Goal: Task Accomplishment & Management: Manage account settings

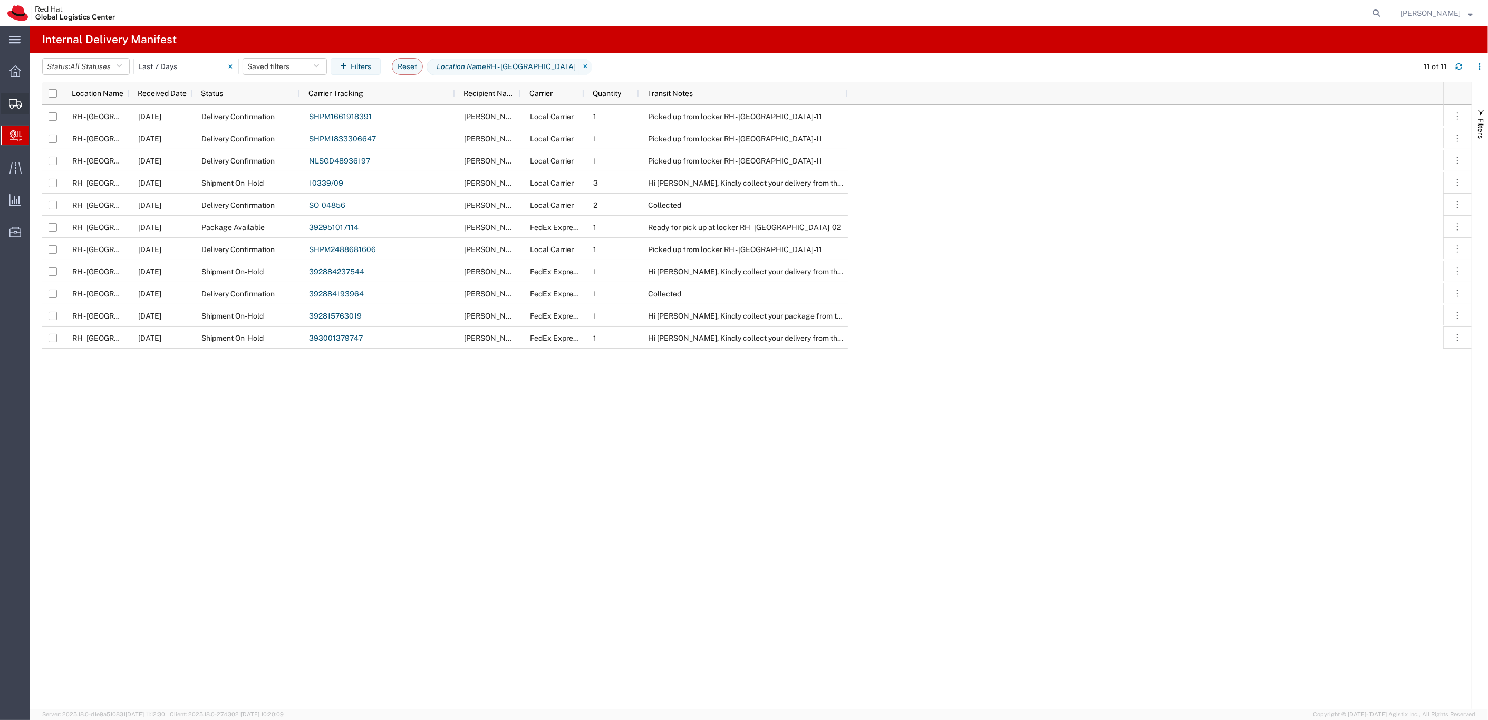
click at [23, 110] on div at bounding box center [16, 103] width 30 height 21
click at [36, 106] on span "Shipments" at bounding box center [32, 103] width 7 height 21
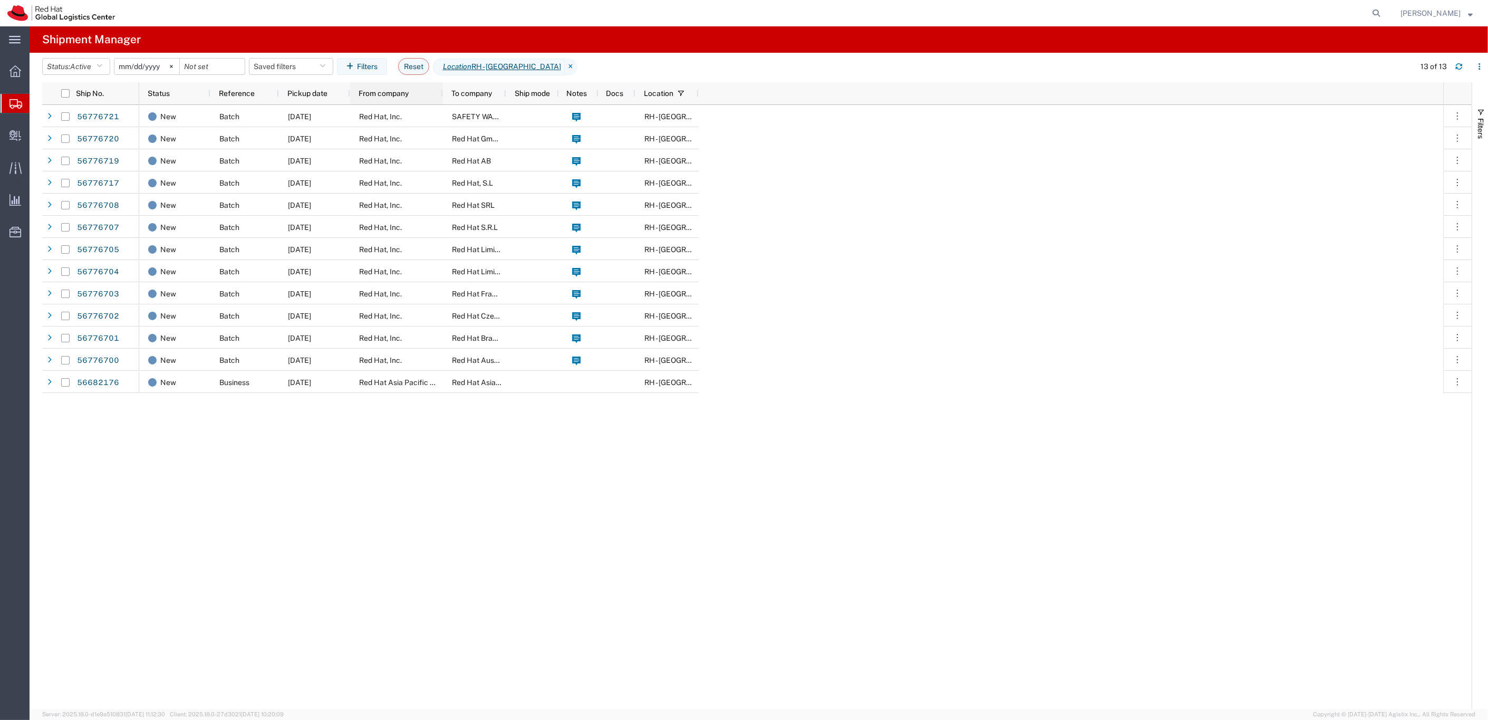
drag, startPoint x: 412, startPoint y: 97, endPoint x: 441, endPoint y: 98, distance: 29.6
click at [441, 98] on div at bounding box center [442, 93] width 4 height 22
click at [101, 382] on link "56682176" at bounding box center [97, 382] width 43 height 17
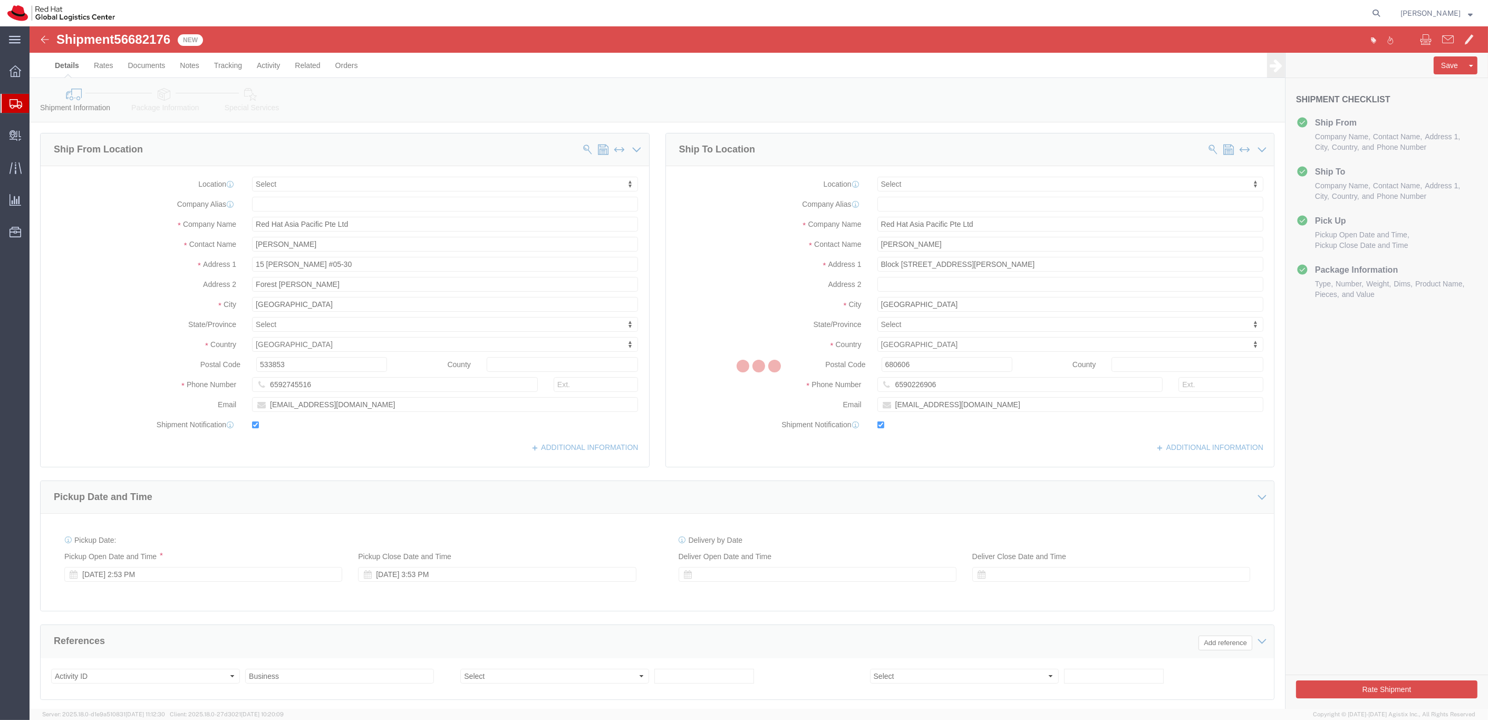
select select
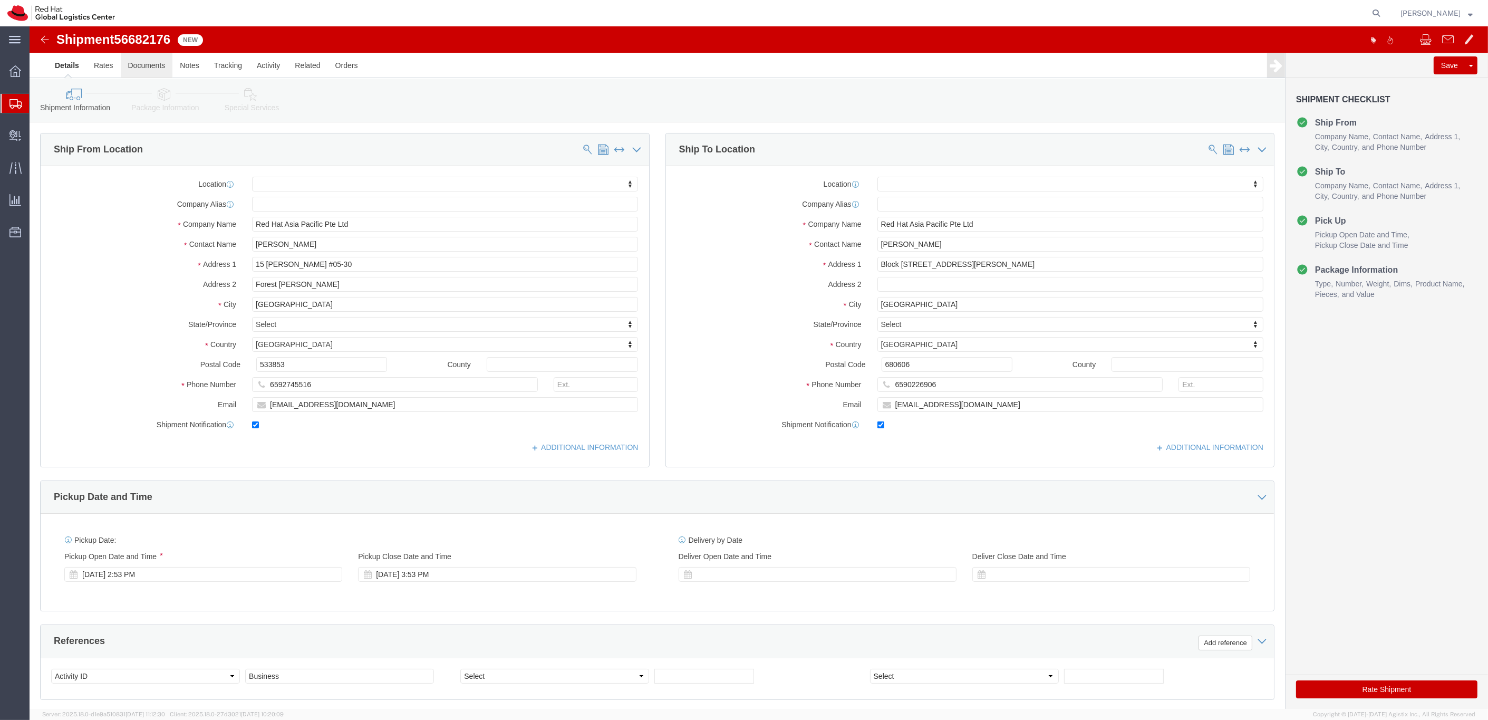
click link "Documents"
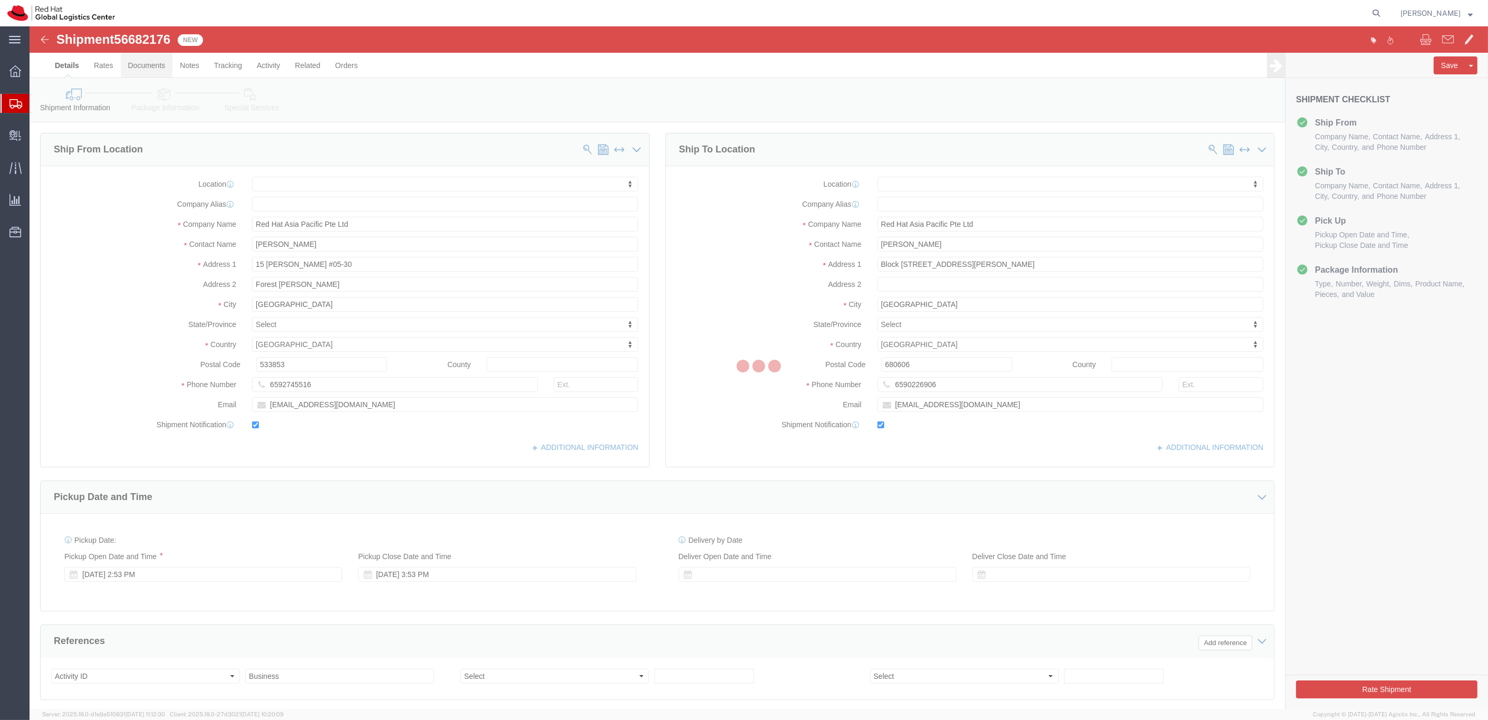
click div
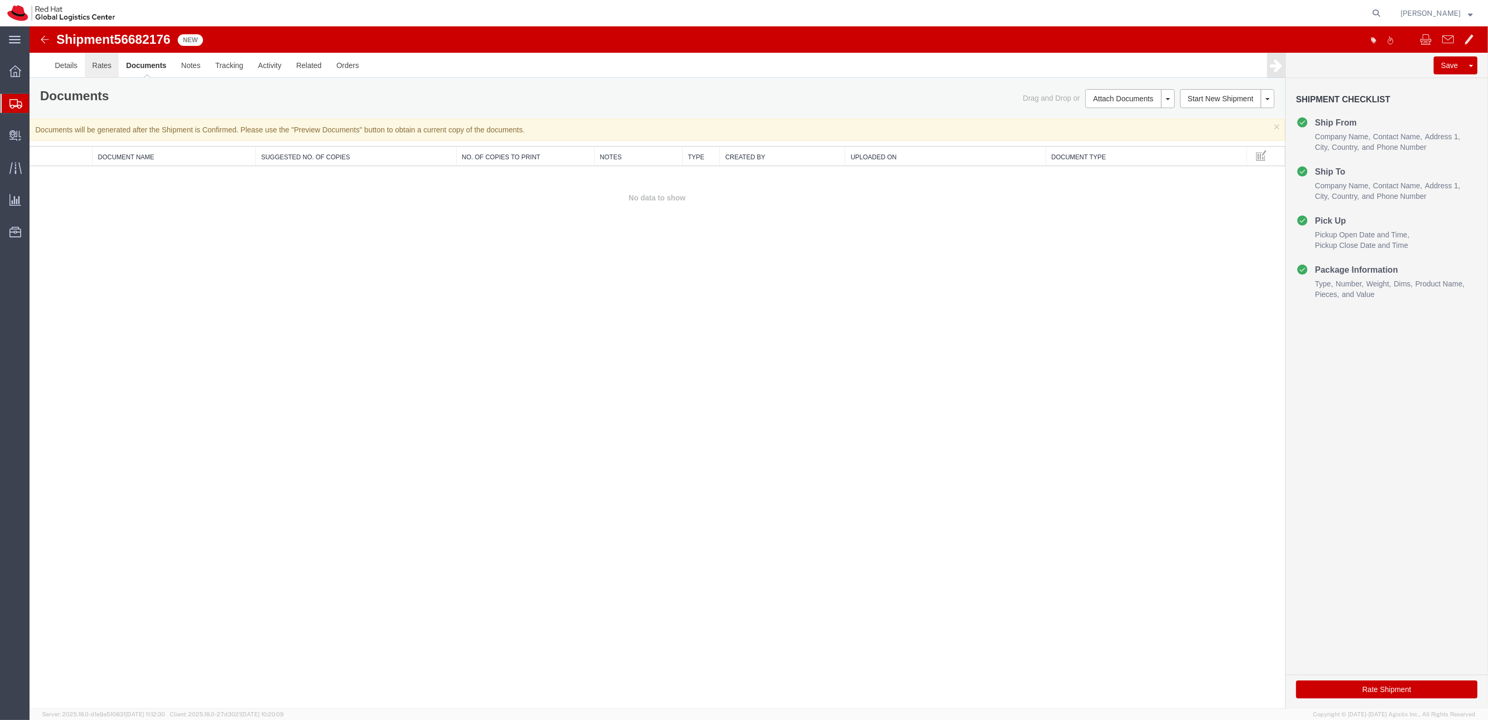
click at [99, 63] on link "Rates" at bounding box center [102, 65] width 34 height 25
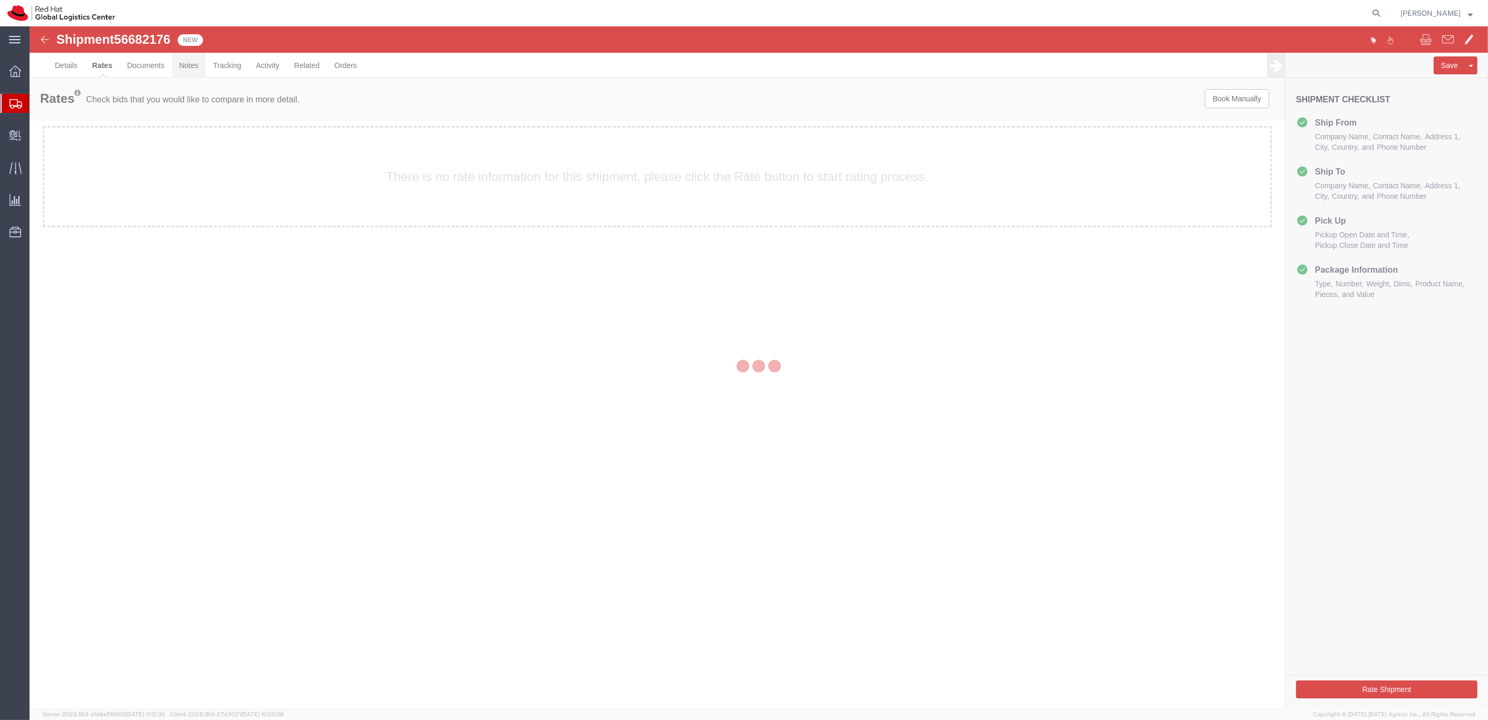
click at [196, 64] on link "Notes" at bounding box center [189, 65] width 34 height 25
click at [215, 63] on div at bounding box center [759, 367] width 1459 height 682
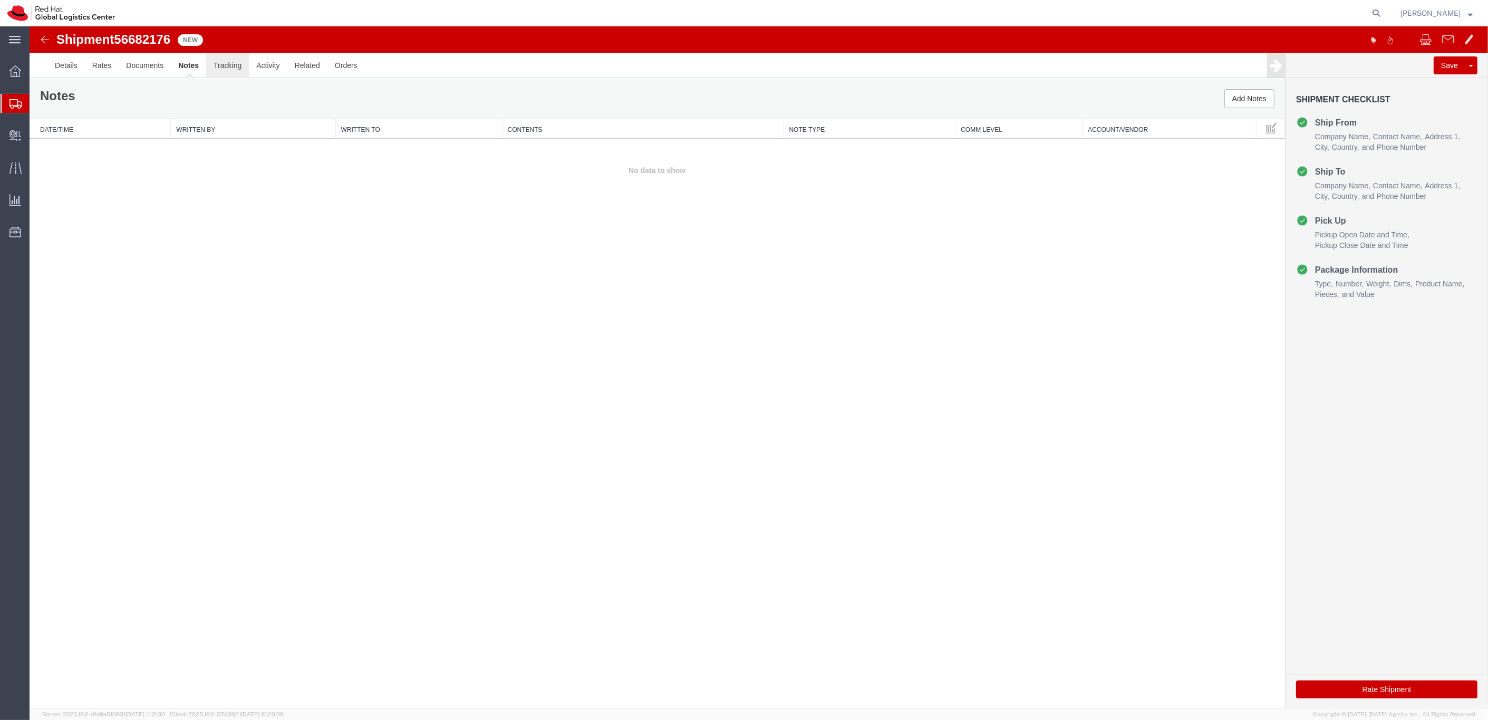
click at [232, 64] on link "Tracking" at bounding box center [227, 65] width 43 height 25
click at [232, 64] on link "Tracking" at bounding box center [227, 65] width 45 height 25
click at [1384, 16] on icon at bounding box center [1376, 13] width 15 height 15
paste input "393089495663"
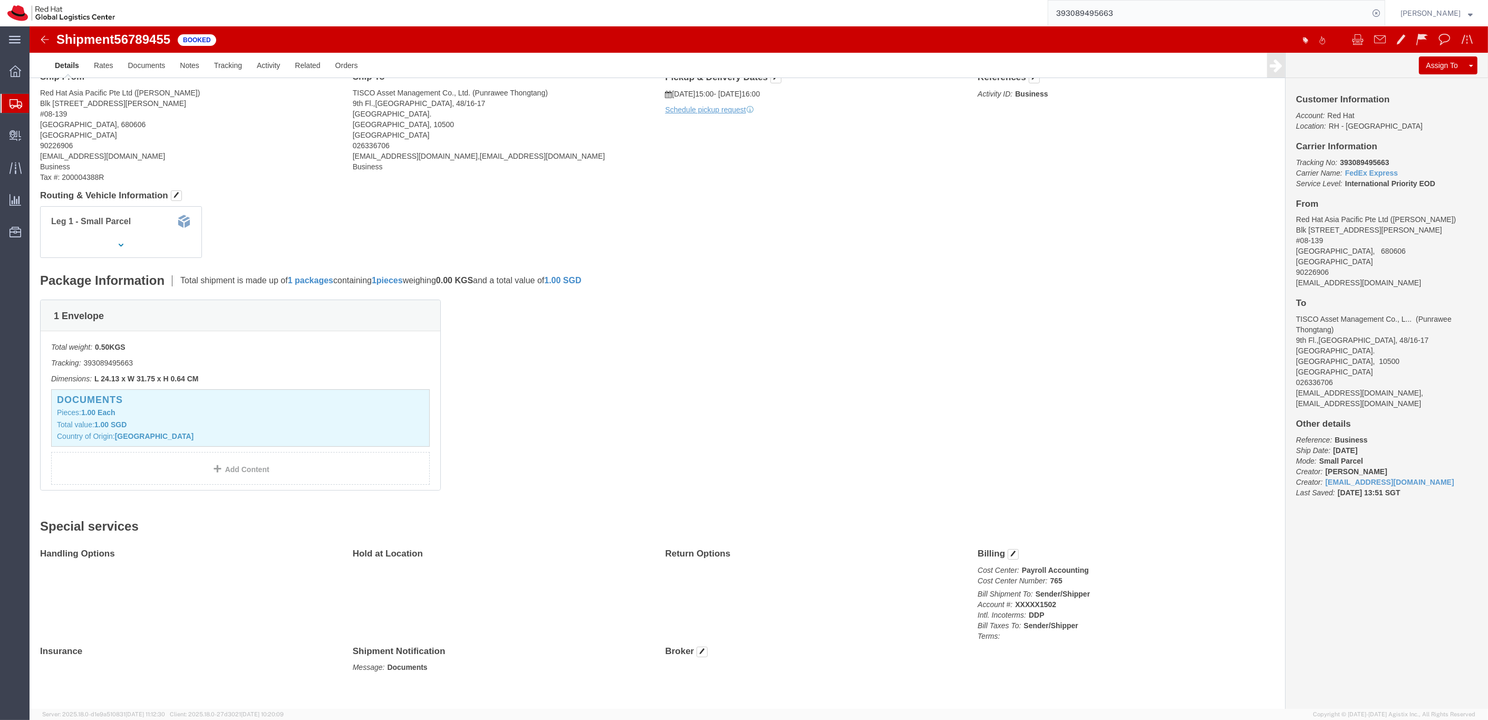
scroll to position [54, 0]
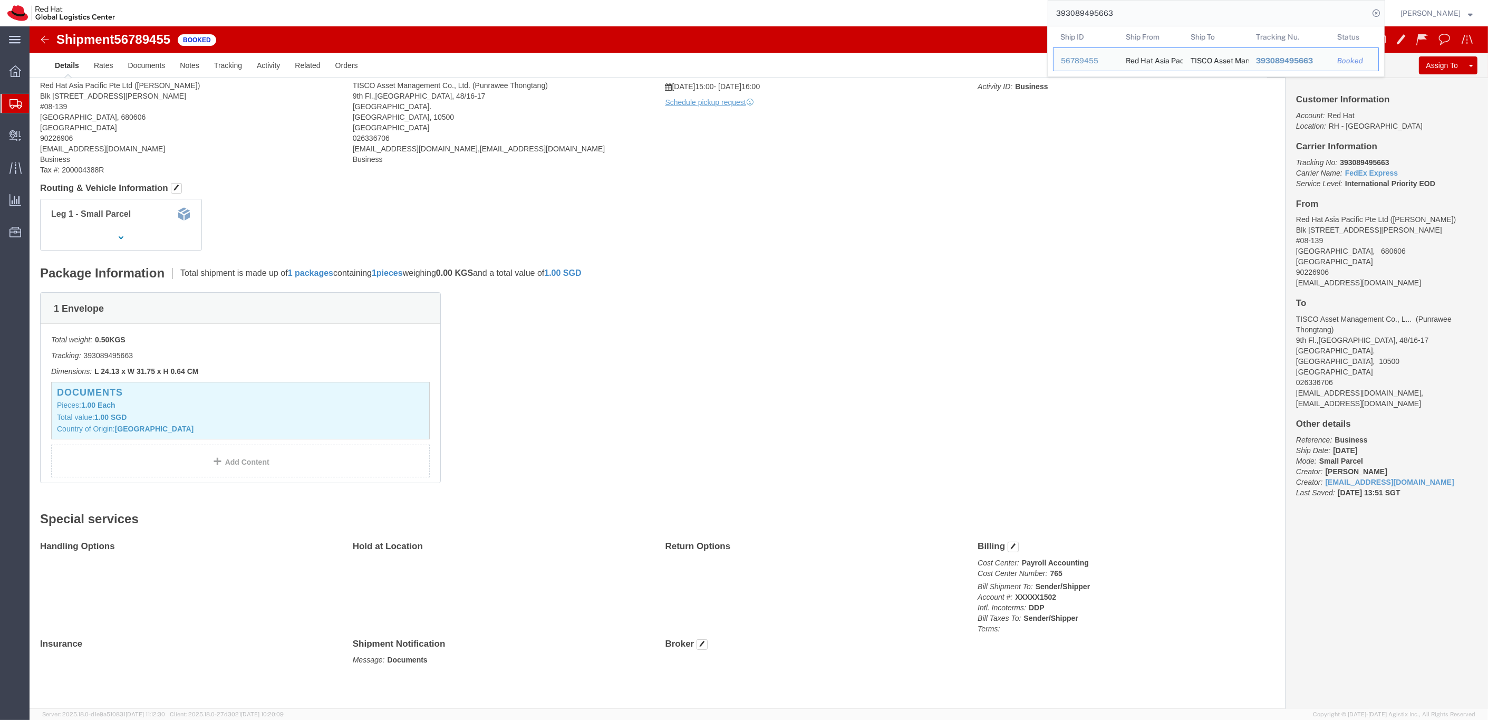
click link "Details"
click div
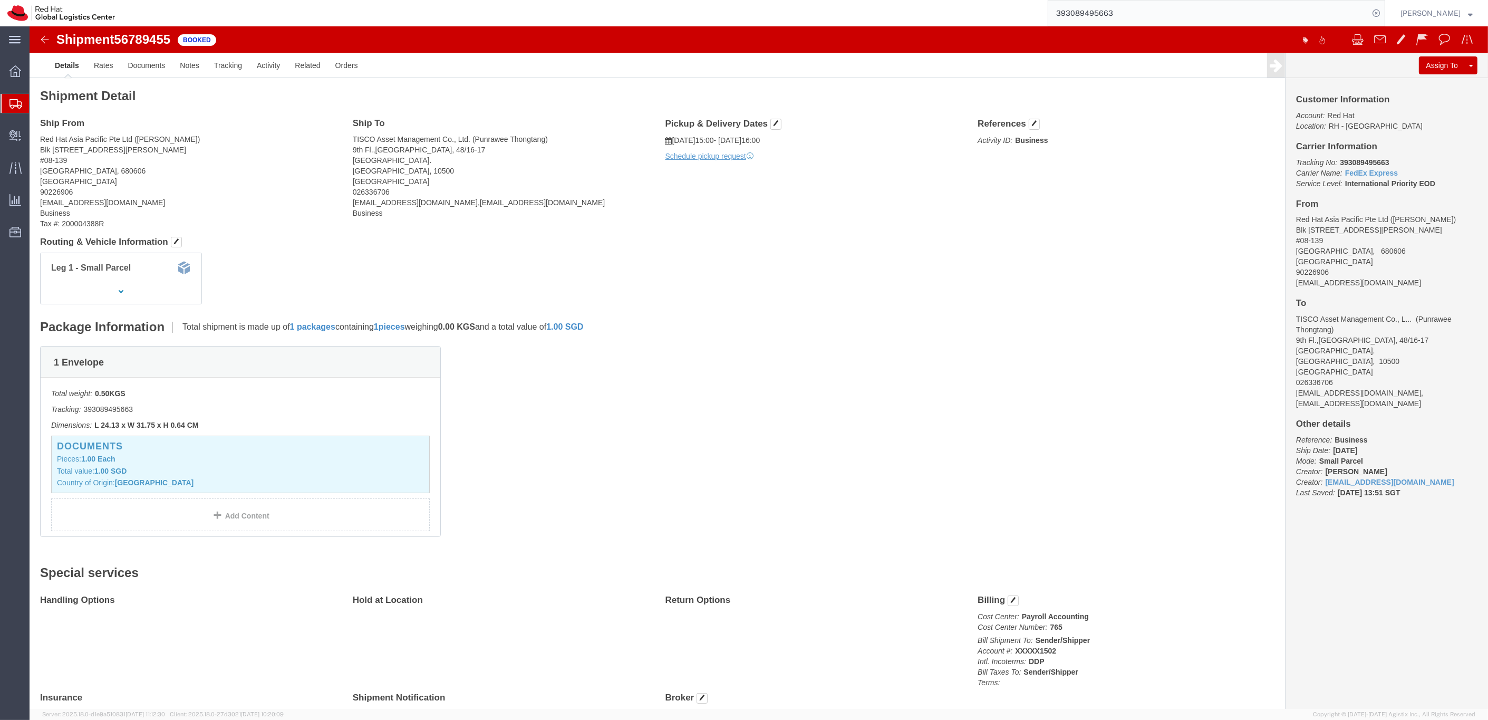
click at [1129, 11] on input "393089495663" at bounding box center [1208, 13] width 321 height 25
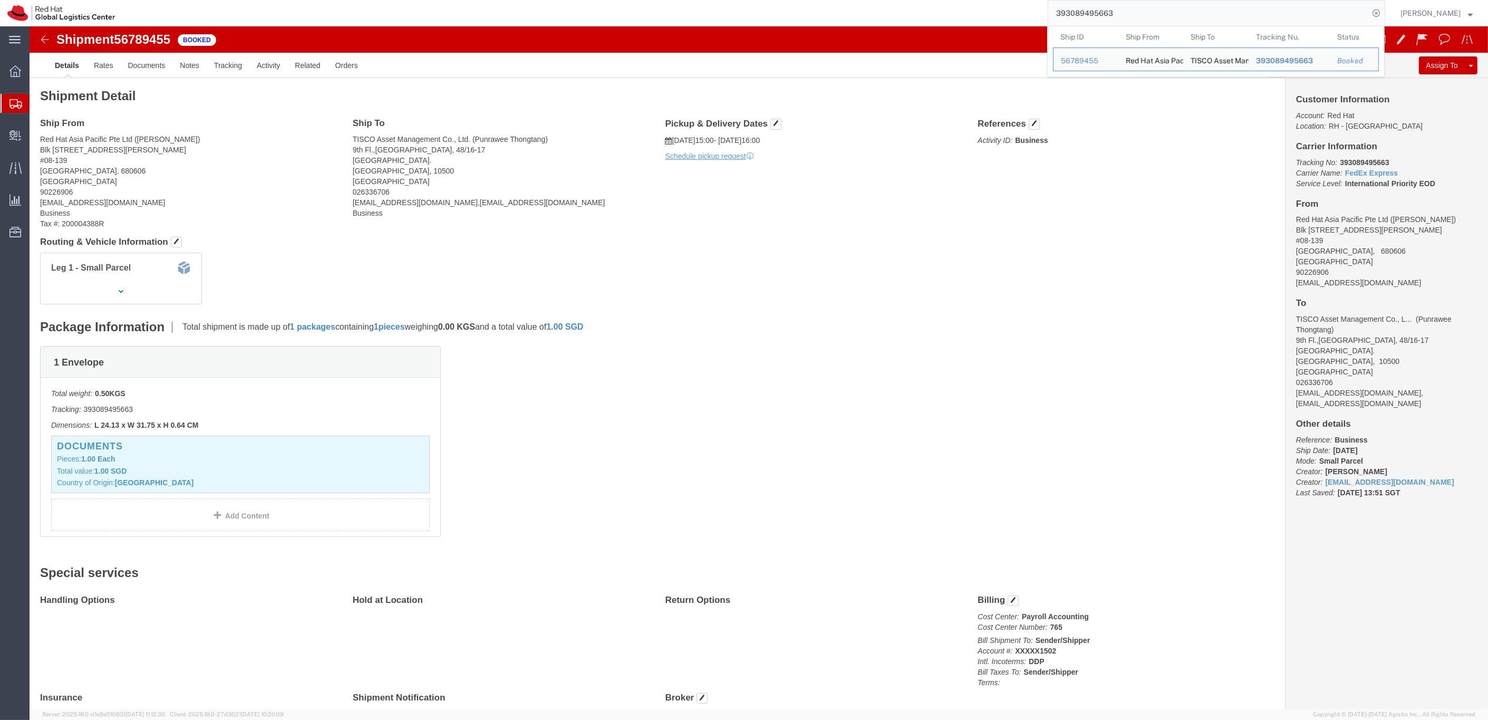
click at [1129, 11] on input "393089495663" at bounding box center [1208, 13] width 321 height 25
paste input "288883725244"
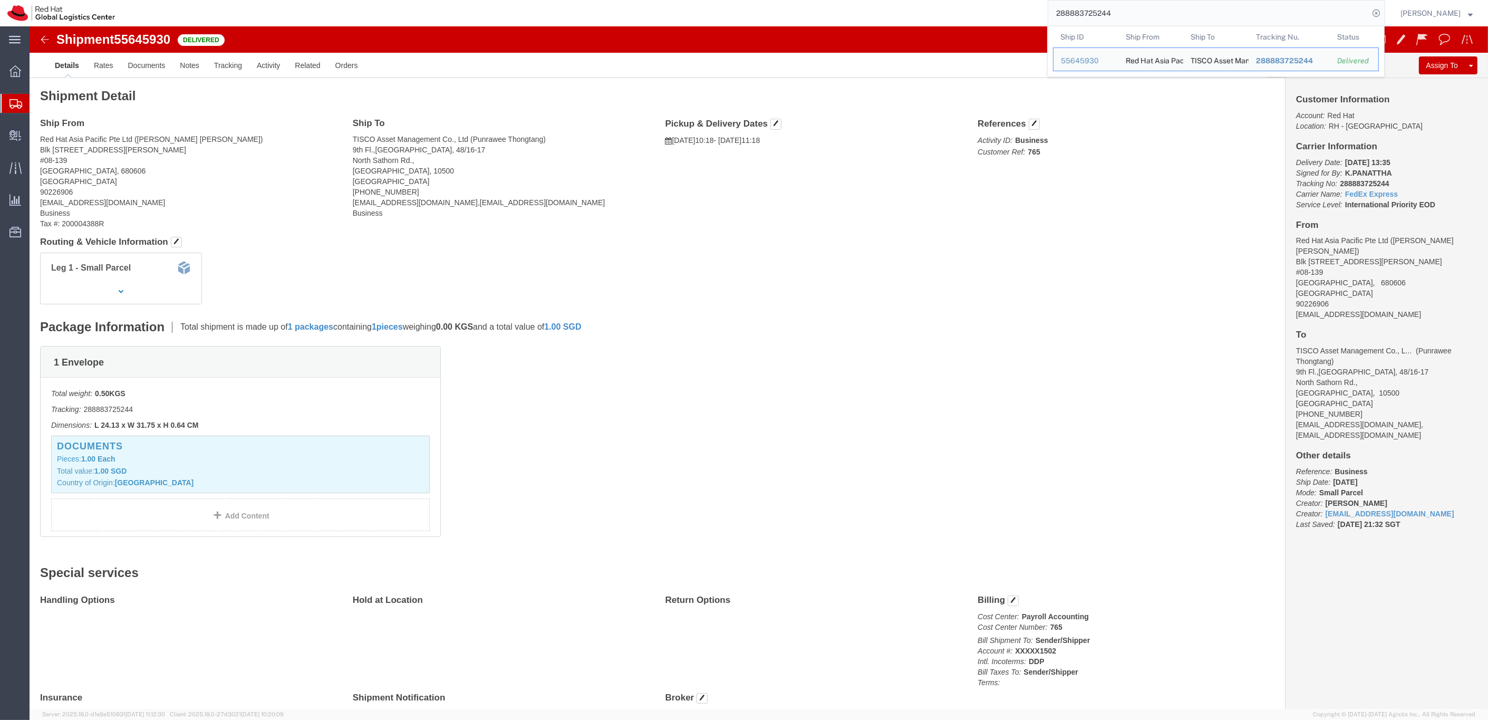
click at [1096, 20] on input "288883725244" at bounding box center [1208, 13] width 321 height 25
paste input "391606547580"
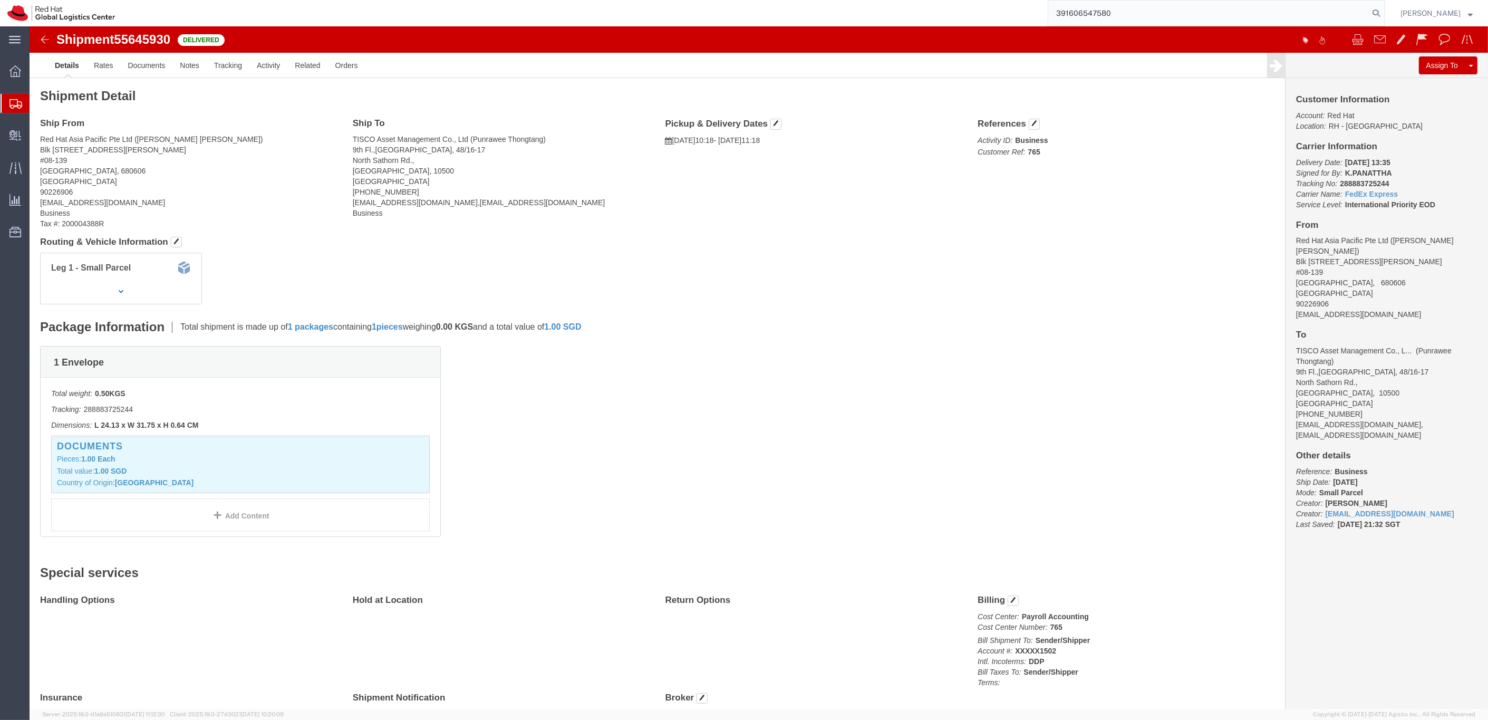
click at [1105, 13] on input "391606547580" at bounding box center [1208, 13] width 321 height 25
paste input "3089495663"
type input "393089495663"
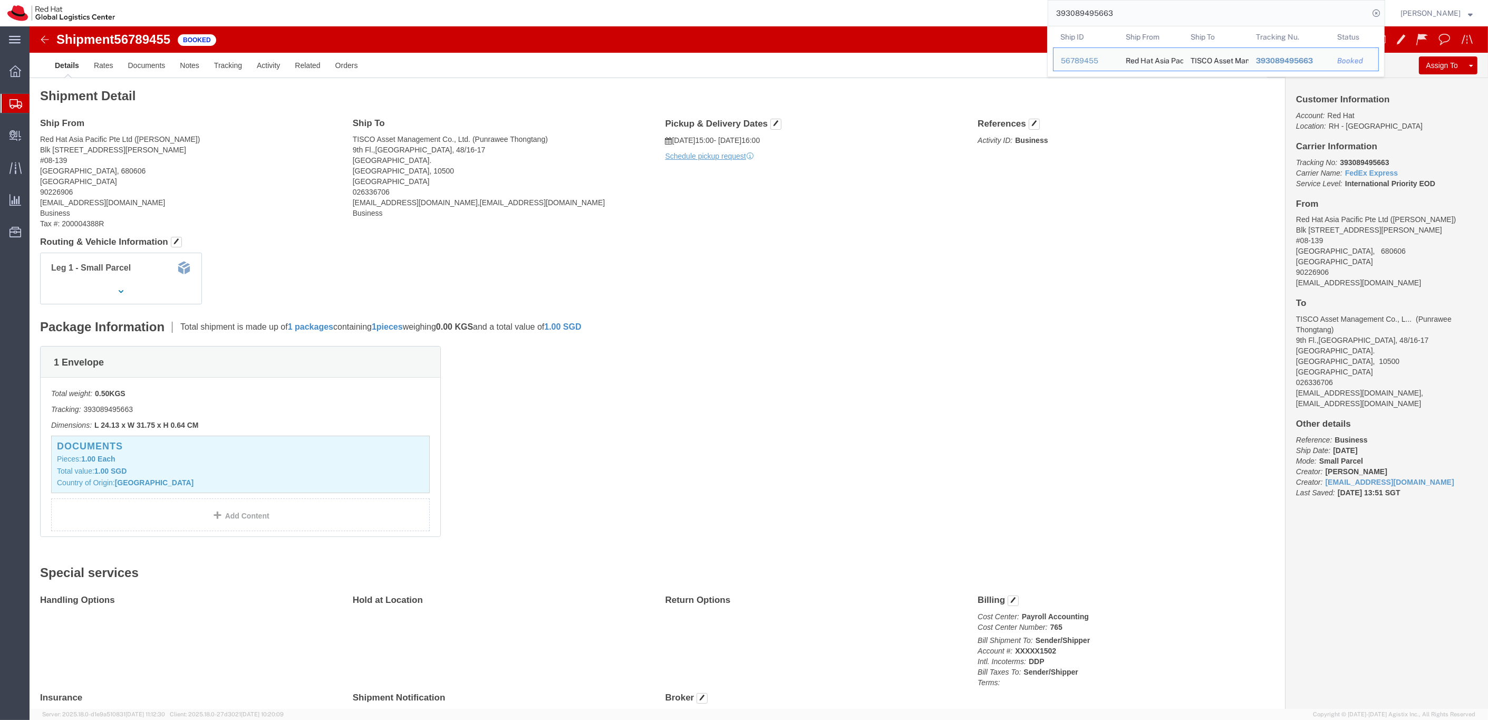
click at [16, 106] on icon at bounding box center [15, 103] width 13 height 9
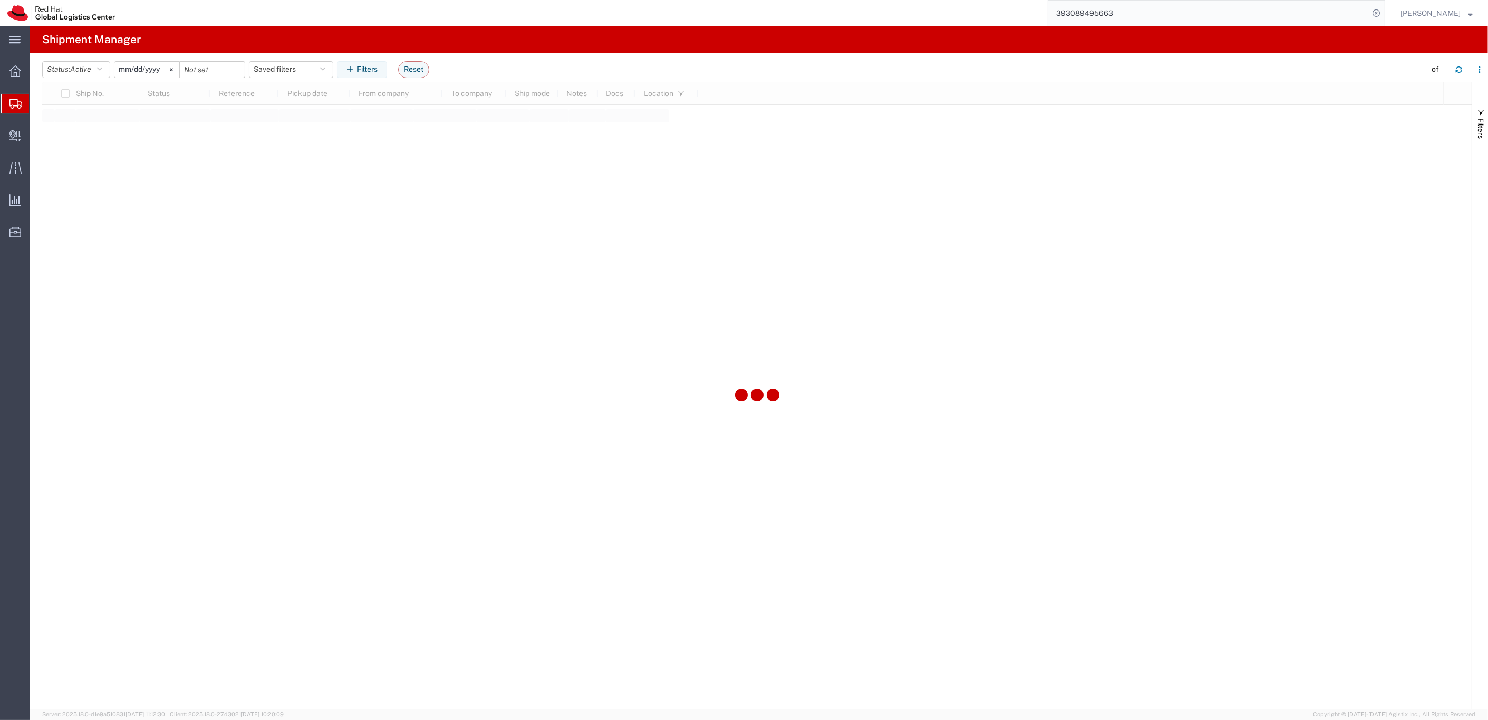
click at [37, 107] on span "Shipments" at bounding box center [33, 103] width 8 height 21
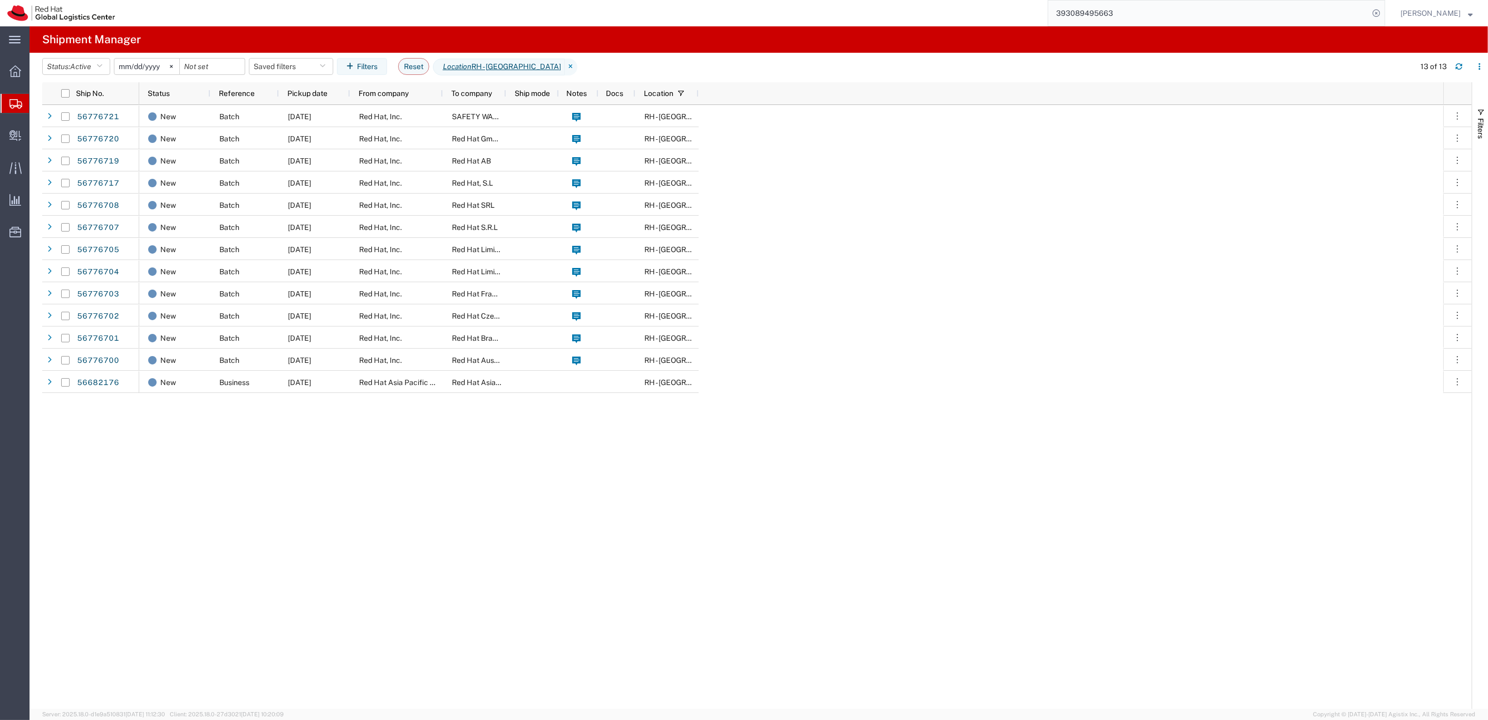
click at [158, 66] on input "2025-05-11" at bounding box center [146, 67] width 65 height 16
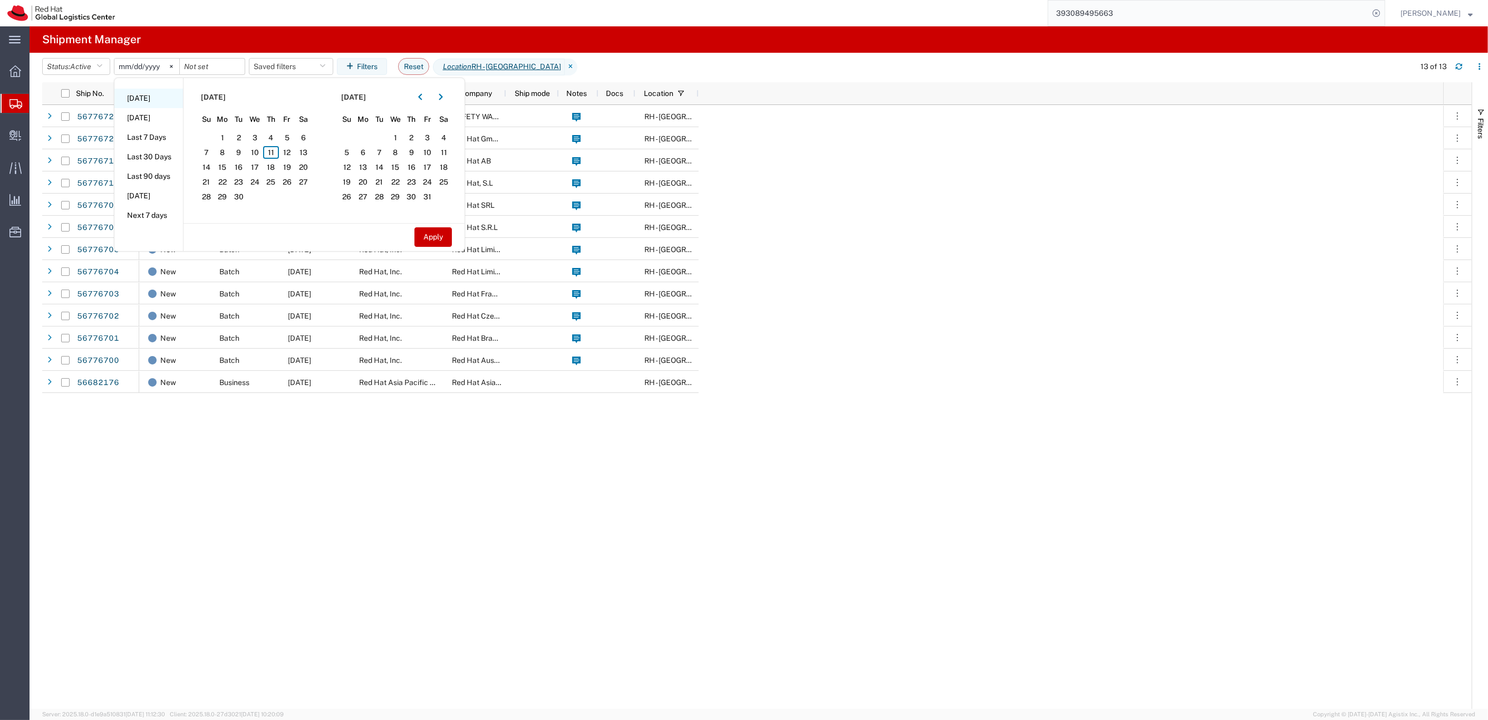
click at [139, 103] on li "[DATE]" at bounding box center [148, 99] width 69 height 20
type input "2025-09-11"
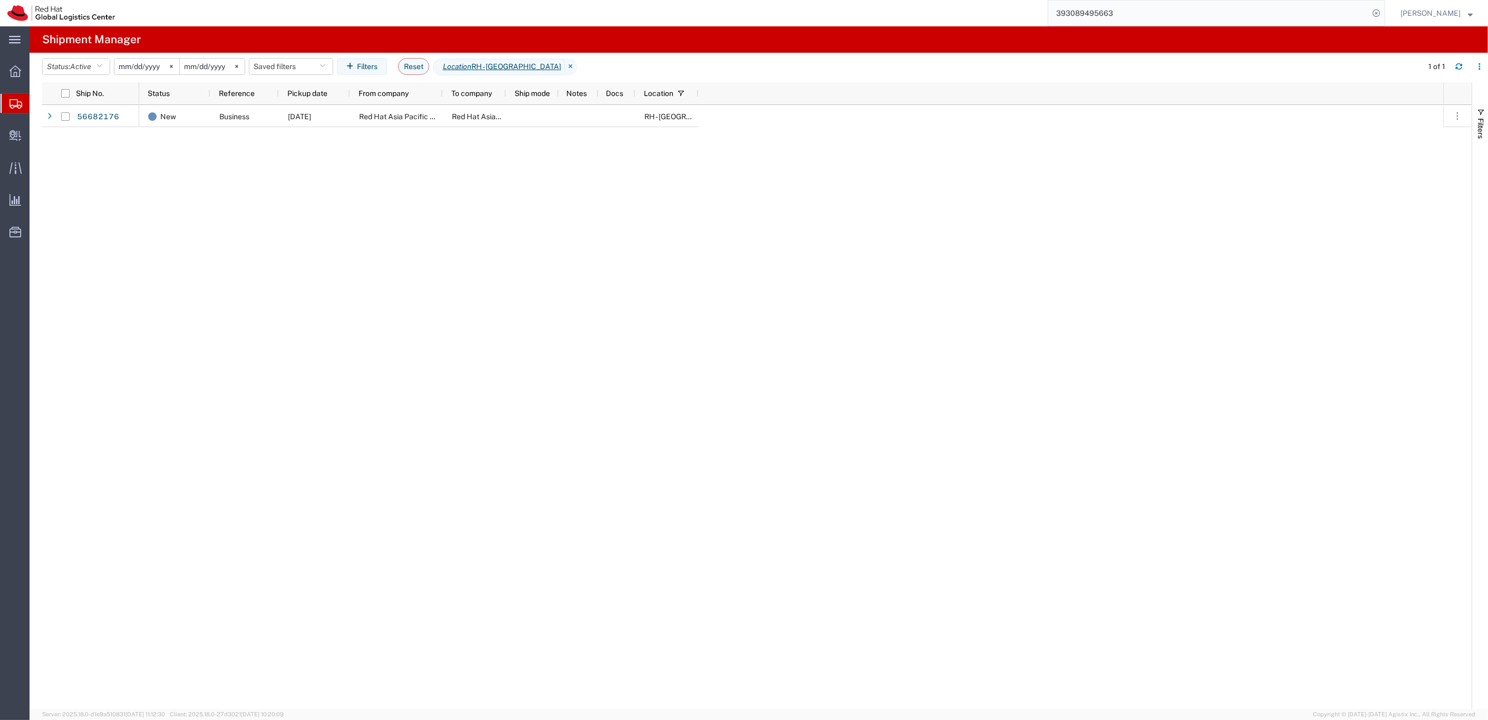
click at [153, 69] on input "2025-09-11" at bounding box center [146, 67] width 65 height 16
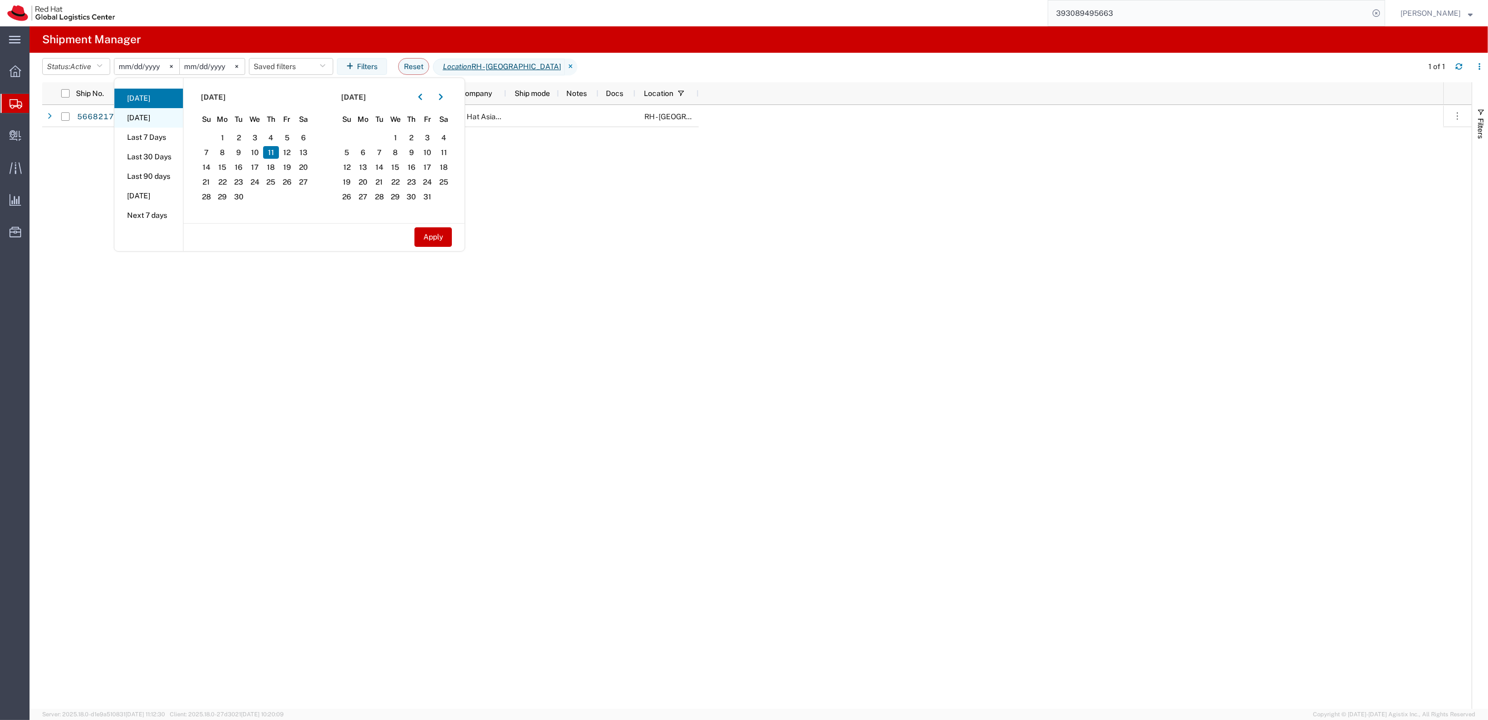
click at [152, 115] on li "[DATE]" at bounding box center [148, 118] width 69 height 20
type input "2025-09-10"
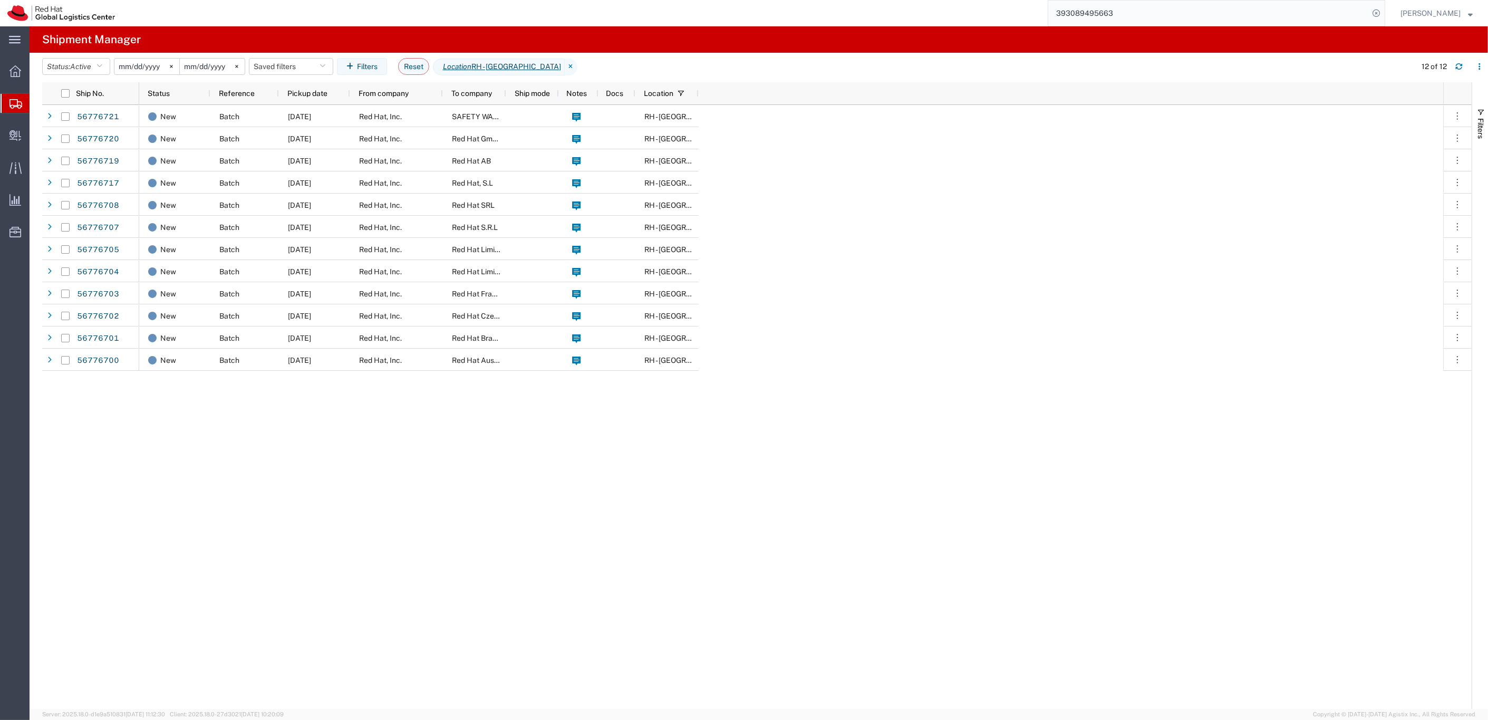
click at [135, 66] on input "2025-09-10" at bounding box center [146, 67] width 65 height 16
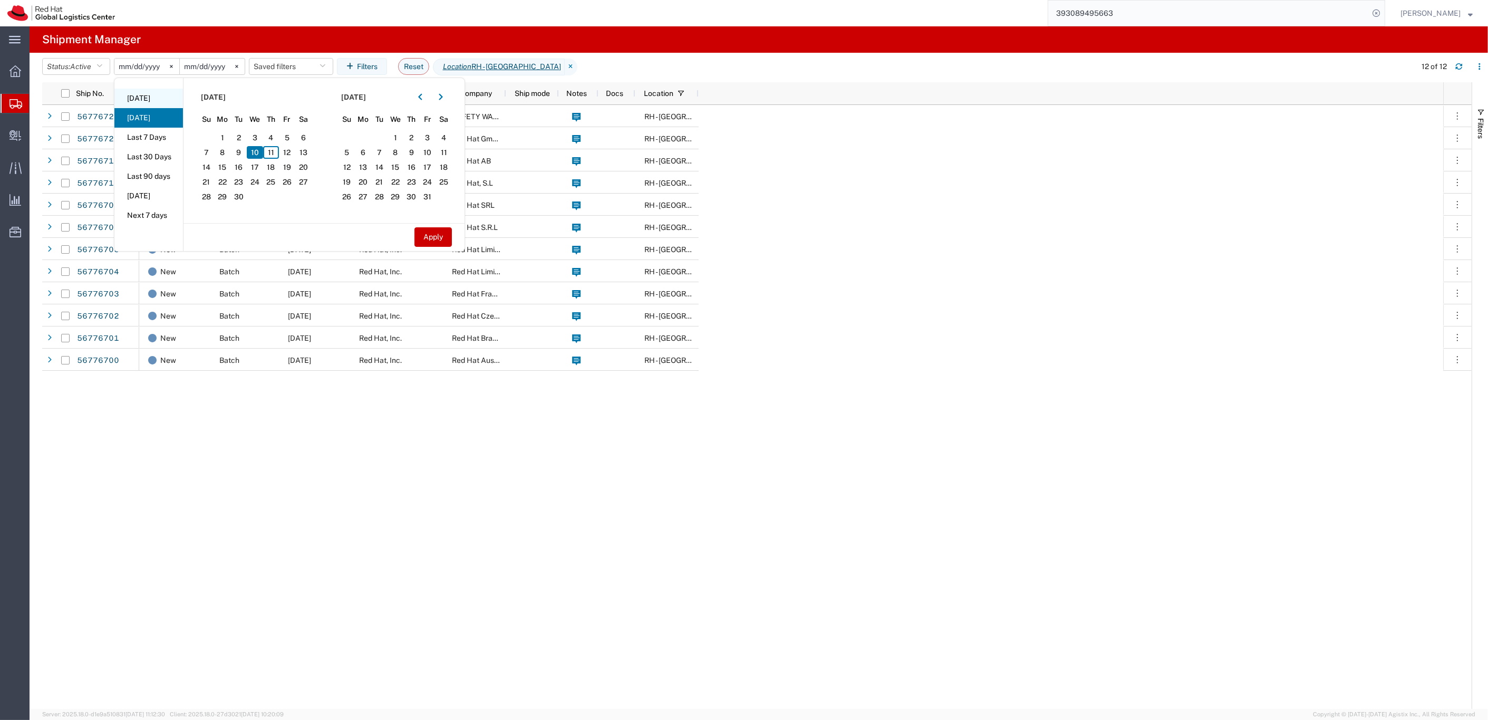
click at [140, 96] on li "[DATE]" at bounding box center [148, 99] width 69 height 20
type input "2025-09-11"
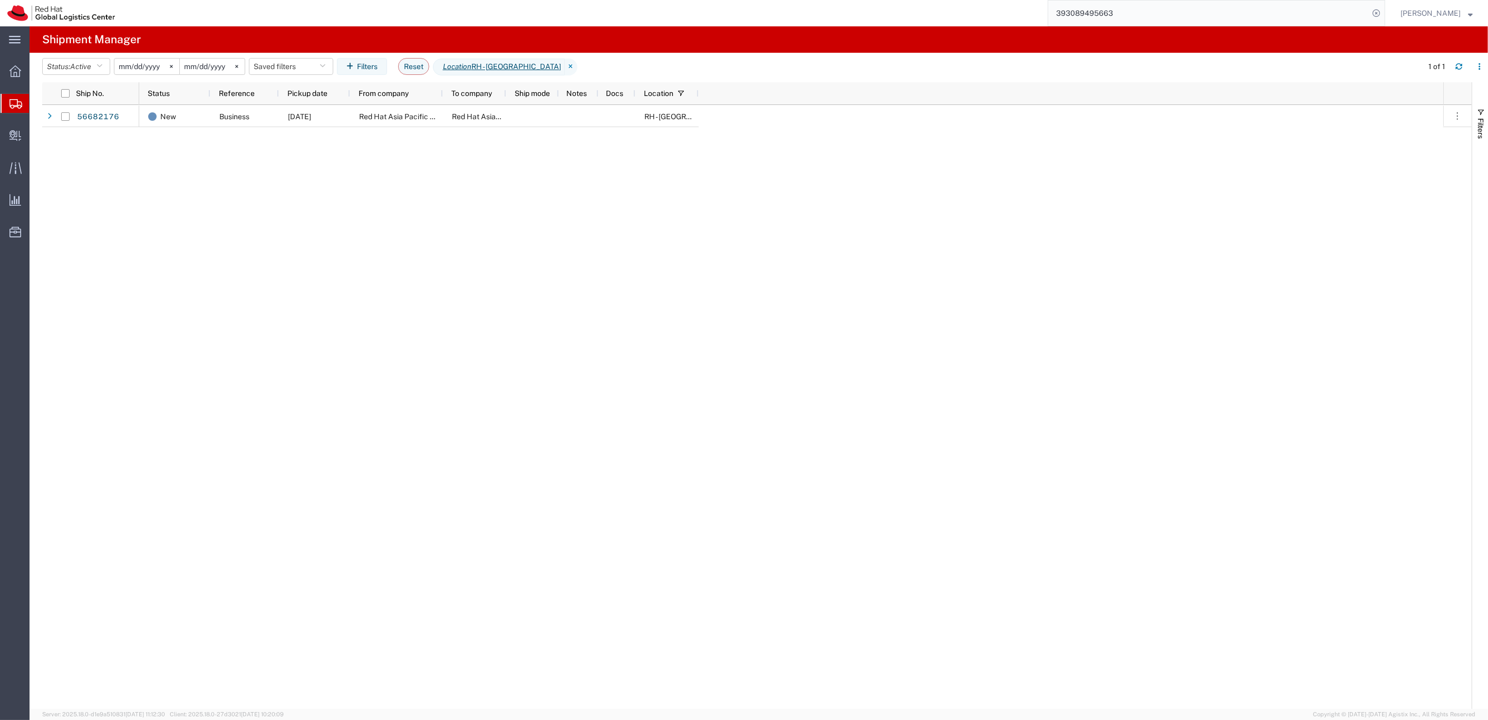
click at [147, 65] on input "2025-09-11" at bounding box center [146, 67] width 65 height 16
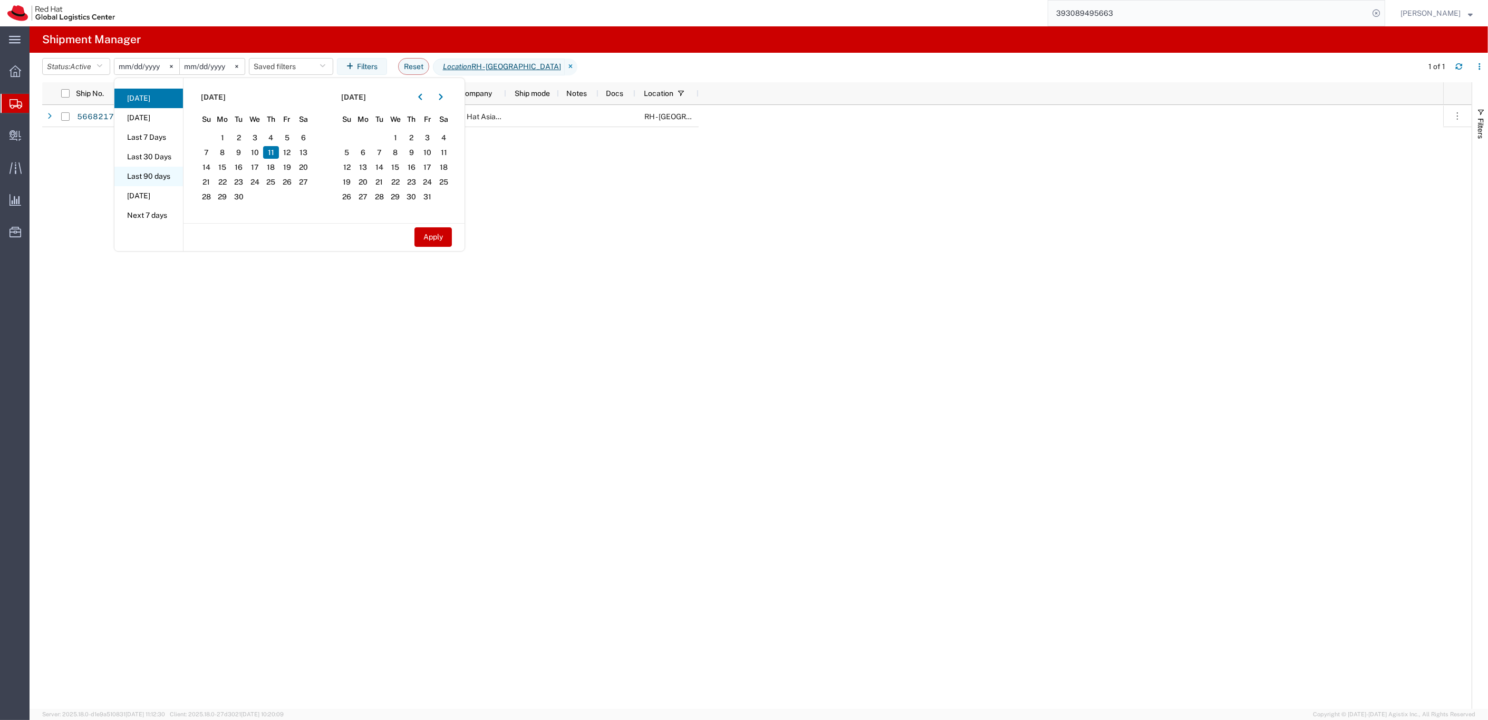
click at [156, 176] on li "Last 90 days" at bounding box center [148, 177] width 69 height 20
type input "2025-06-14"
type input "2025-09-11"
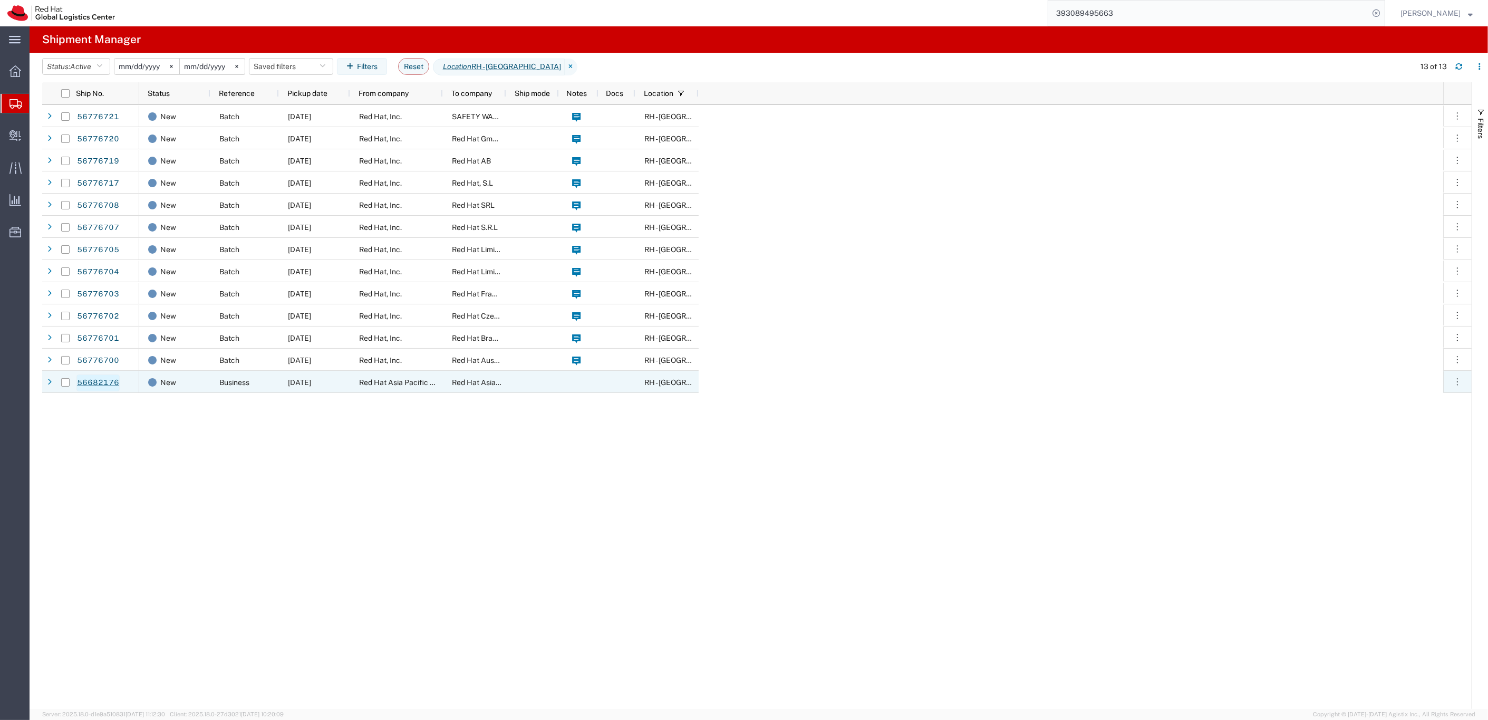
click at [97, 383] on link "56682176" at bounding box center [97, 382] width 43 height 17
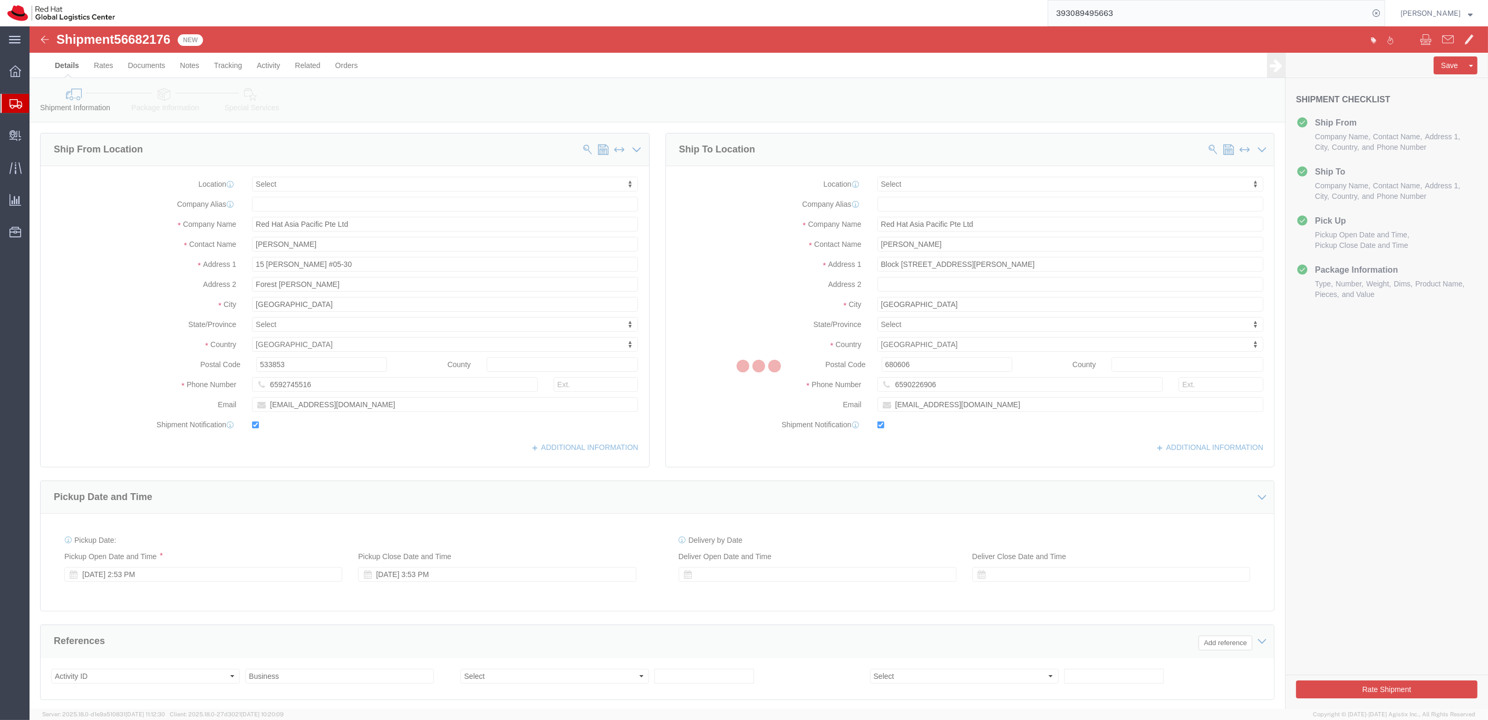
select select
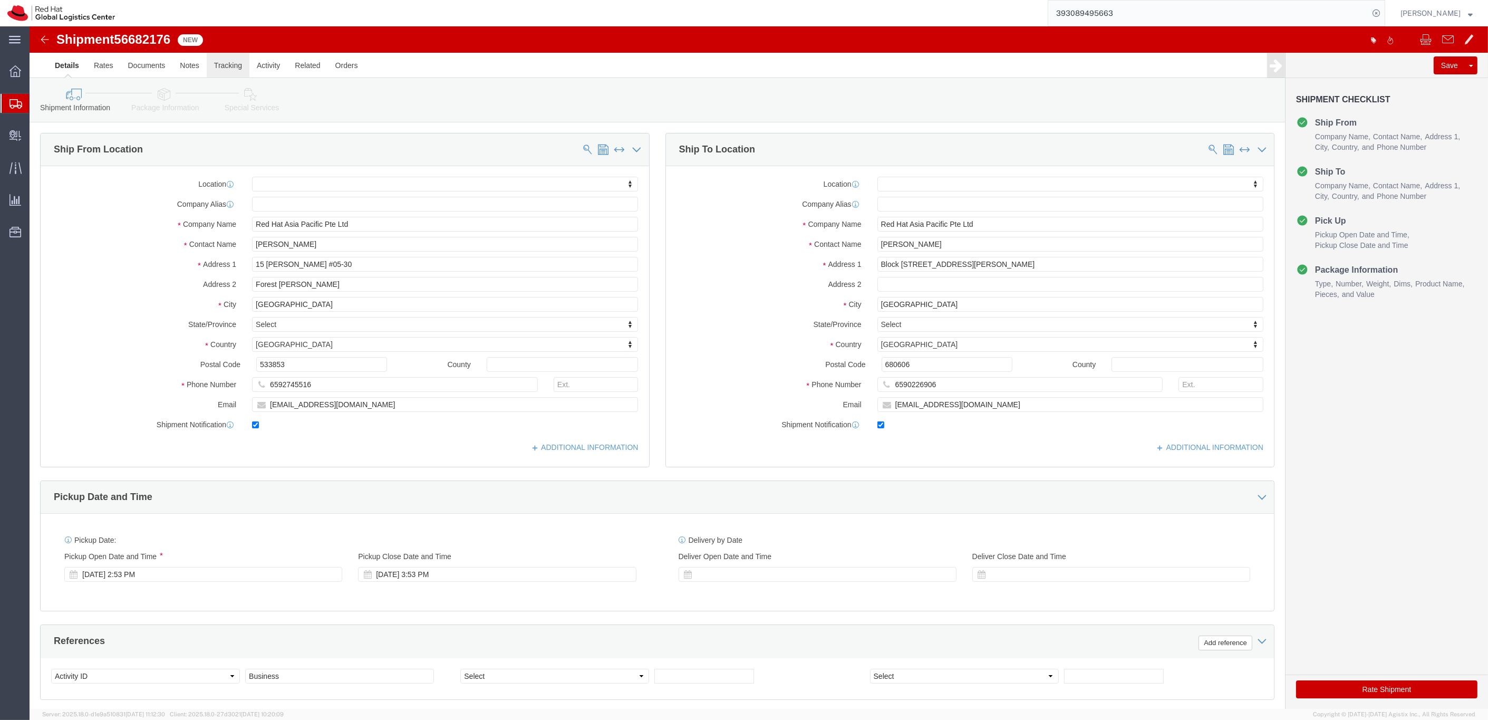
click link "Tracking"
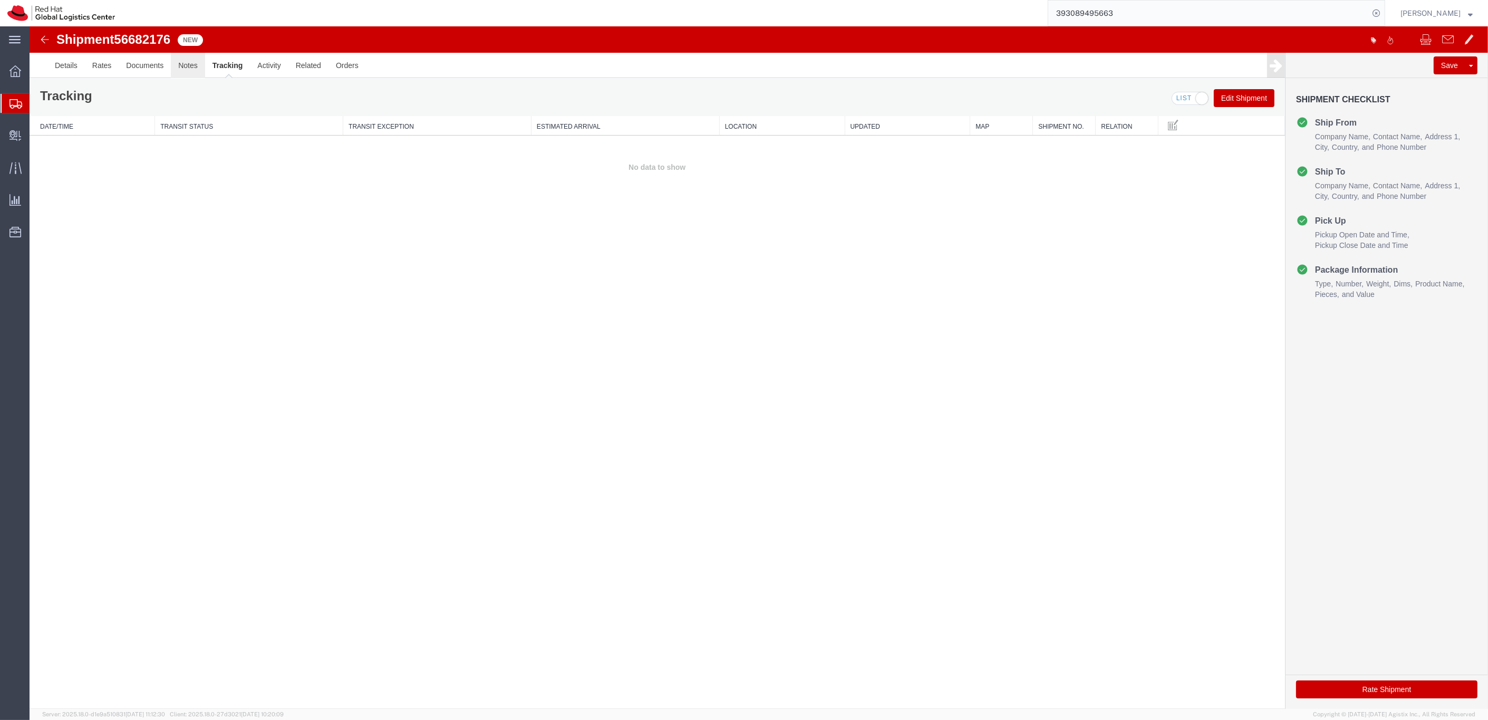
click at [198, 69] on link "Notes" at bounding box center [188, 65] width 34 height 25
click at [136, 66] on link "Documents" at bounding box center [145, 65] width 52 height 25
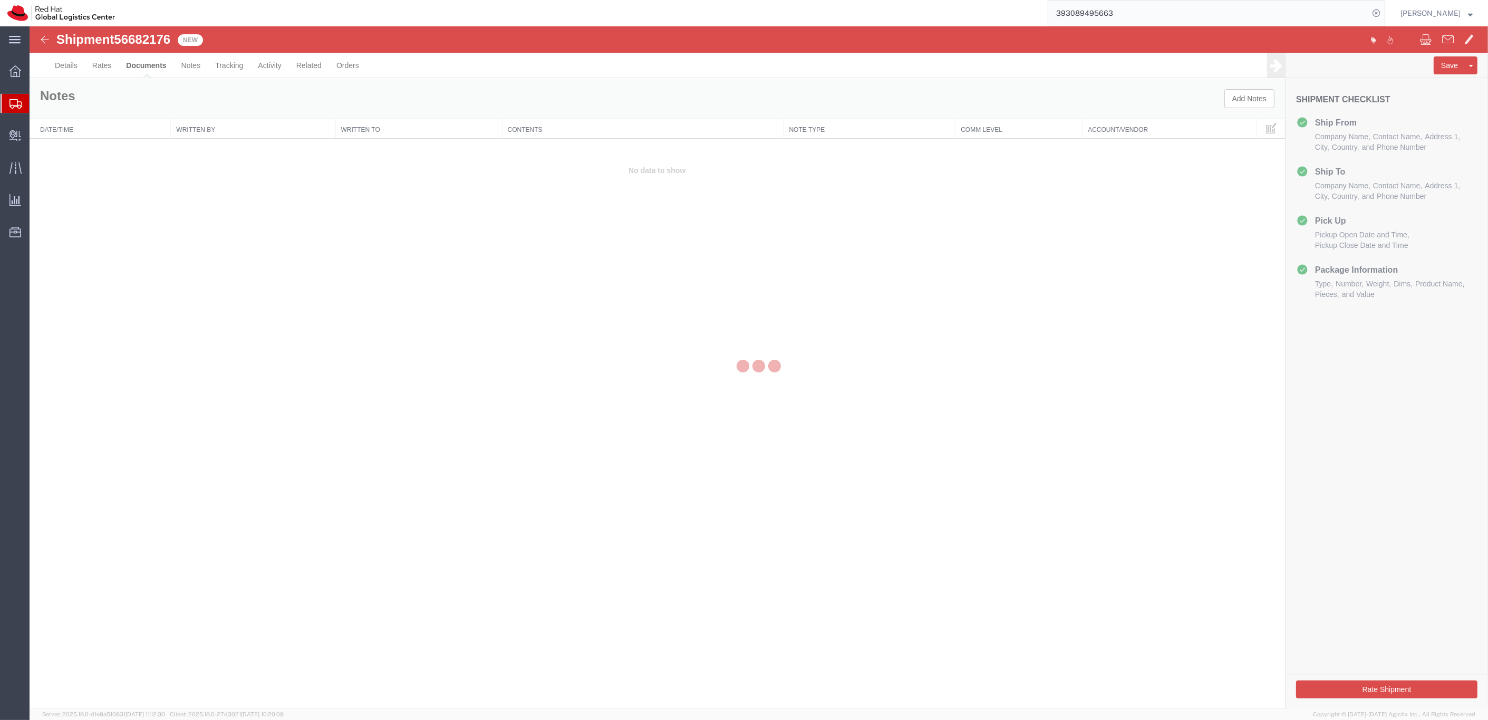
click at [69, 68] on div at bounding box center [759, 367] width 1459 height 682
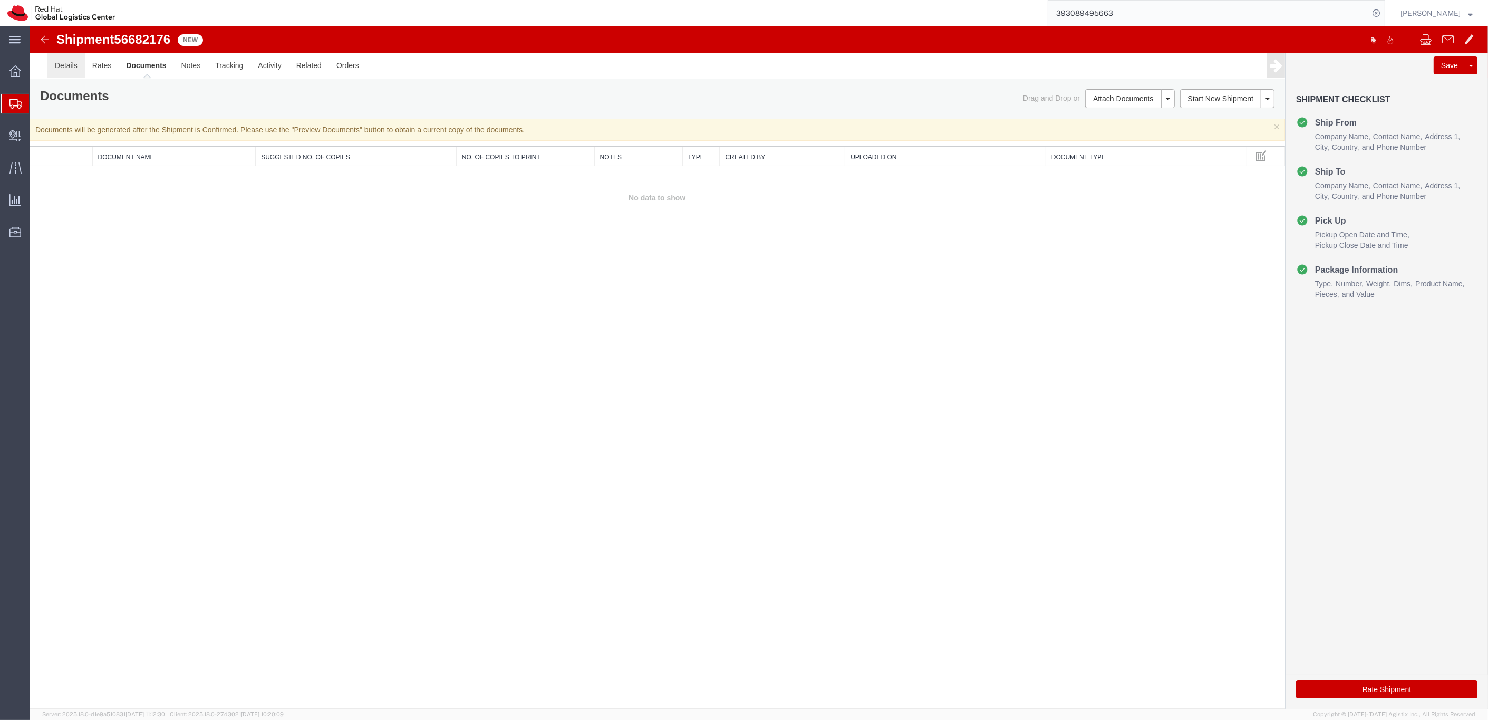
click at [68, 71] on link "Details" at bounding box center [65, 65] width 37 height 25
click at [68, 71] on div at bounding box center [759, 367] width 1459 height 682
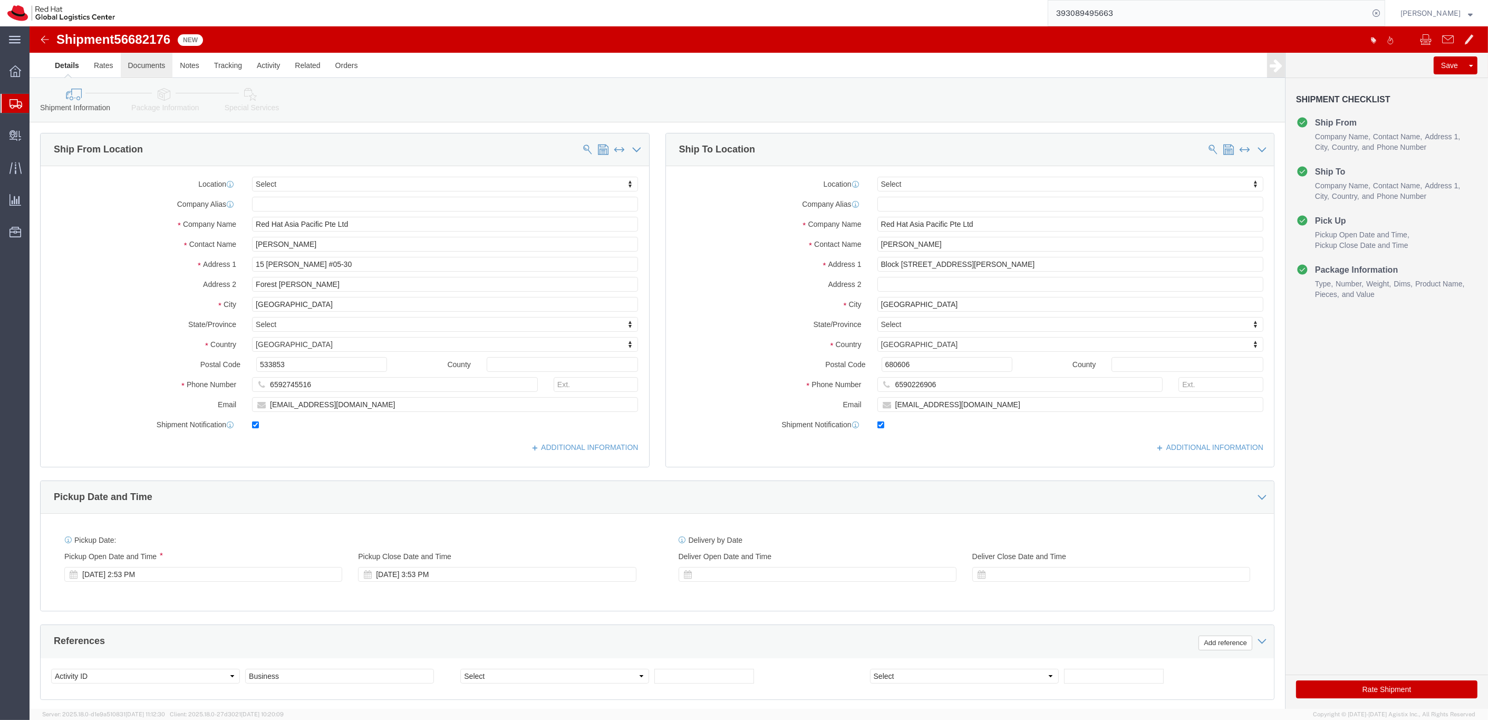
click link "Documents"
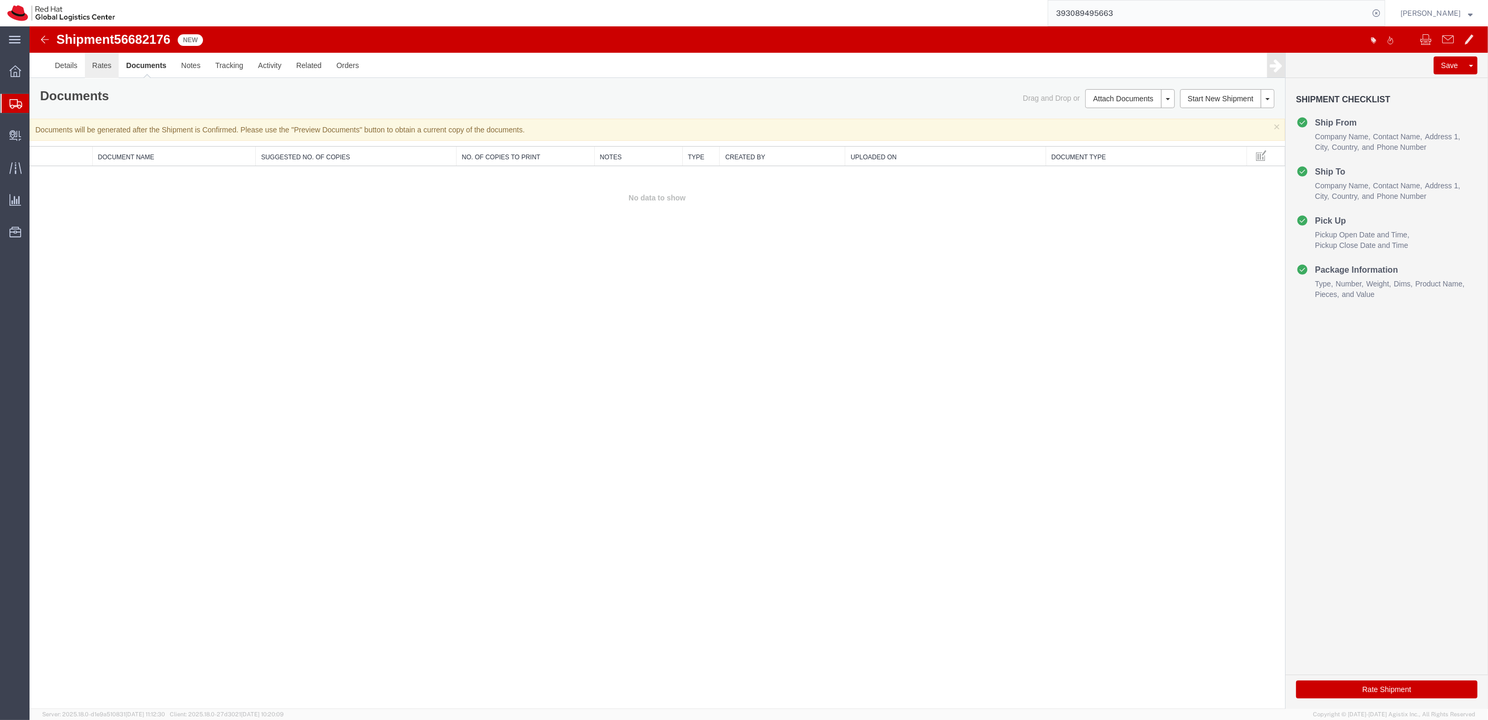
click at [108, 71] on link "Rates" at bounding box center [102, 65] width 34 height 25
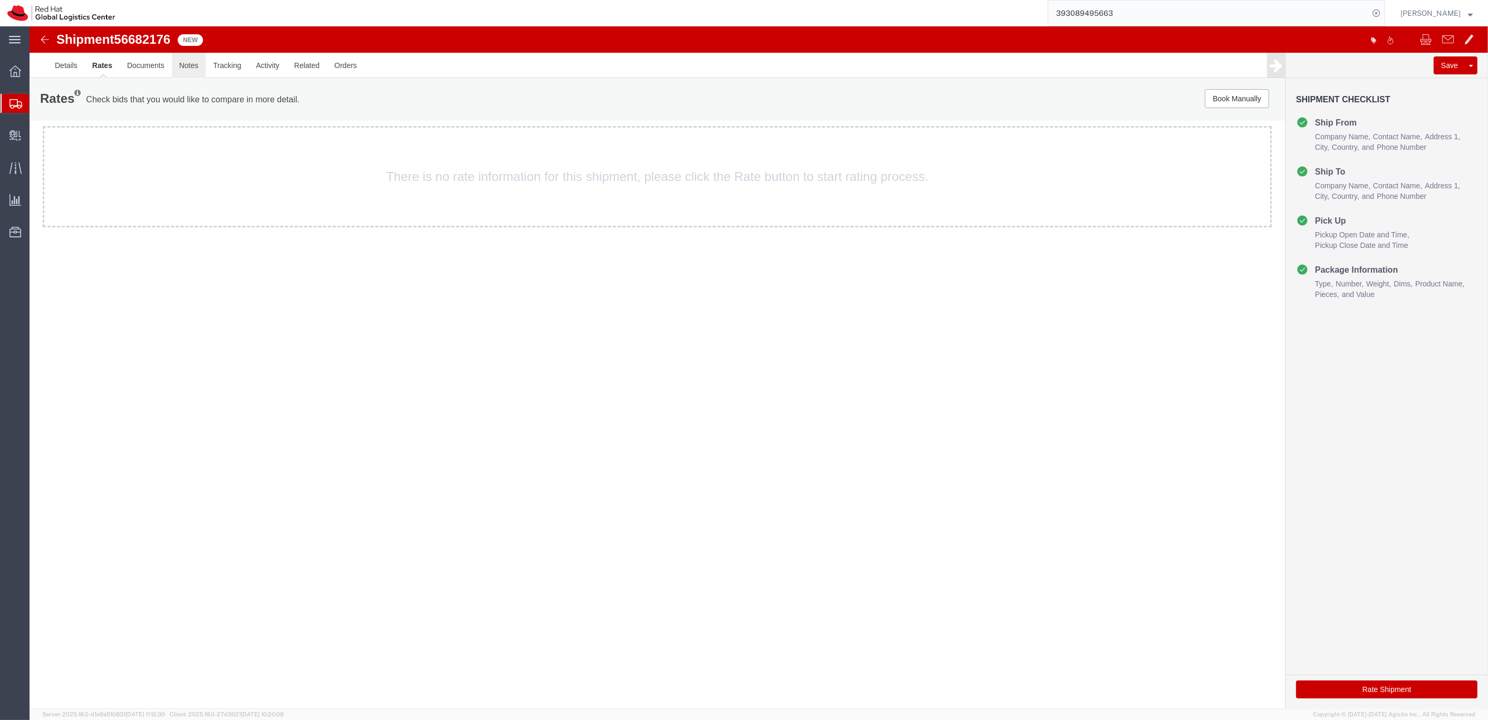
click at [194, 68] on link "Notes" at bounding box center [189, 65] width 34 height 25
click at [242, 66] on link "Tracking" at bounding box center [227, 65] width 43 height 25
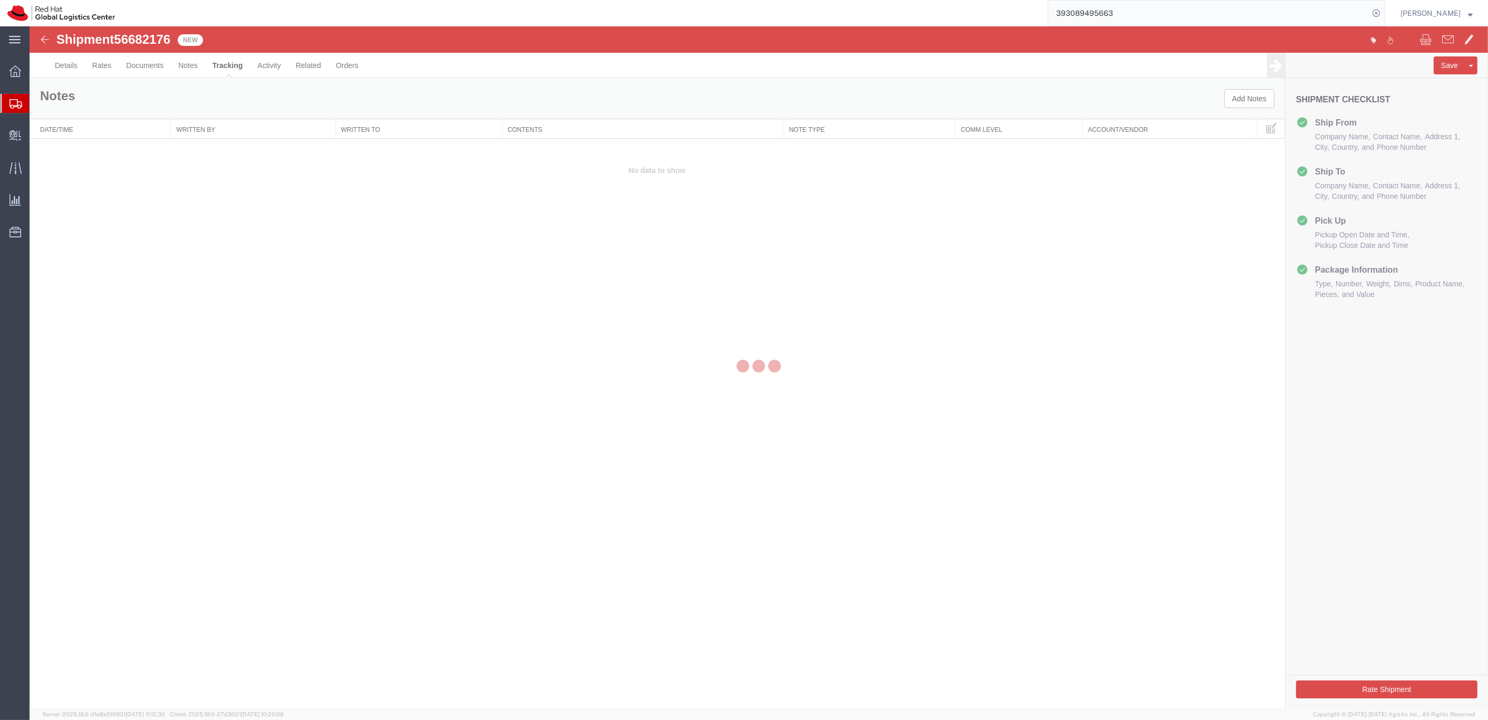
click at [239, 69] on div at bounding box center [759, 367] width 1459 height 682
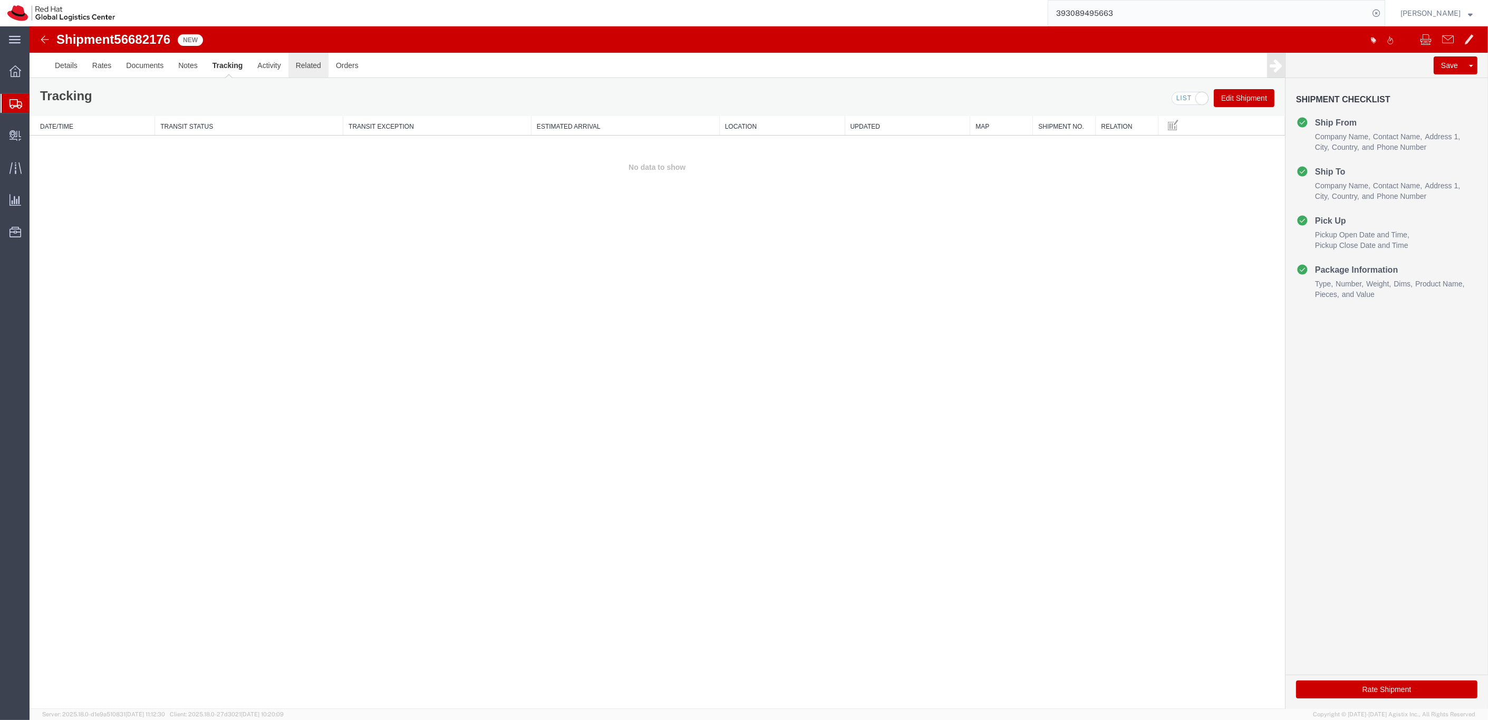
click at [305, 67] on link "Related" at bounding box center [308, 65] width 40 height 25
click at [78, 71] on link "Details" at bounding box center [65, 65] width 37 height 25
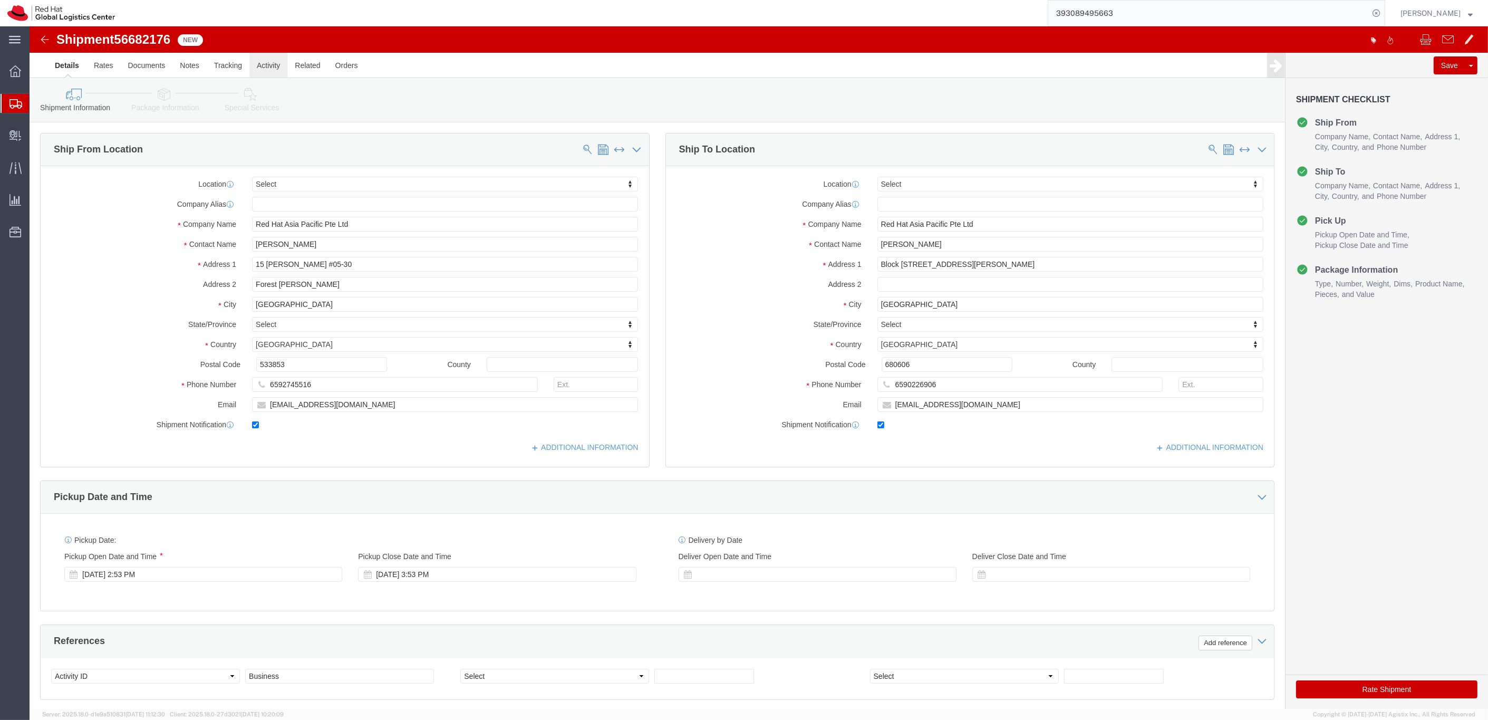
click link "Activity"
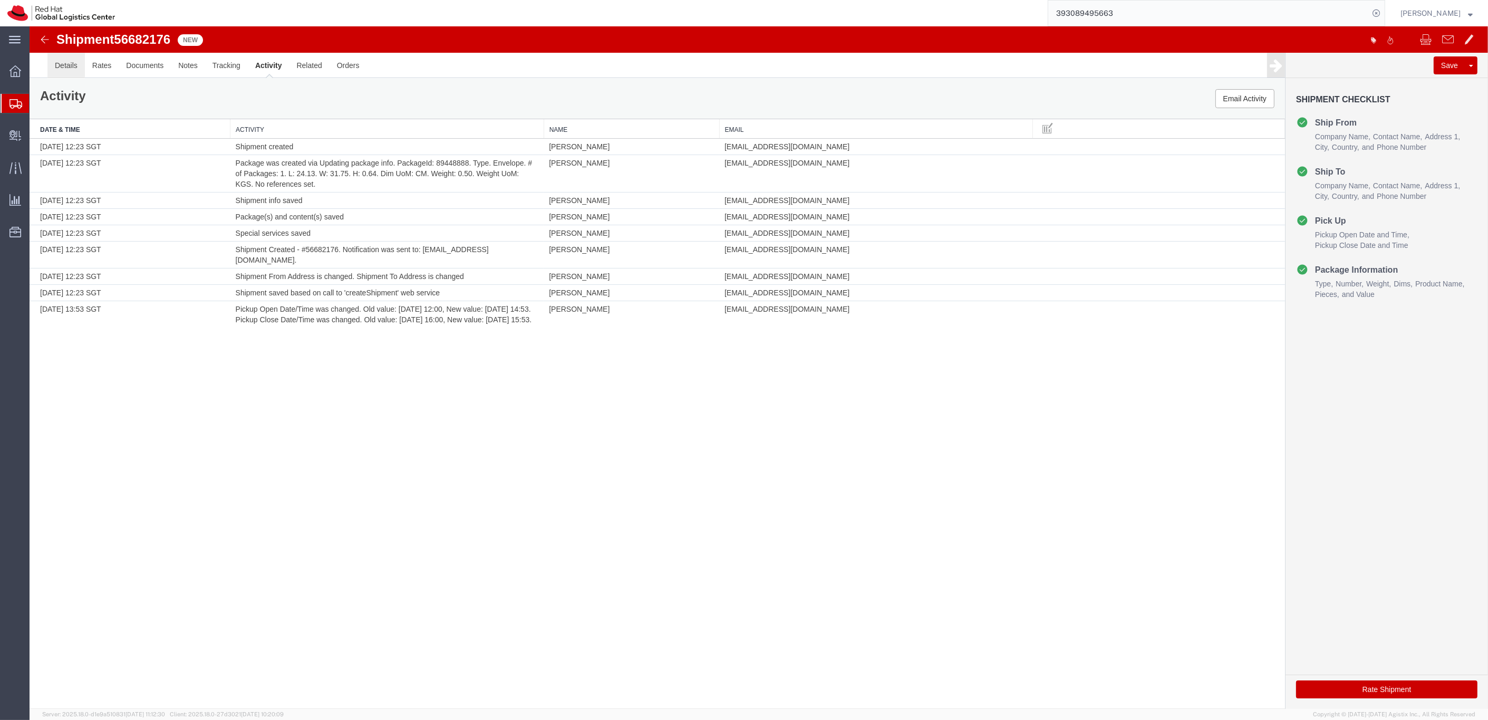
click at [64, 71] on link "Details" at bounding box center [65, 65] width 37 height 25
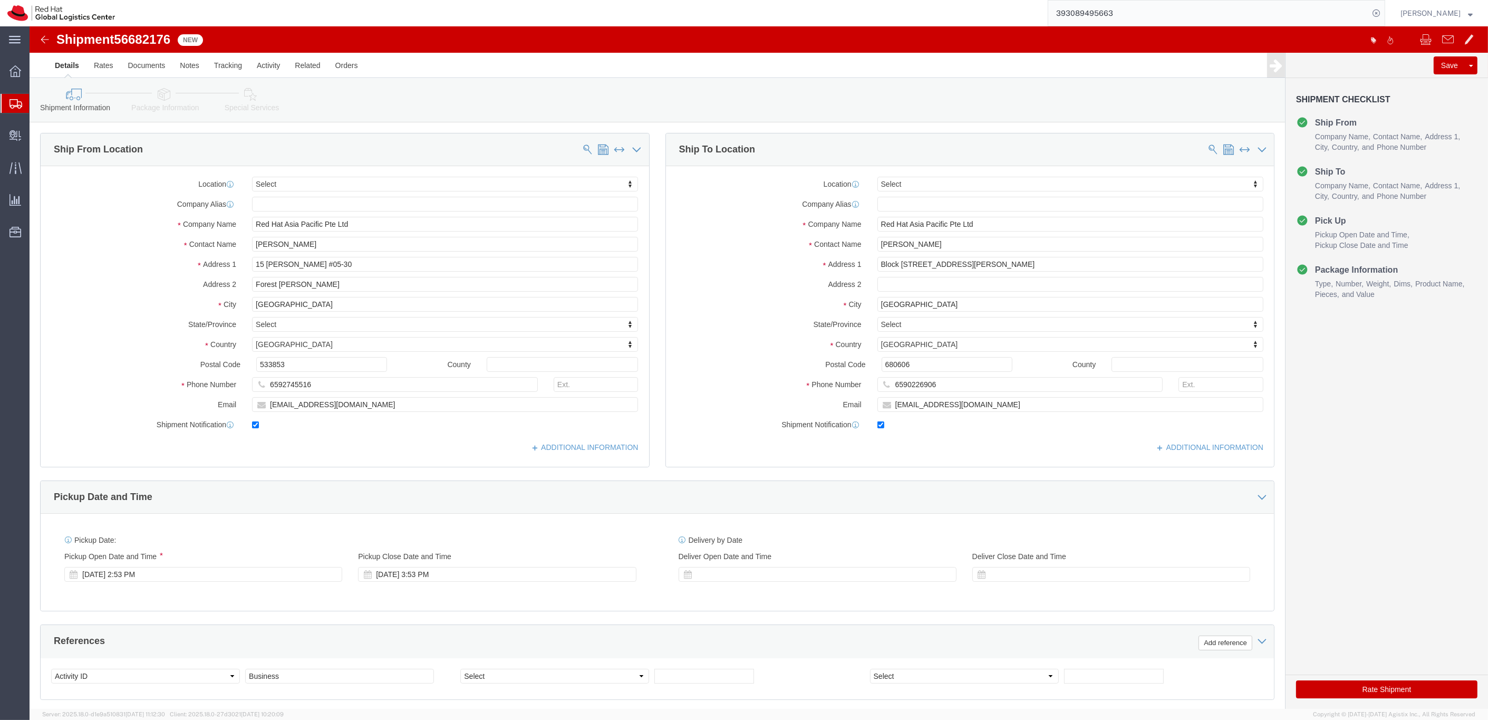
scroll to position [7, 0]
click at [1137, 9] on input "393089495663" at bounding box center [1208, 13] width 321 height 25
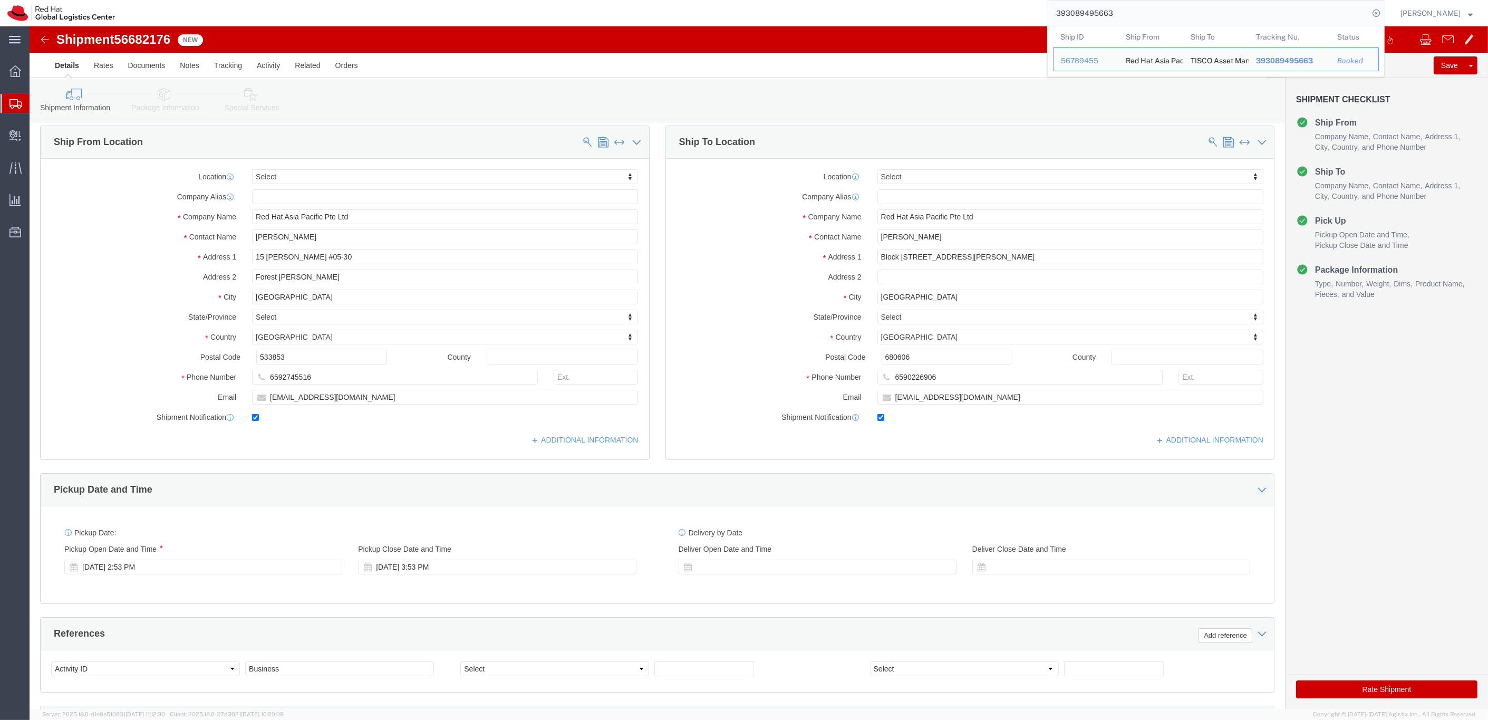
click at [1137, 9] on input "393089495663" at bounding box center [1208, 13] width 321 height 25
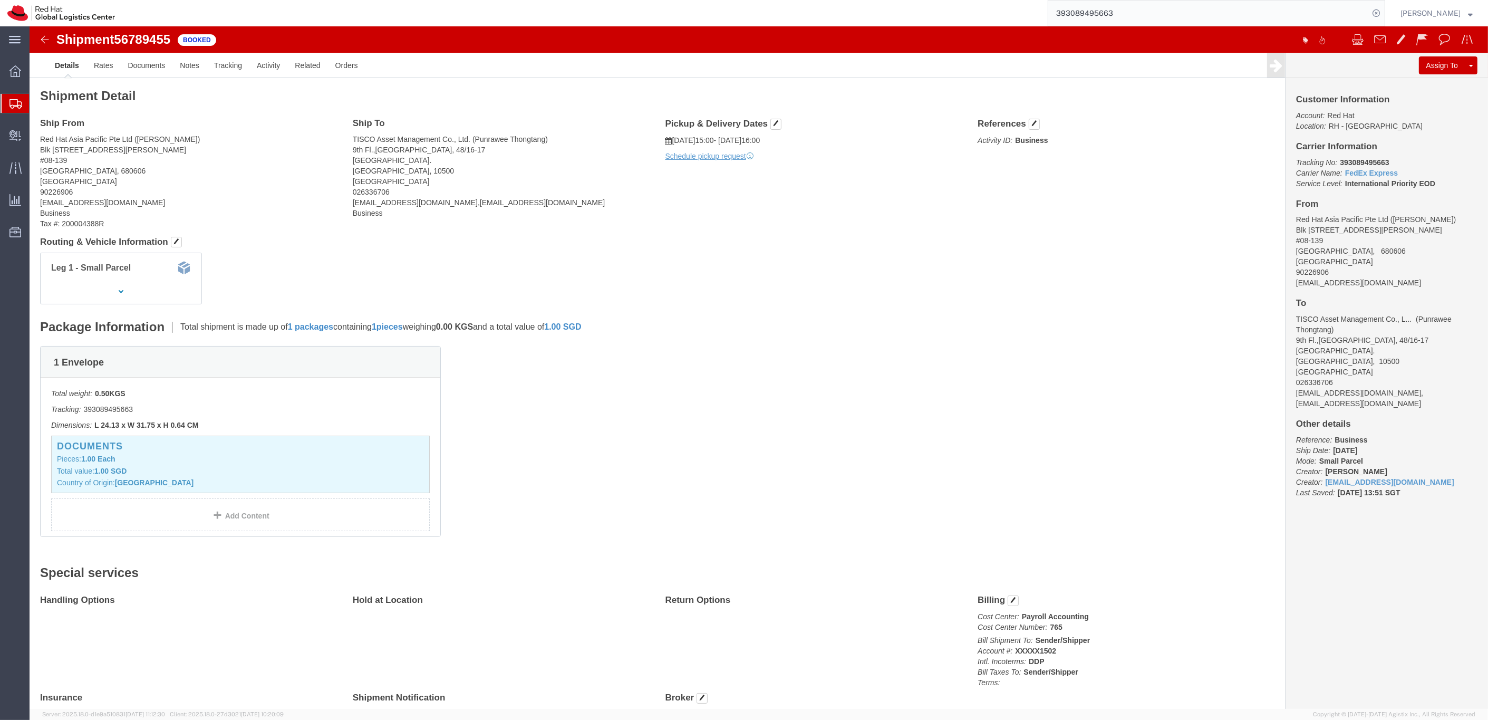
click b "393089495663"
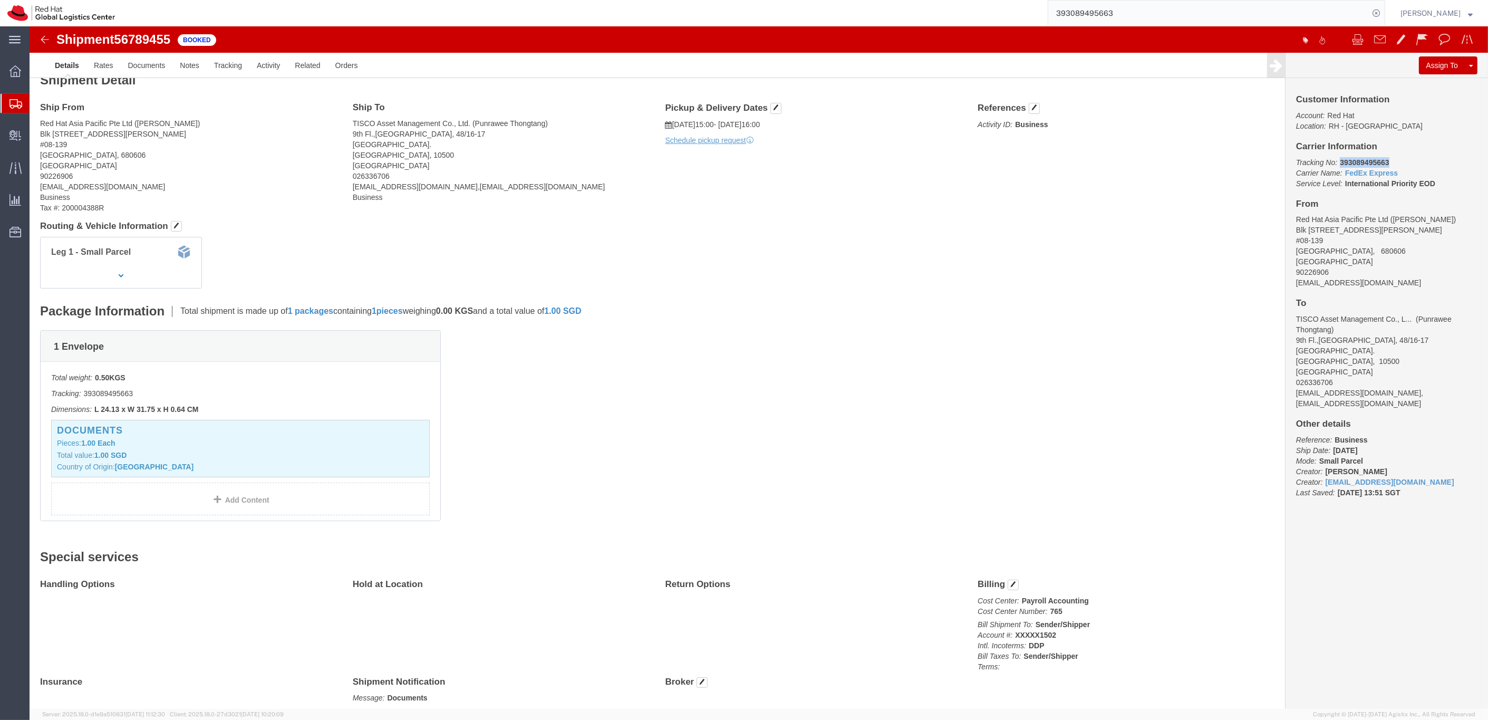
scroll to position [11, 0]
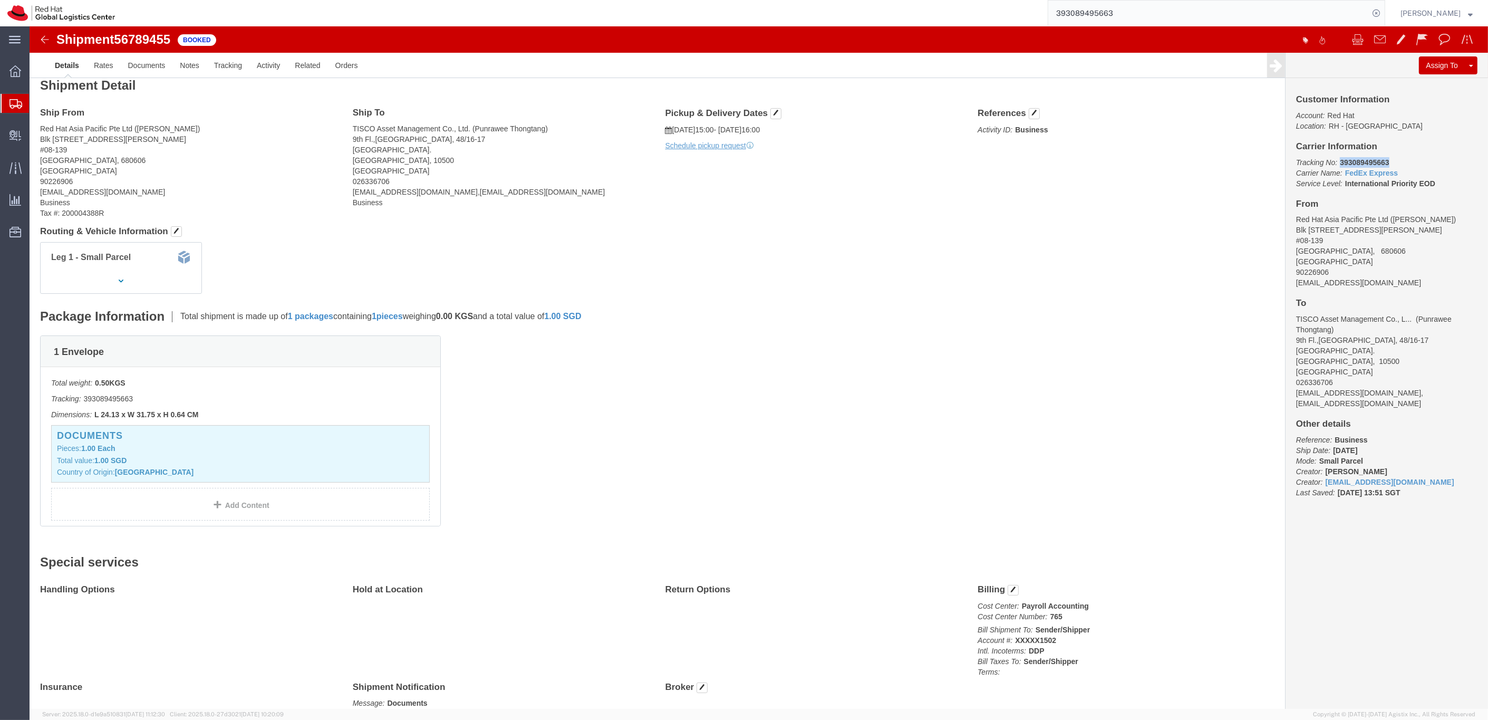
click b "393089495663"
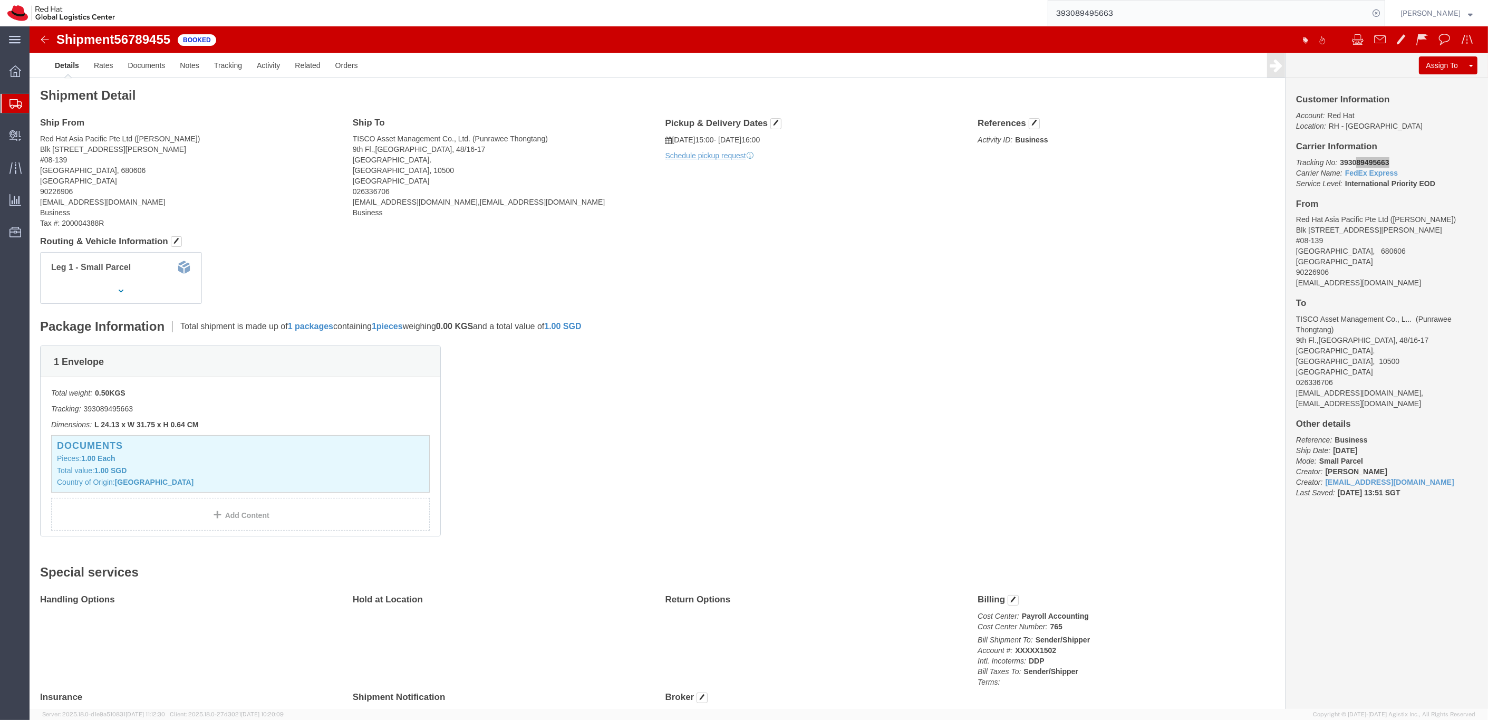
scroll to position [0, 0]
click at [15, 105] on icon at bounding box center [15, 103] width 13 height 9
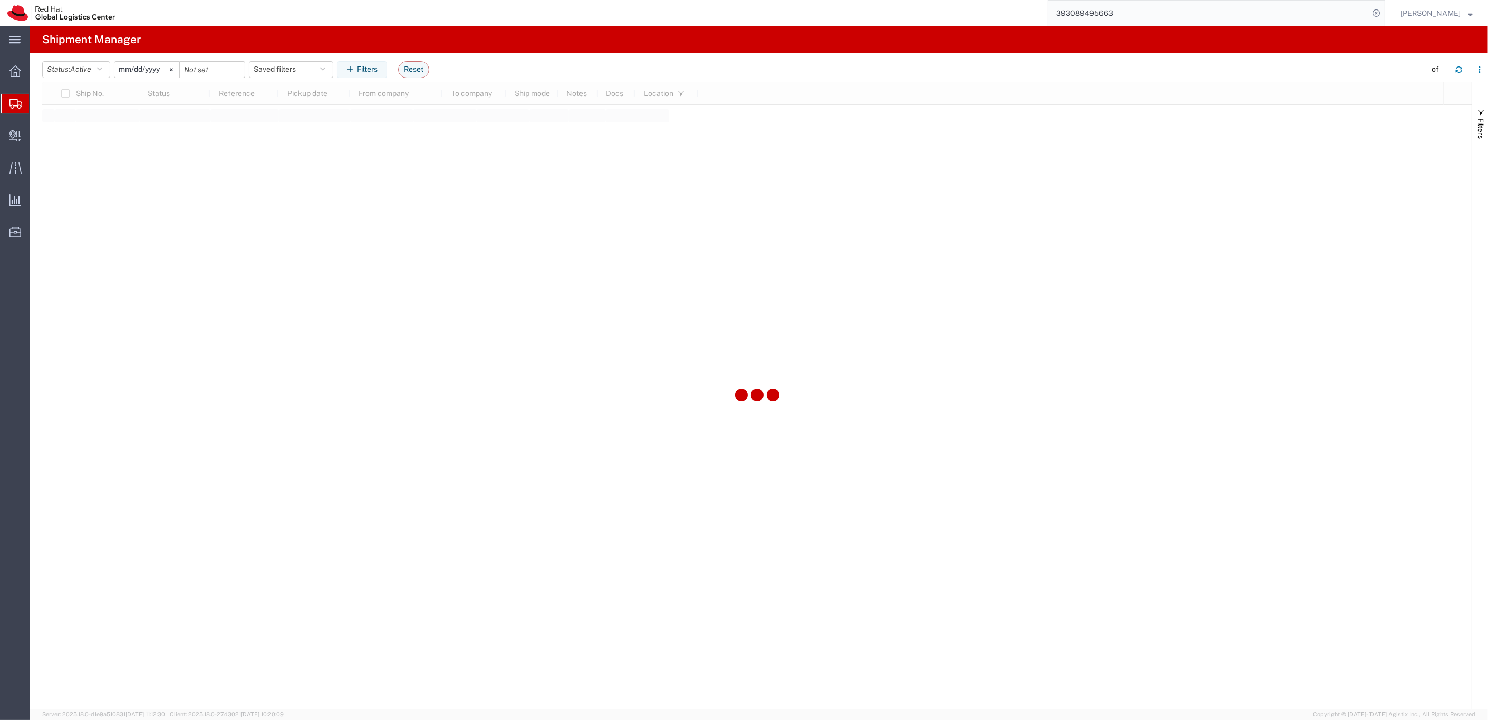
click at [37, 103] on span "Shipments" at bounding box center [33, 103] width 8 height 21
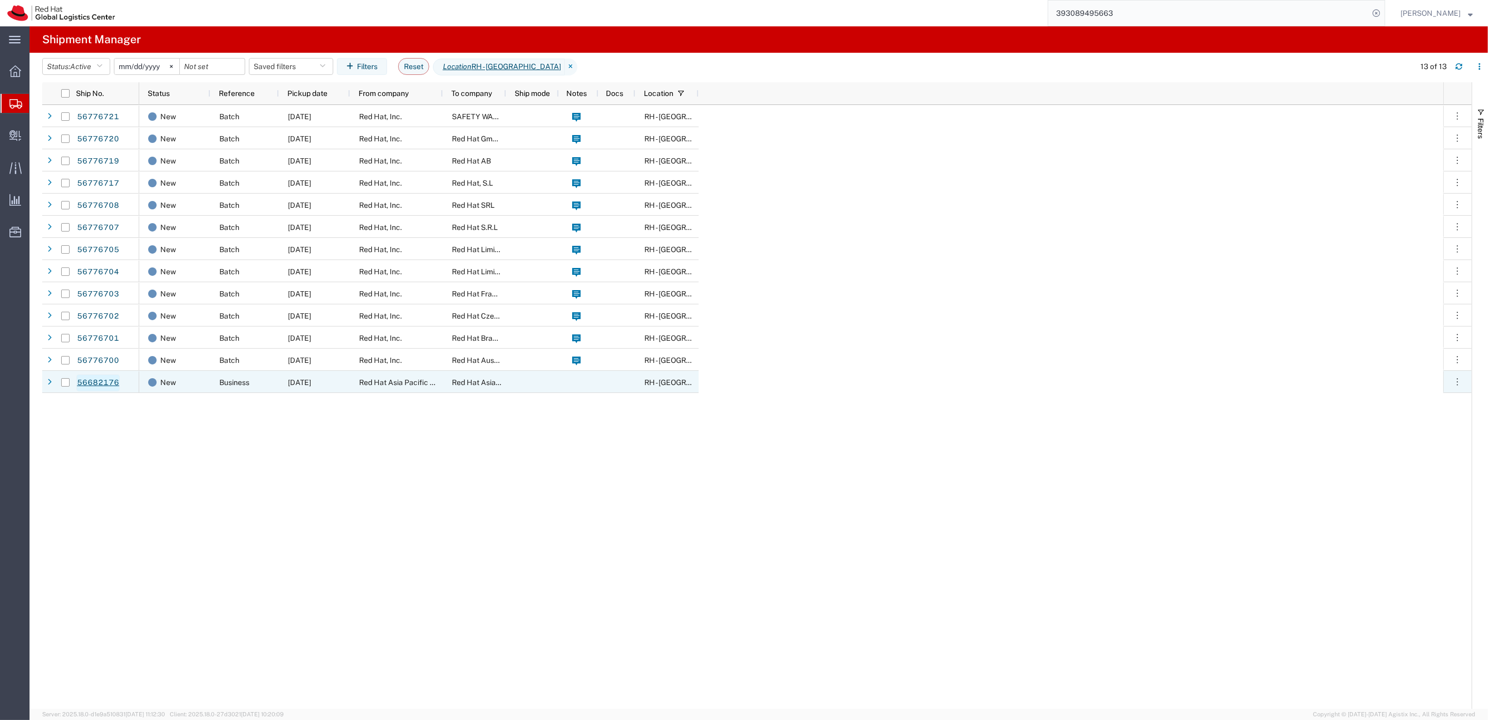
click at [88, 381] on link "56682176" at bounding box center [97, 382] width 43 height 17
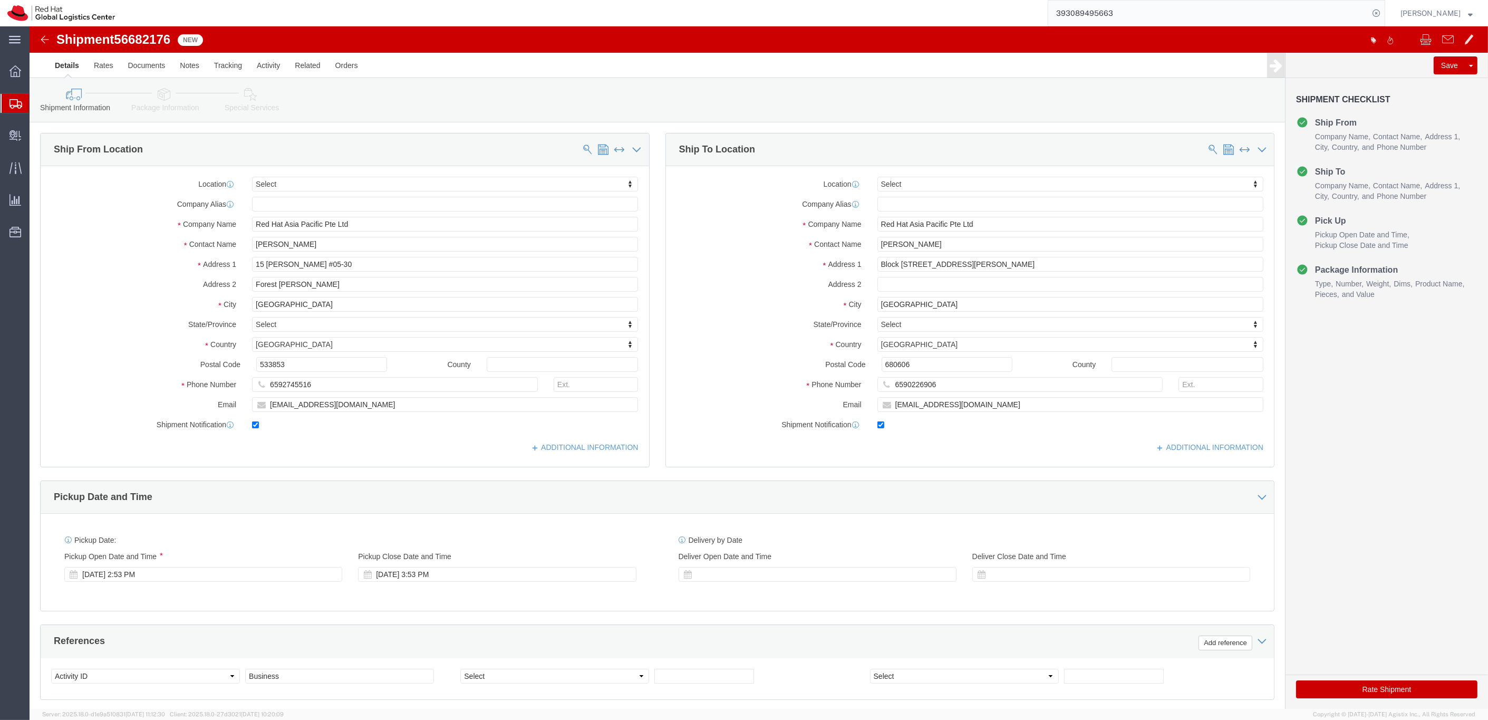
select select
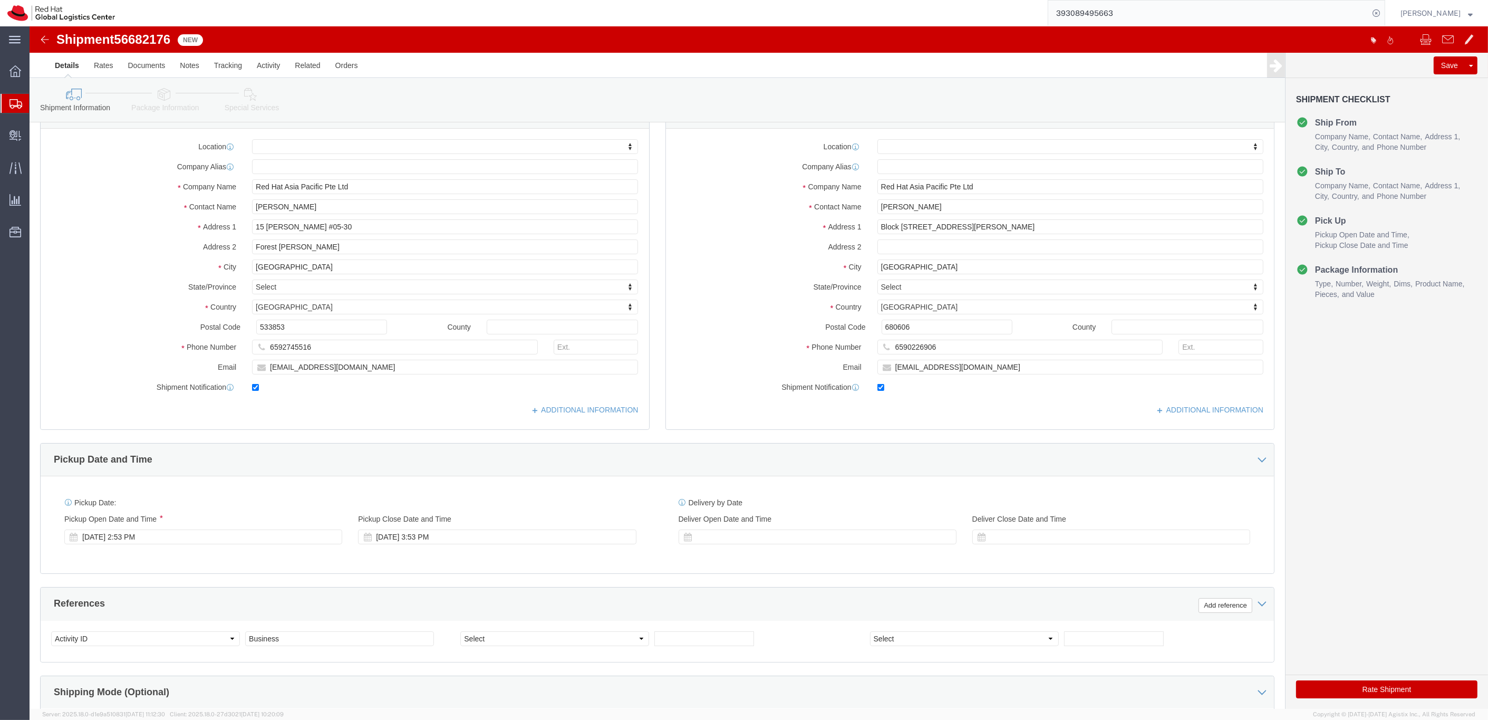
scroll to position [44, 0]
click link "Activity"
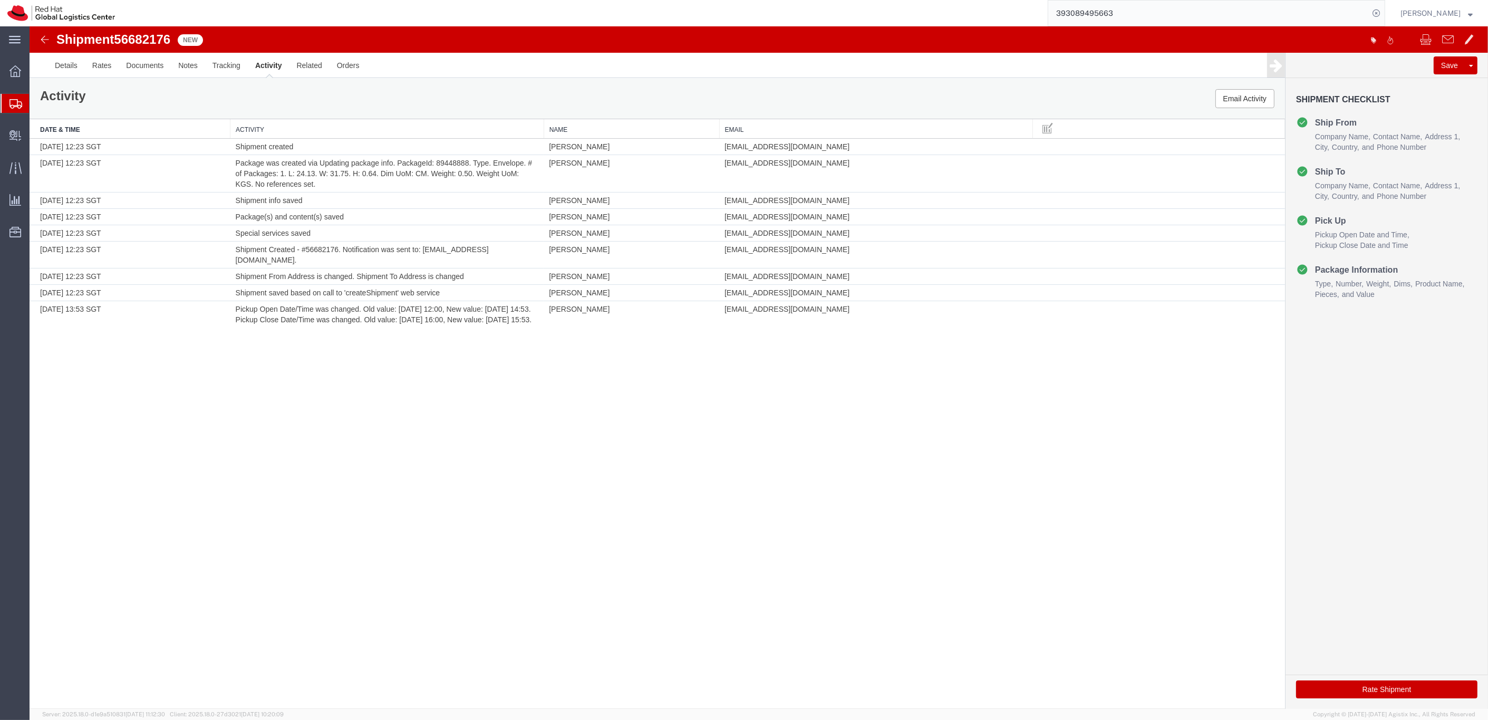
click at [1421, 694] on button "Rate Shipment" at bounding box center [1386, 689] width 181 height 18
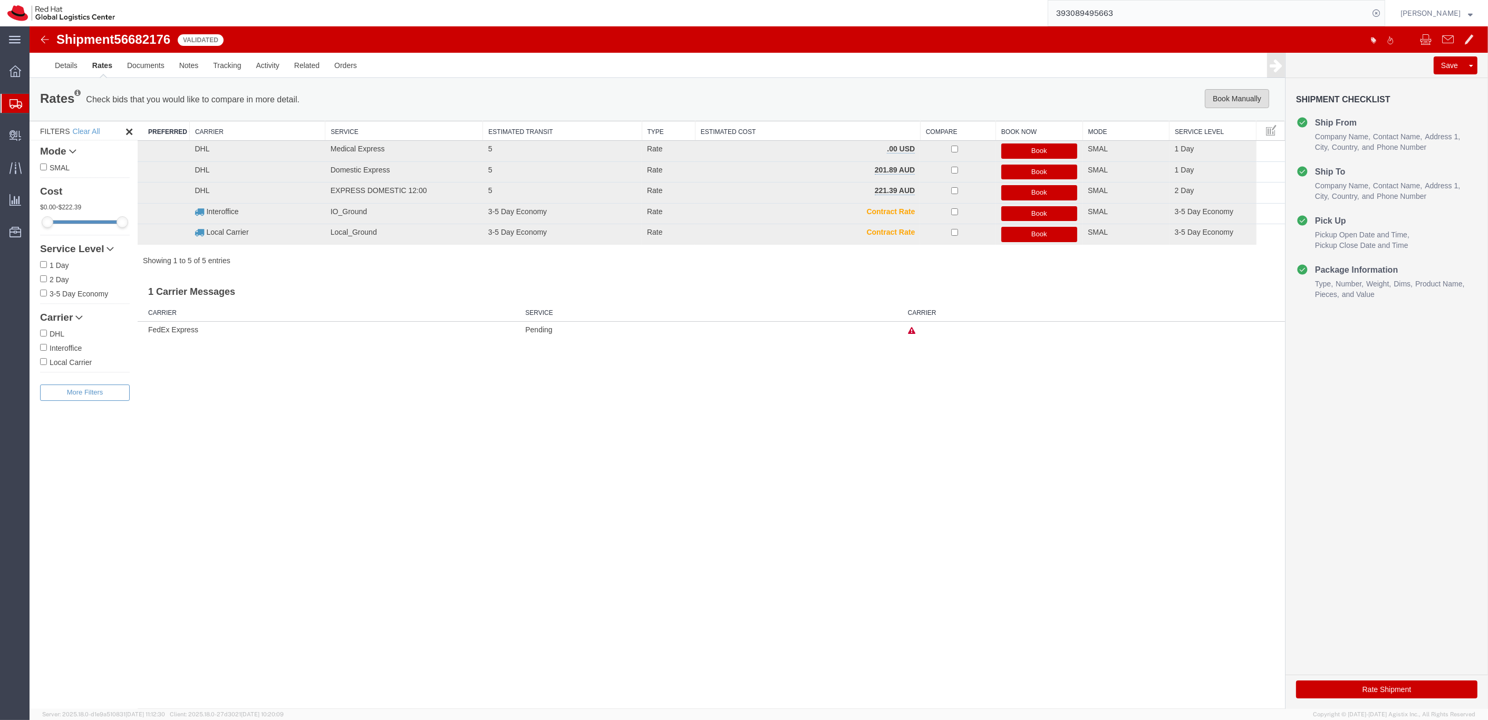
click at [1238, 92] on button "Book Manually" at bounding box center [1237, 98] width 64 height 19
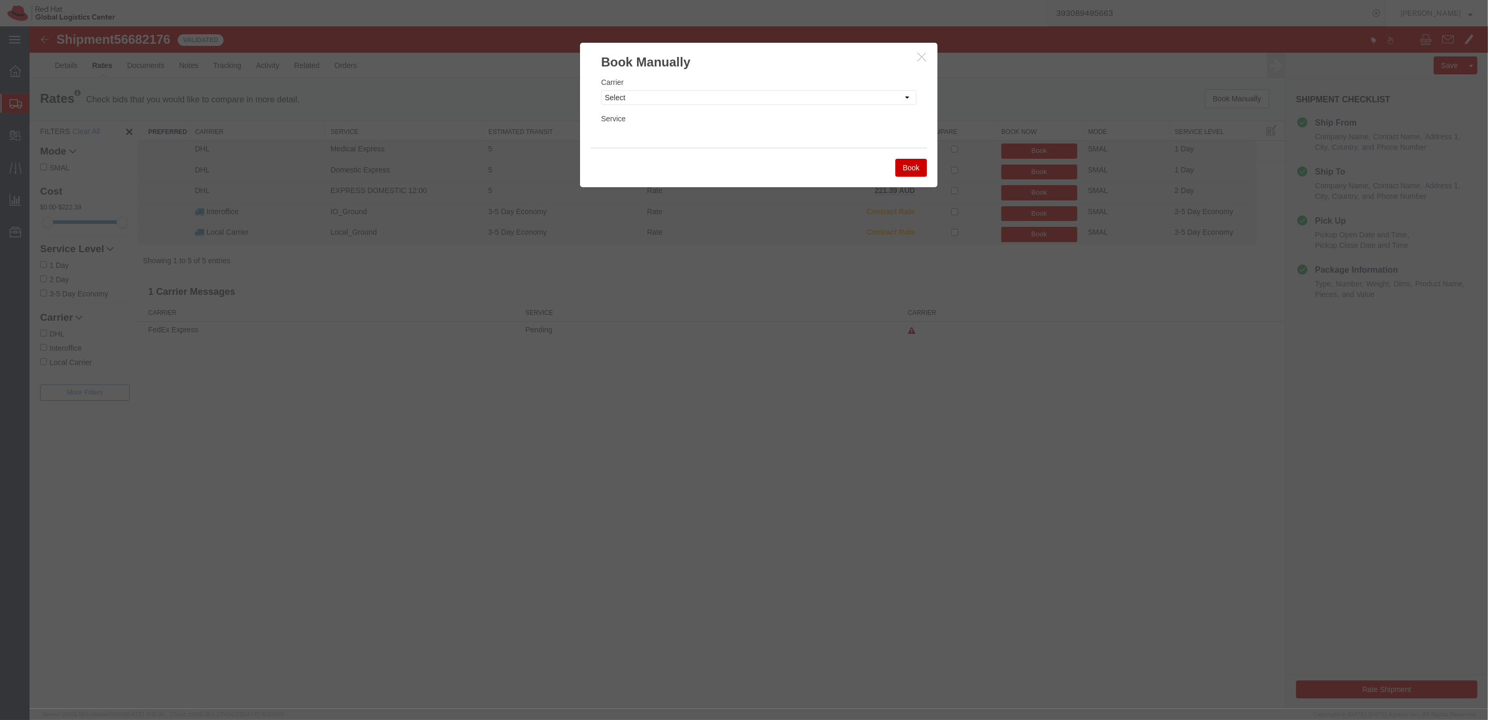
click at [816, 104] on div "Carrier Select Add New Carrier (and default service) DHL FedEx Express Interoff…" at bounding box center [758, 90] width 315 height 28
click at [811, 101] on select "Select Add New Carrier (and default service) DHL FedEx Express Interoffice Loca…" at bounding box center [758, 97] width 315 height 15
select select "10573"
click at [601, 90] on select "Select Add New Carrier (and default service) DHL FedEx Express Interoffice Loca…" at bounding box center [758, 97] width 315 height 15
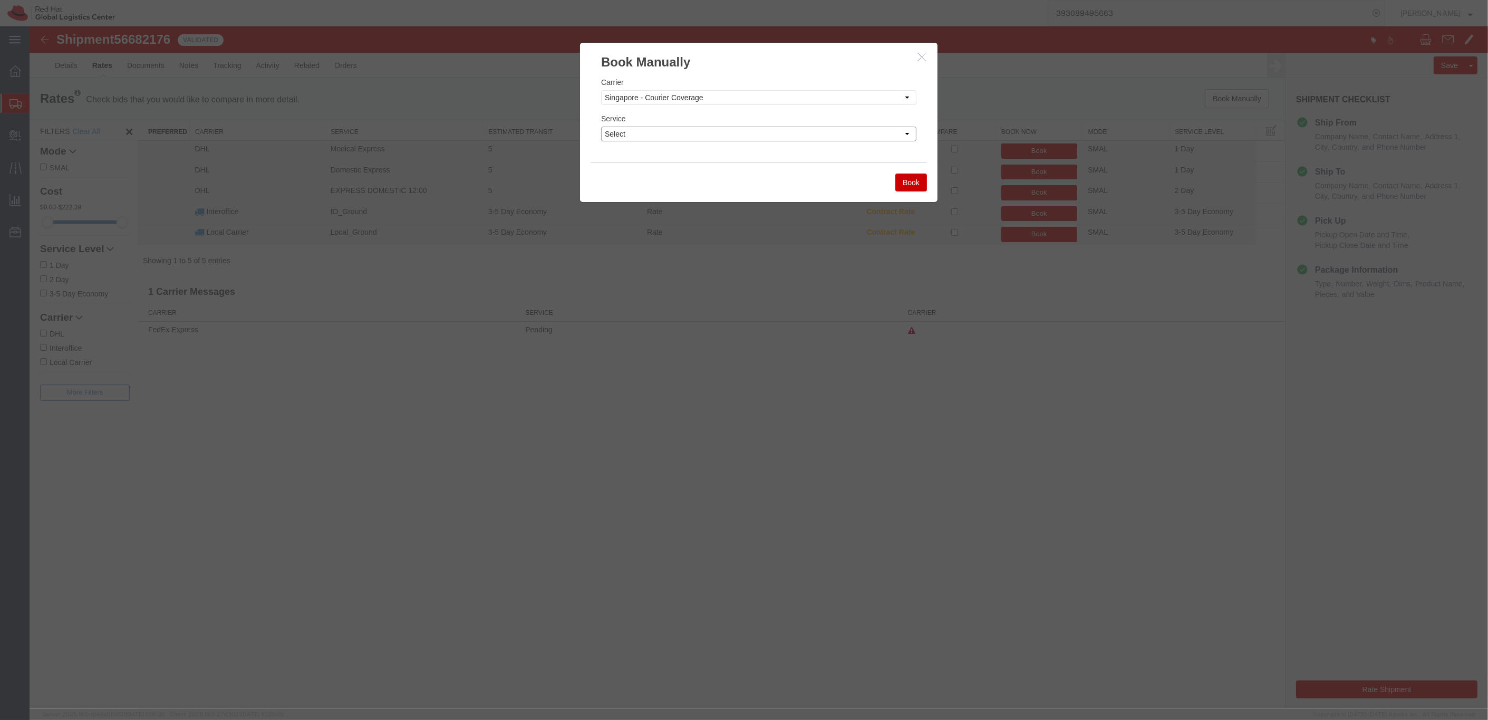
click at [804, 137] on select "Select Ground" at bounding box center [758, 134] width 315 height 15
click at [757, 136] on select "Select Ground" at bounding box center [758, 134] width 315 height 15
select select "40186"
click at [601, 127] on select "Select Ground" at bounding box center [758, 134] width 315 height 15
click at [911, 183] on button "Book" at bounding box center [912, 183] width 32 height 18
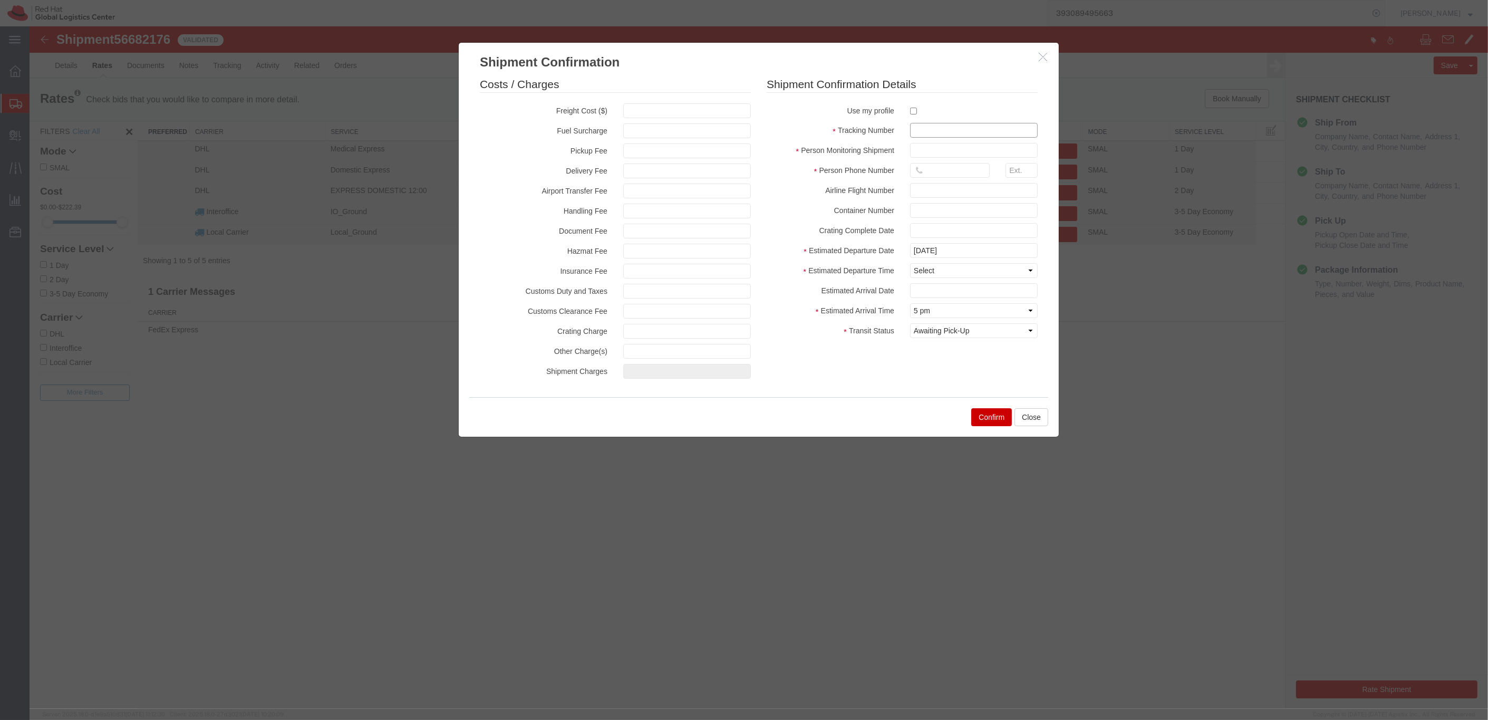
click at [931, 126] on input "text" at bounding box center [974, 130] width 128 height 15
type input "2853418"
click at [940, 150] on input "text" at bounding box center [974, 150] width 128 height 15
type input "Sally"
click at [941, 172] on input "text" at bounding box center [950, 170] width 80 height 15
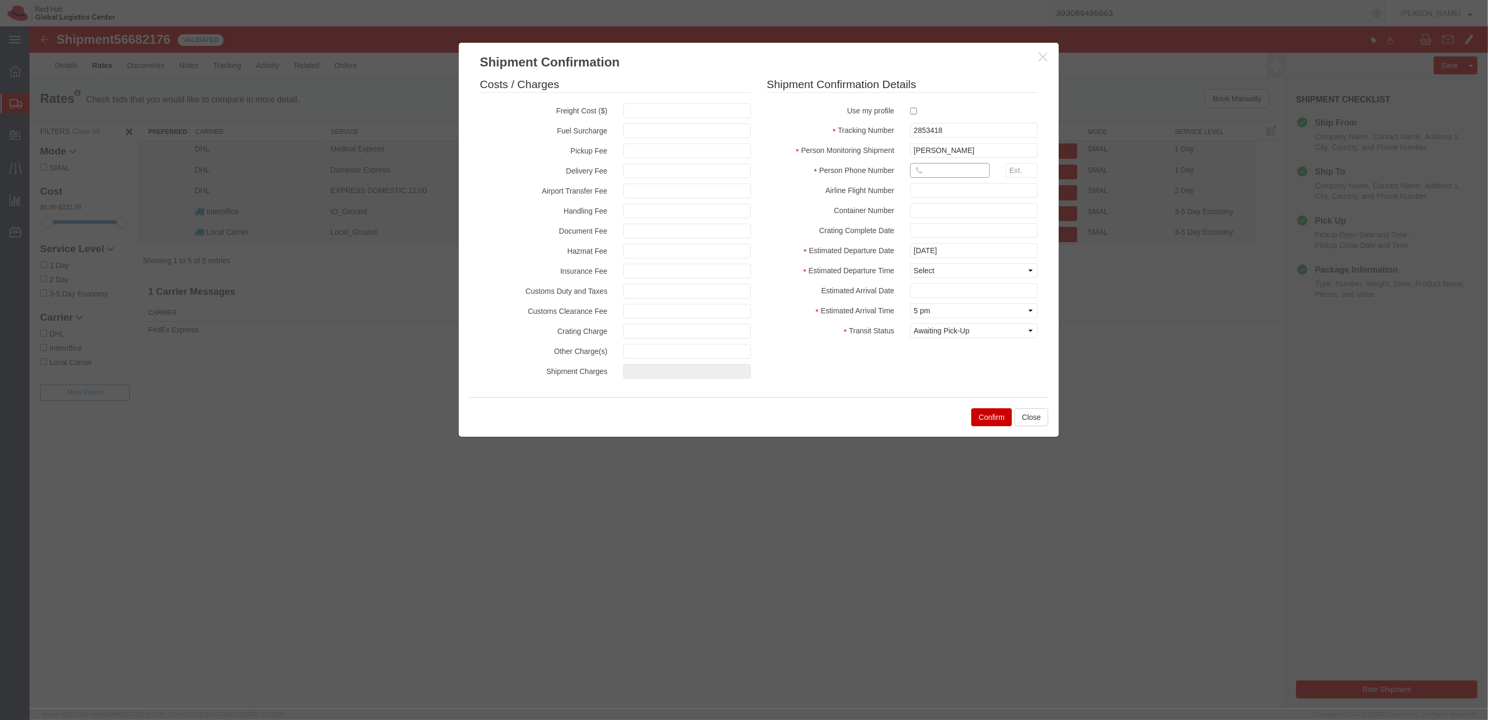
type input "6490 4200"
click at [960, 314] on select "Select Midnight 1 am 2 am 3 am 4 am 5 am 6 am 7 am 8 am 9 am 10 am 11 am 12 Noo…" at bounding box center [974, 310] width 128 height 15
click at [980, 328] on select "Select Arrival Notice Available Arrival Notice Imported Arrive at Delivery Loca…" at bounding box center [974, 330] width 128 height 15
select select "DELIVRED"
click at [910, 323] on select "Select Arrival Notice Available Arrival Notice Imported Arrive at Delivery Loca…" at bounding box center [974, 330] width 128 height 15
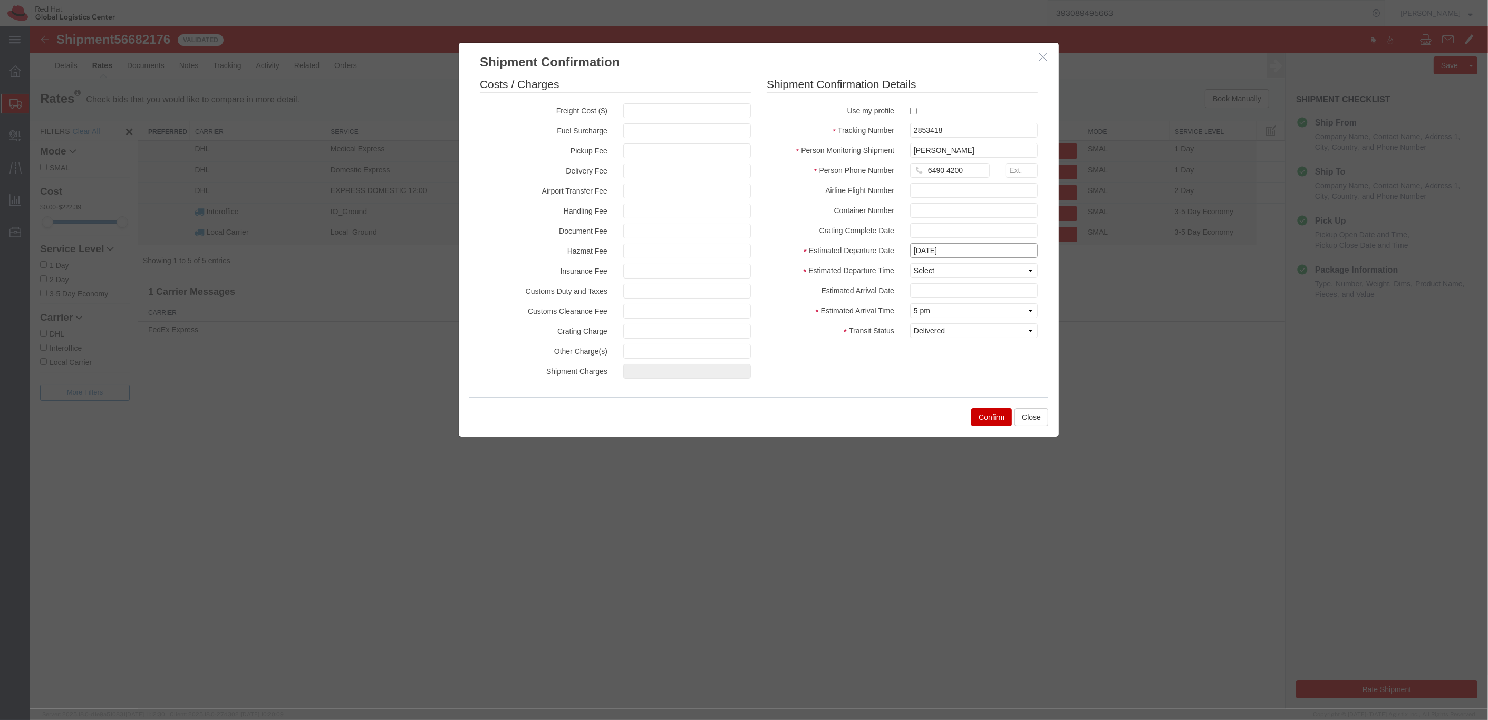
click at [963, 253] on input "[DATE]" at bounding box center [974, 250] width 128 height 15
click at [982, 298] on td "4" at bounding box center [982, 301] width 16 height 16
type input "09/04/2025"
click at [980, 413] on button "Confirm" at bounding box center [991, 417] width 41 height 18
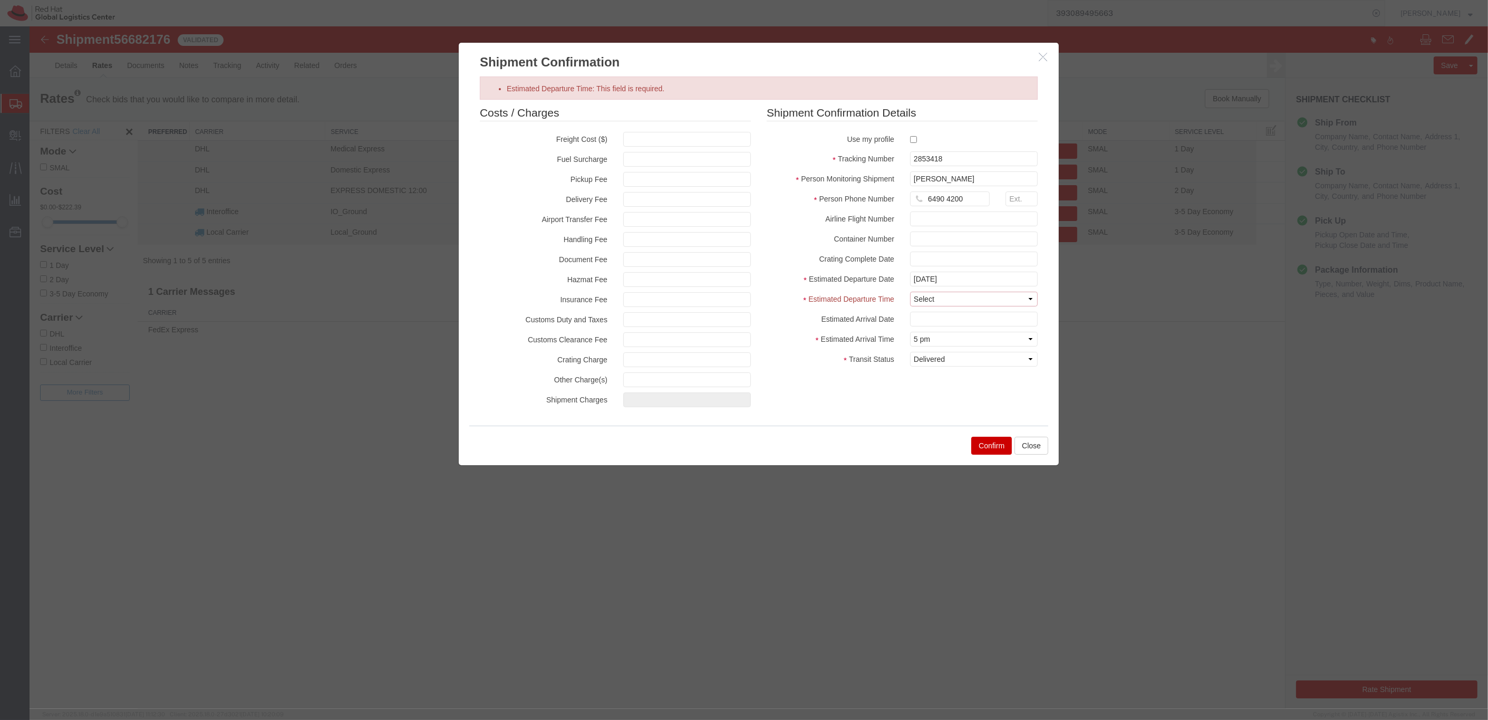
click at [976, 298] on select "Select Midnight 1 am 2 am 3 am 4 am 5 am 6 am 7 am 8 am 9 am 10 am 11 am 12 Noo…" at bounding box center [974, 299] width 128 height 15
click at [996, 301] on select "Select Midnight 1 am 2 am 3 am 4 am 5 am 6 am 7 am 8 am 9 am 10 am 11 am 12 Noo…" at bounding box center [974, 299] width 128 height 15
select select "1300"
click at [910, 292] on select "Select Midnight 1 am 2 am 3 am 4 am 5 am 6 am 7 am 8 am 9 am 10 am 11 am 12 Noo…" at bounding box center [974, 299] width 128 height 15
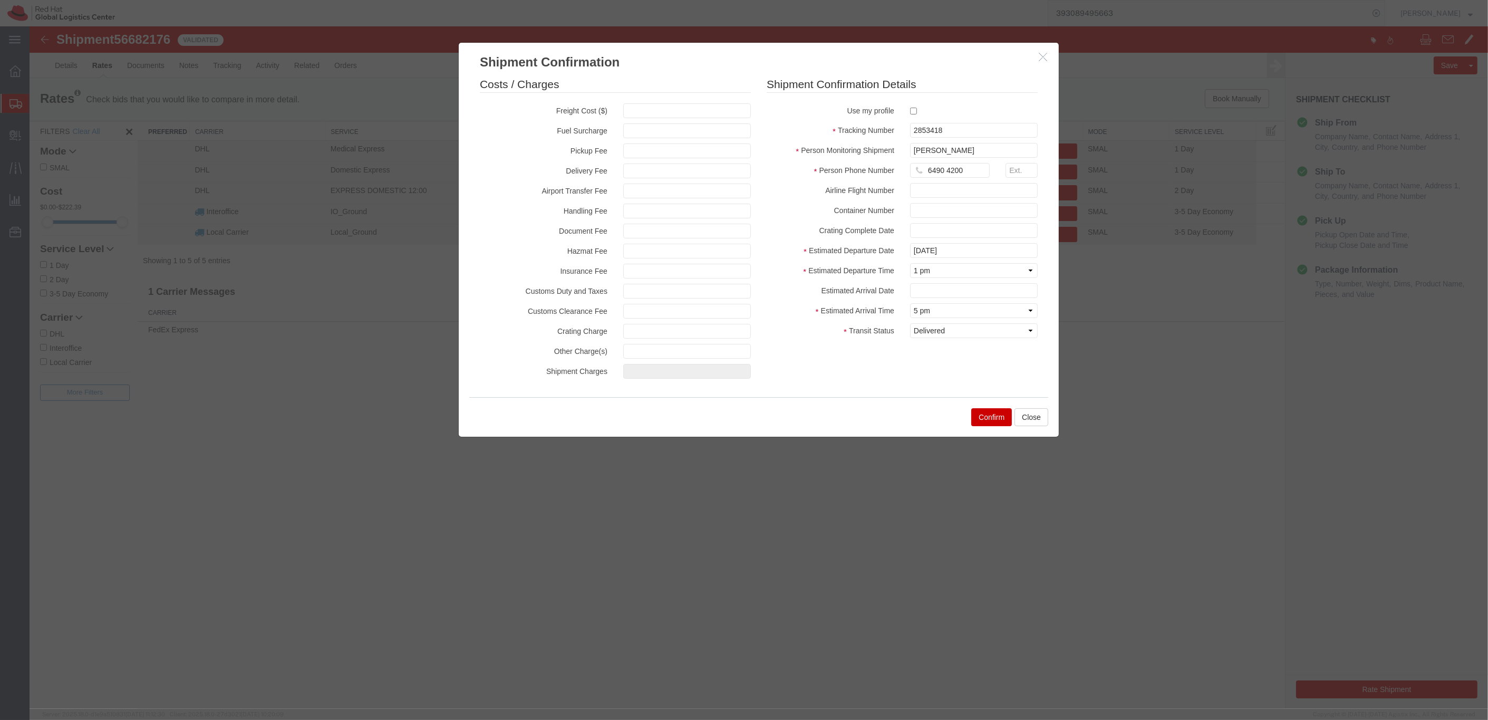
click at [998, 419] on button "Confirm" at bounding box center [991, 417] width 41 height 18
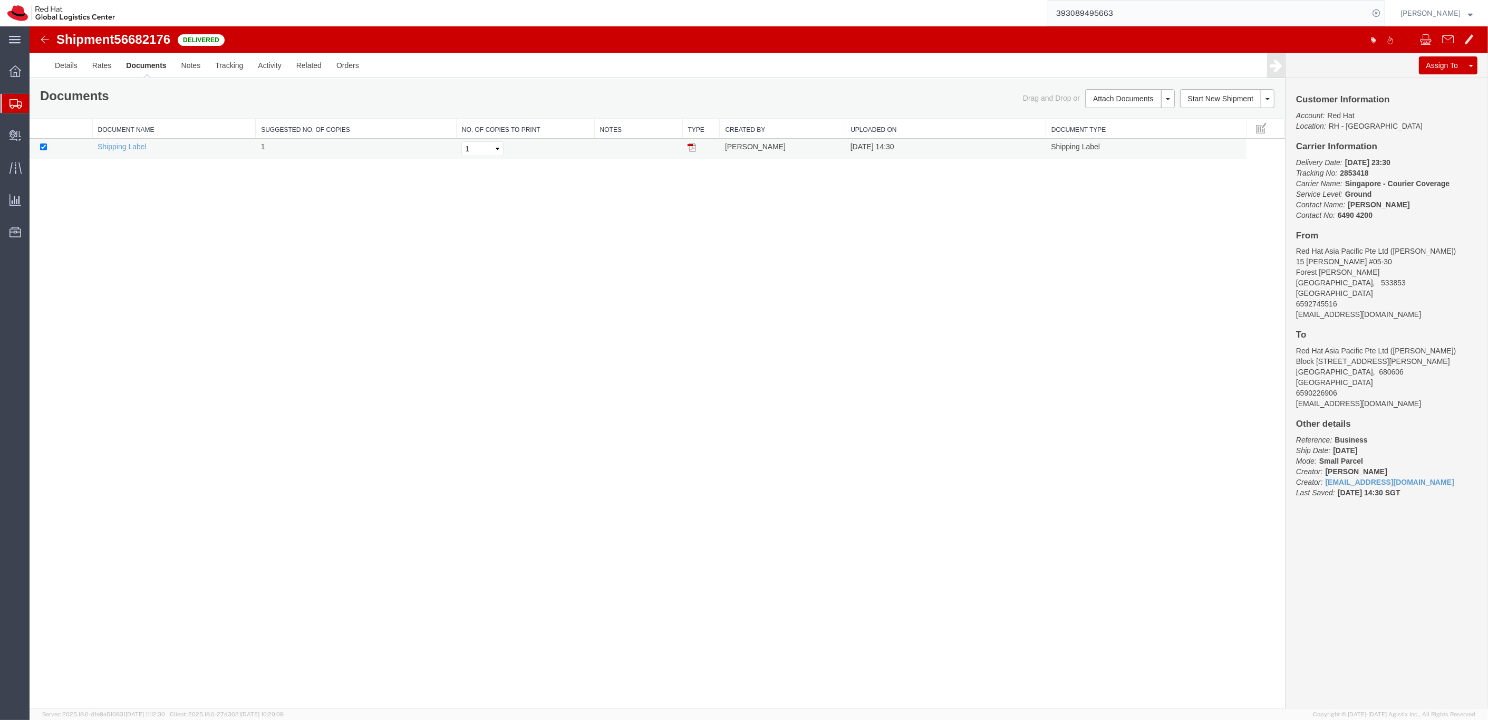
click at [696, 148] on img at bounding box center [692, 147] width 8 height 8
click at [45, 41] on img at bounding box center [45, 39] width 13 height 13
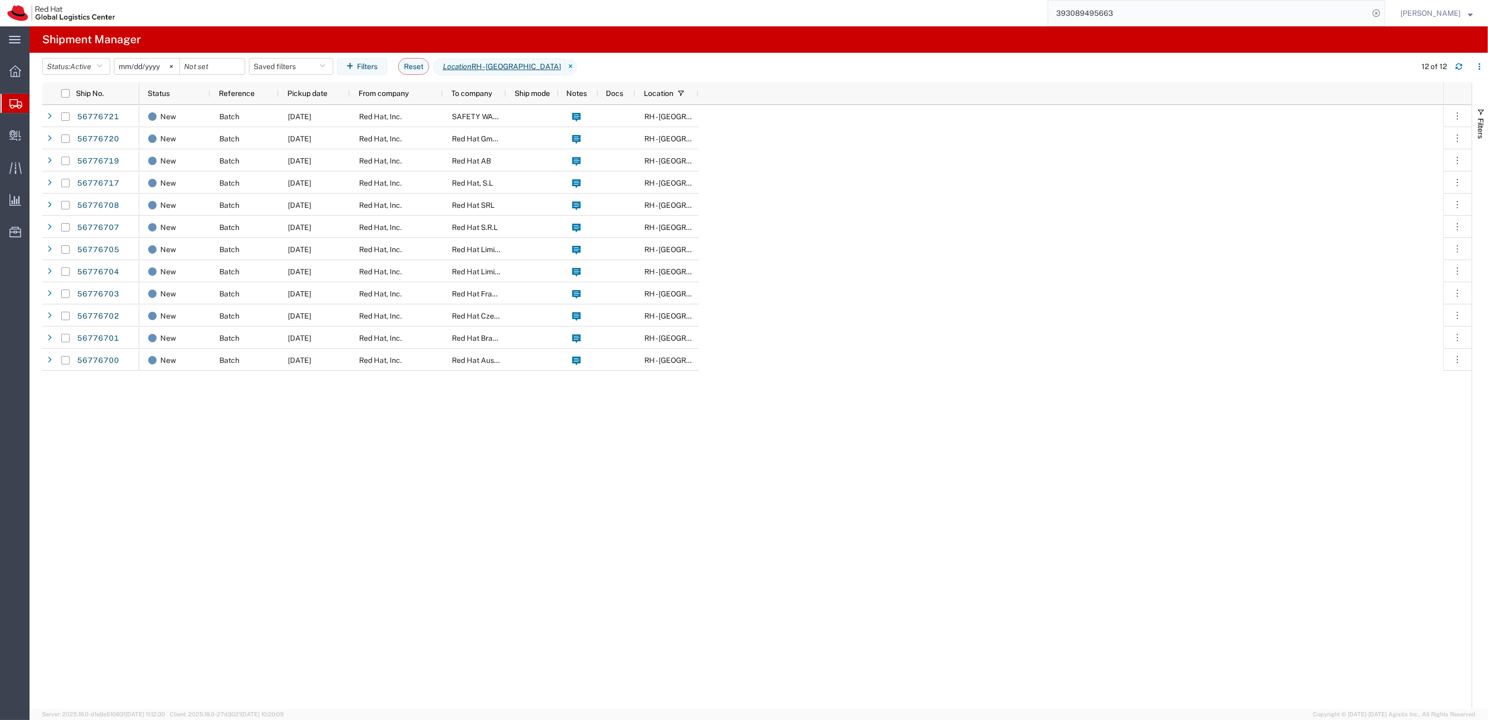
click at [1093, 14] on input "393089495663" at bounding box center [1208, 13] width 321 height 25
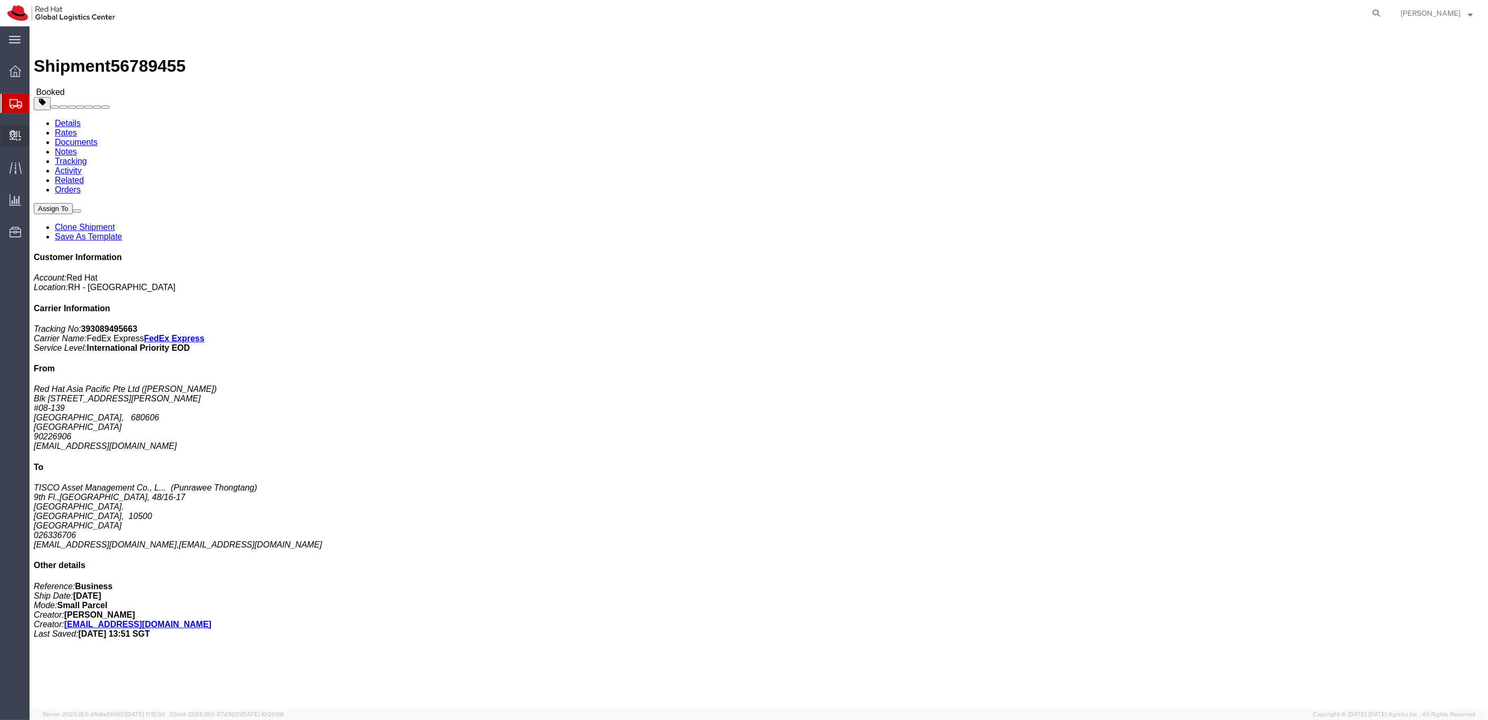
click at [36, 139] on span "Internal Delivery" at bounding box center [32, 135] width 7 height 21
click at [36, 137] on span "Internal Delivery" at bounding box center [32, 135] width 7 height 21
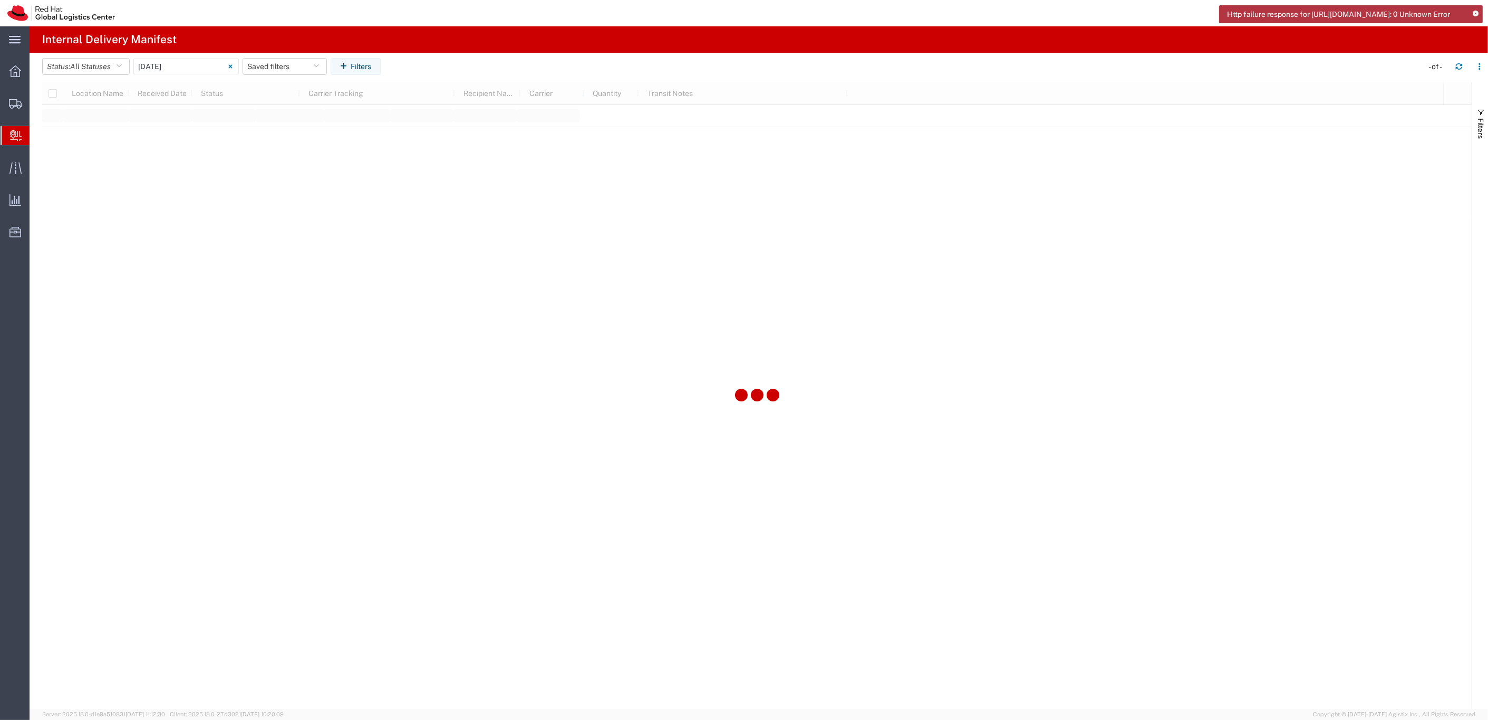
type input "[DATE]"
type input "[DATE] - [DATE]"
click at [195, 65] on input "[DATE] - [DATE]" at bounding box center [185, 67] width 105 height 16
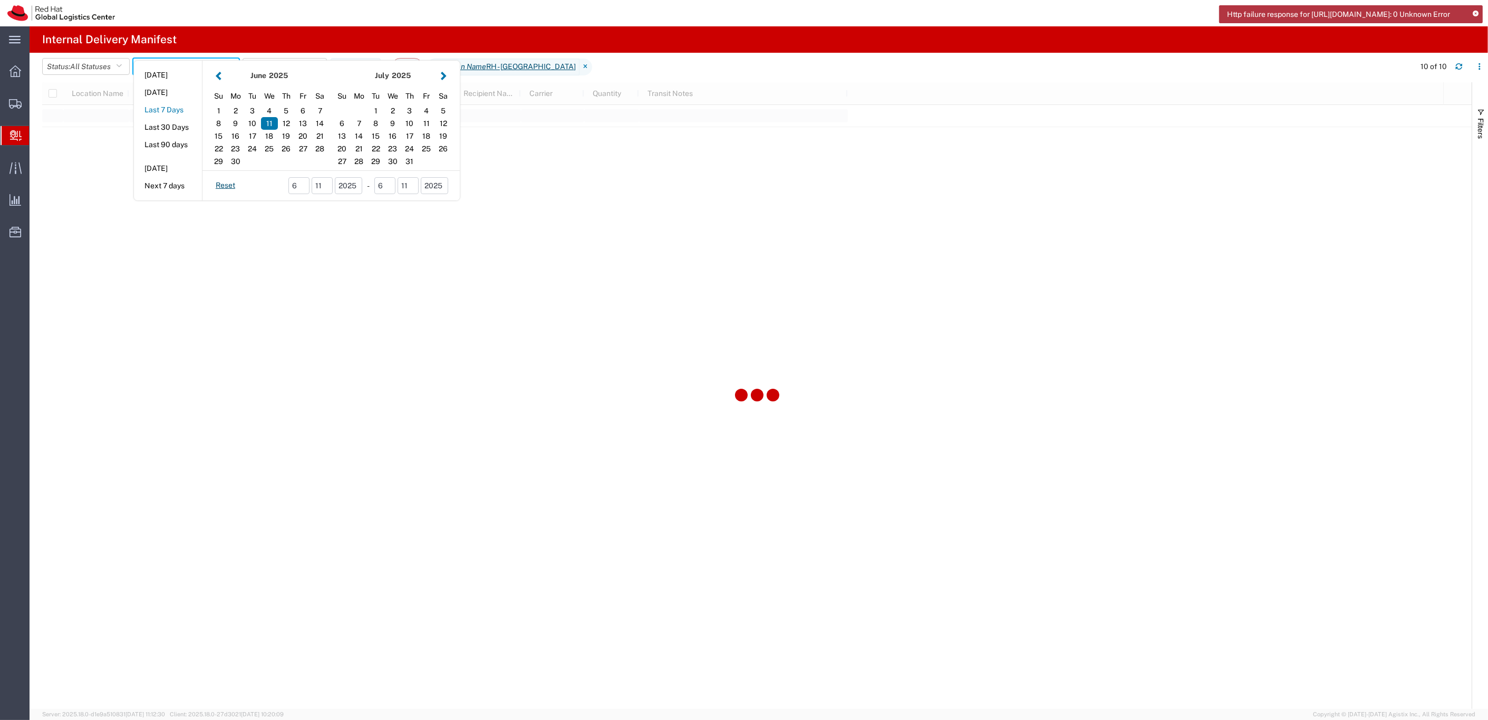
click at [163, 112] on button "Last 7 Days" at bounding box center [168, 110] width 68 height 16
type input "Last 7 Days"
type input "[DATE] - [DATE]"
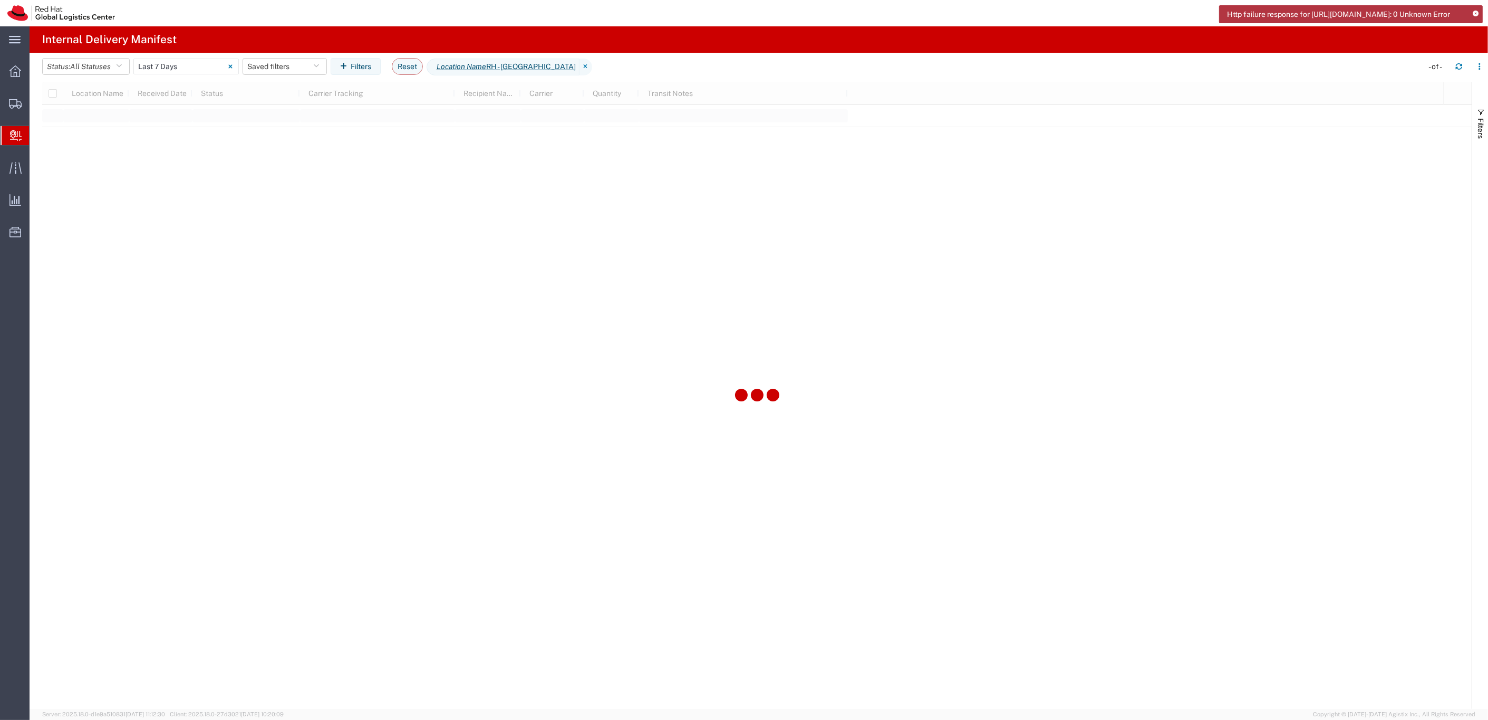
drag, startPoint x: 8, startPoint y: 137, endPoint x: 3, endPoint y: 134, distance: 6.2
click at [8, 137] on div at bounding box center [16, 135] width 30 height 19
click at [171, 68] on input "[DATE] - [DATE]" at bounding box center [185, 67] width 105 height 16
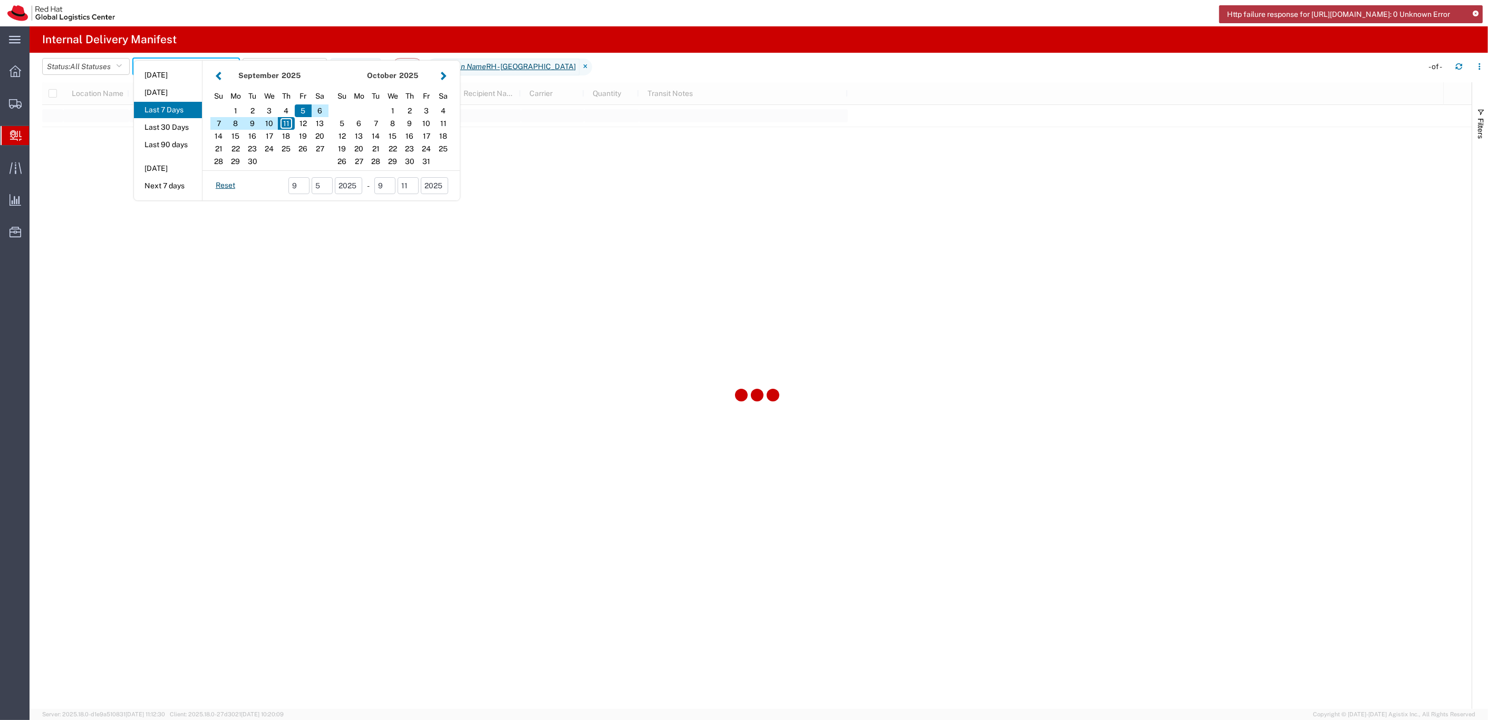
click at [171, 112] on button "Last 7 Days" at bounding box center [168, 110] width 68 height 16
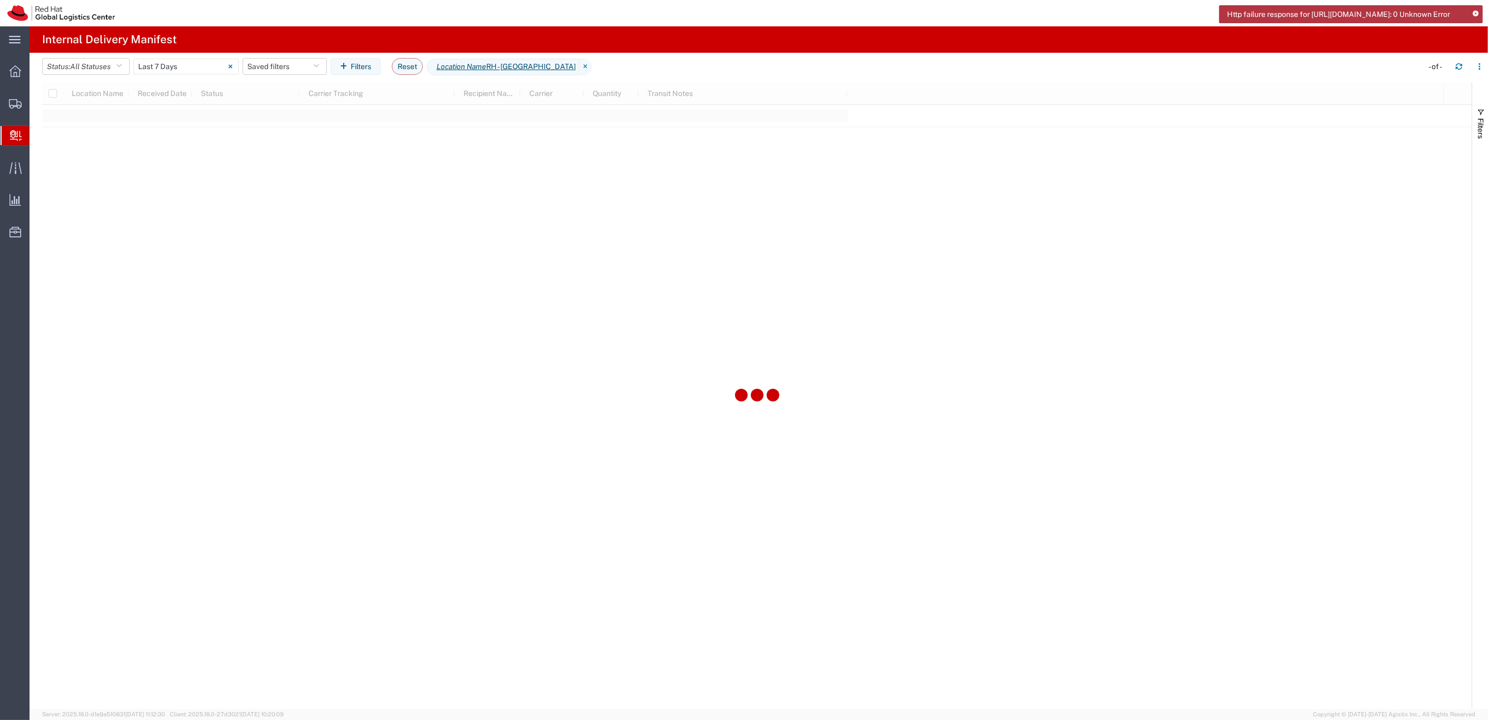
click at [425, 214] on div at bounding box center [757, 395] width 1430 height 627
type input "[DATE]"
type input "[DATE] - [DATE]"
click at [147, 55] on header "Status: All Statuses All Statuses Delivery Confirmation Expired Forwarded Packa…" at bounding box center [765, 68] width 1446 height 30
click at [150, 66] on input "[DATE] - [DATE]" at bounding box center [185, 67] width 105 height 16
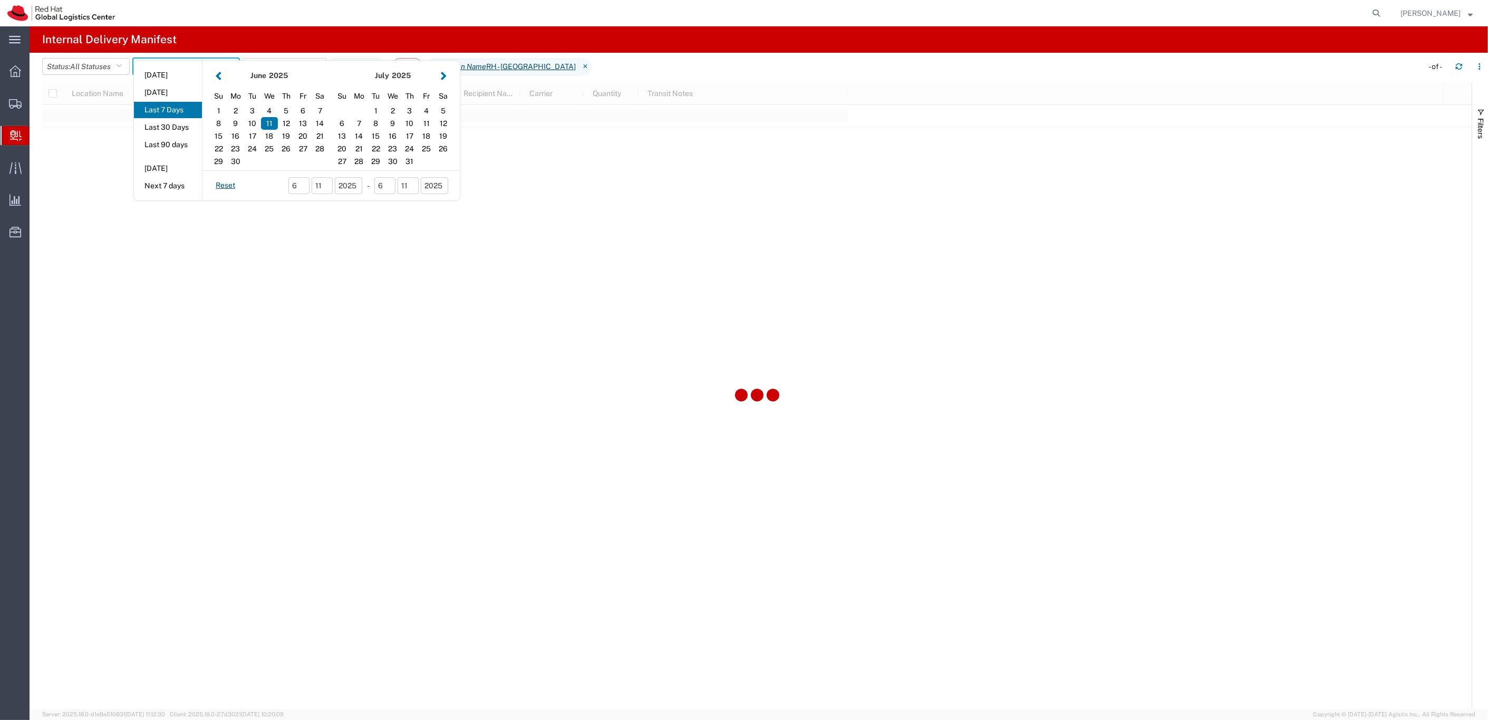
click at [178, 110] on button "Last 7 Days" at bounding box center [168, 110] width 68 height 16
type input "Last 7 Days"
type input "[DATE] - [DATE]"
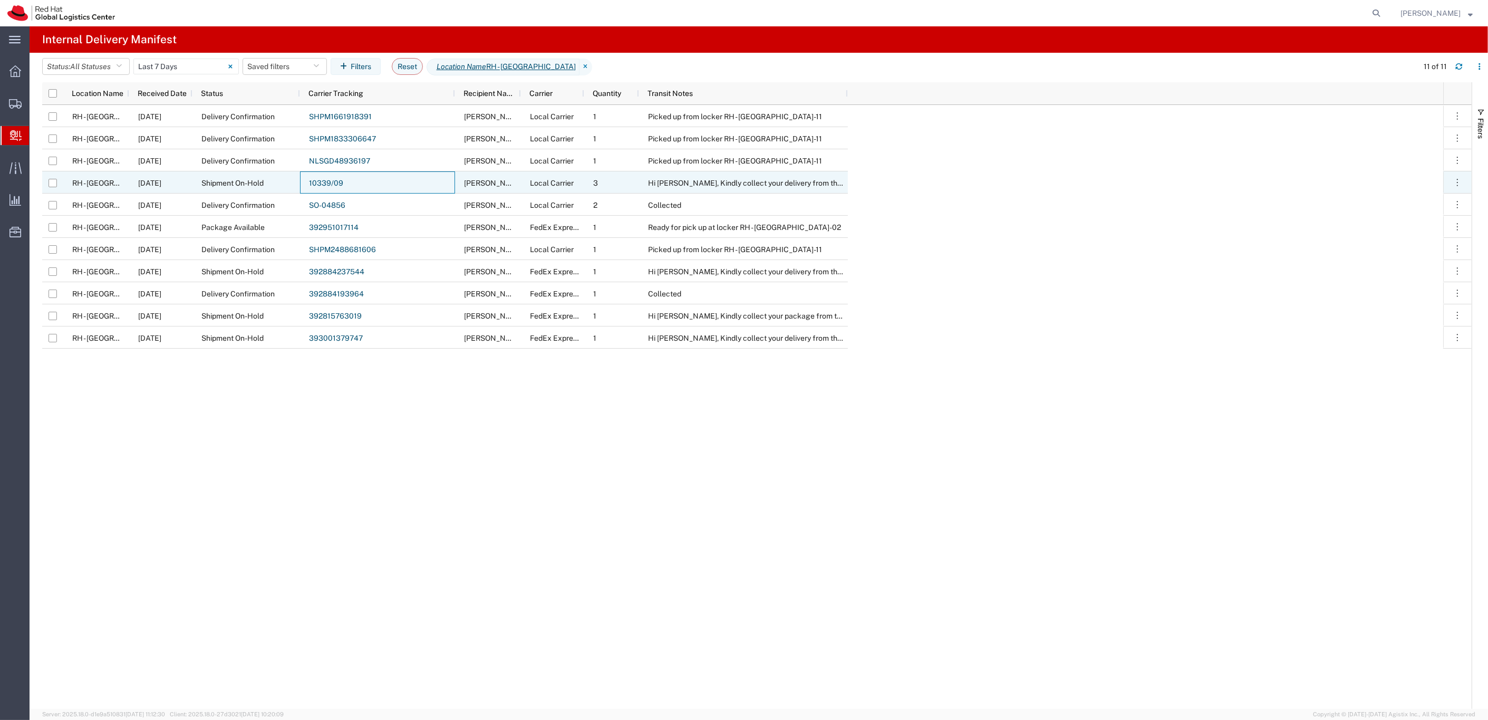
click at [322, 181] on link "10339/09" at bounding box center [326, 183] width 34 height 8
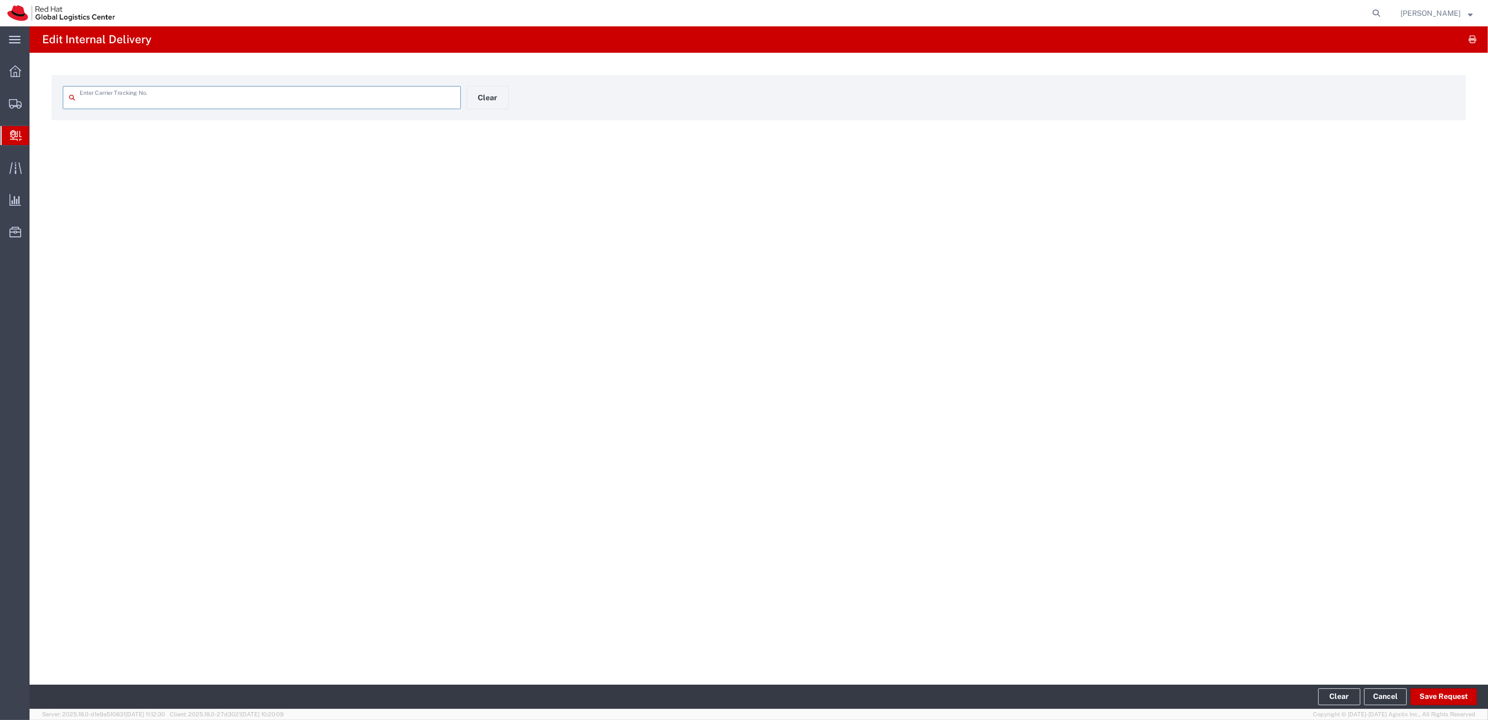
type input "10339/09"
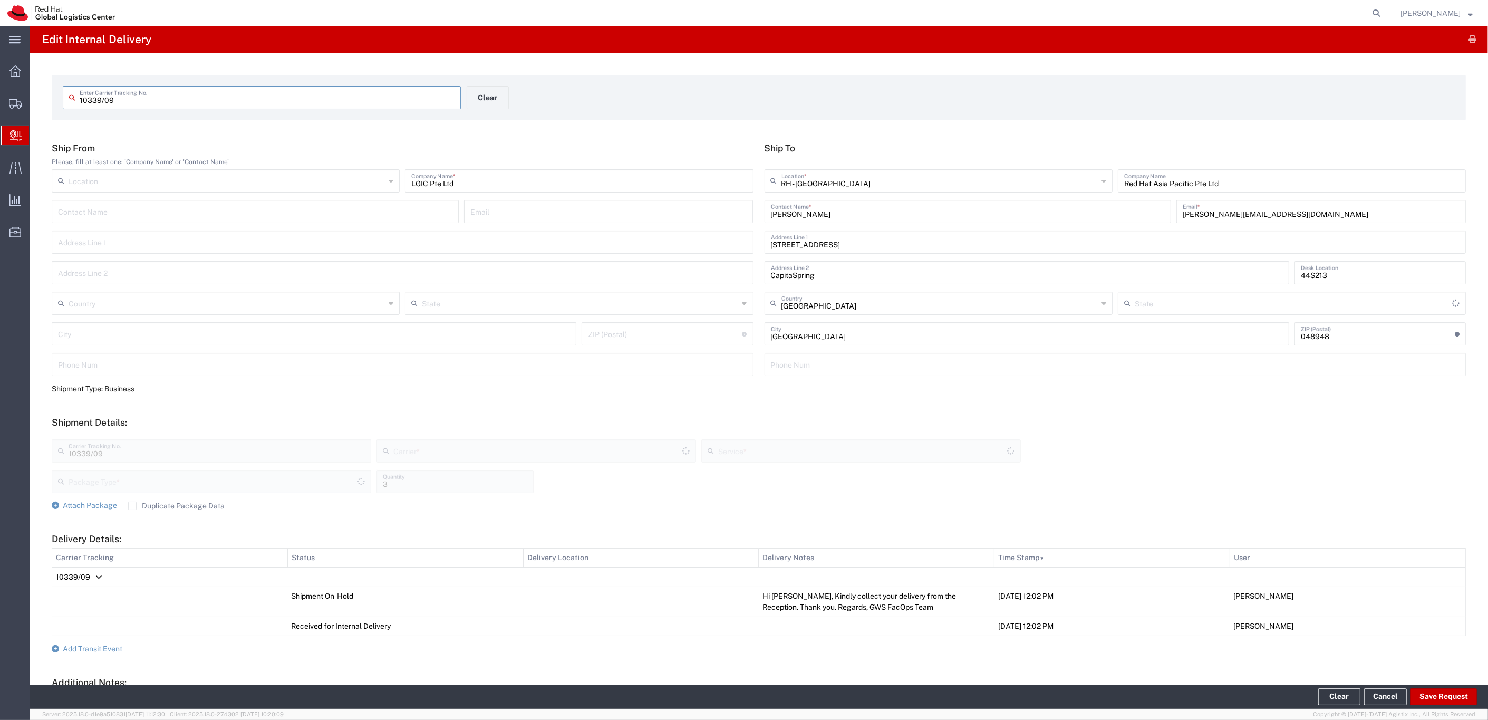
type input "Your Packaging"
type input "Local_Ground"
type input "Local Carrier"
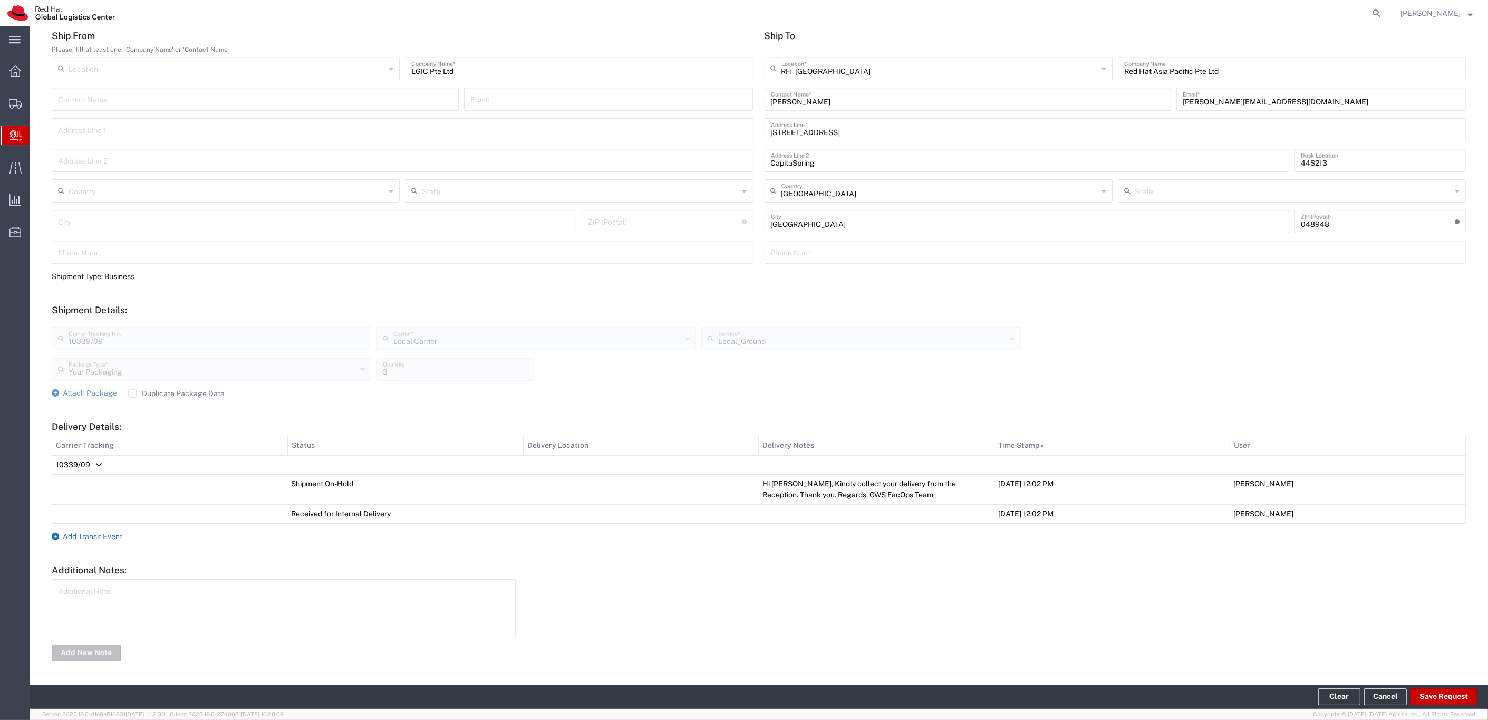
click at [109, 538] on span "Add Transit Event" at bounding box center [93, 536] width 60 height 8
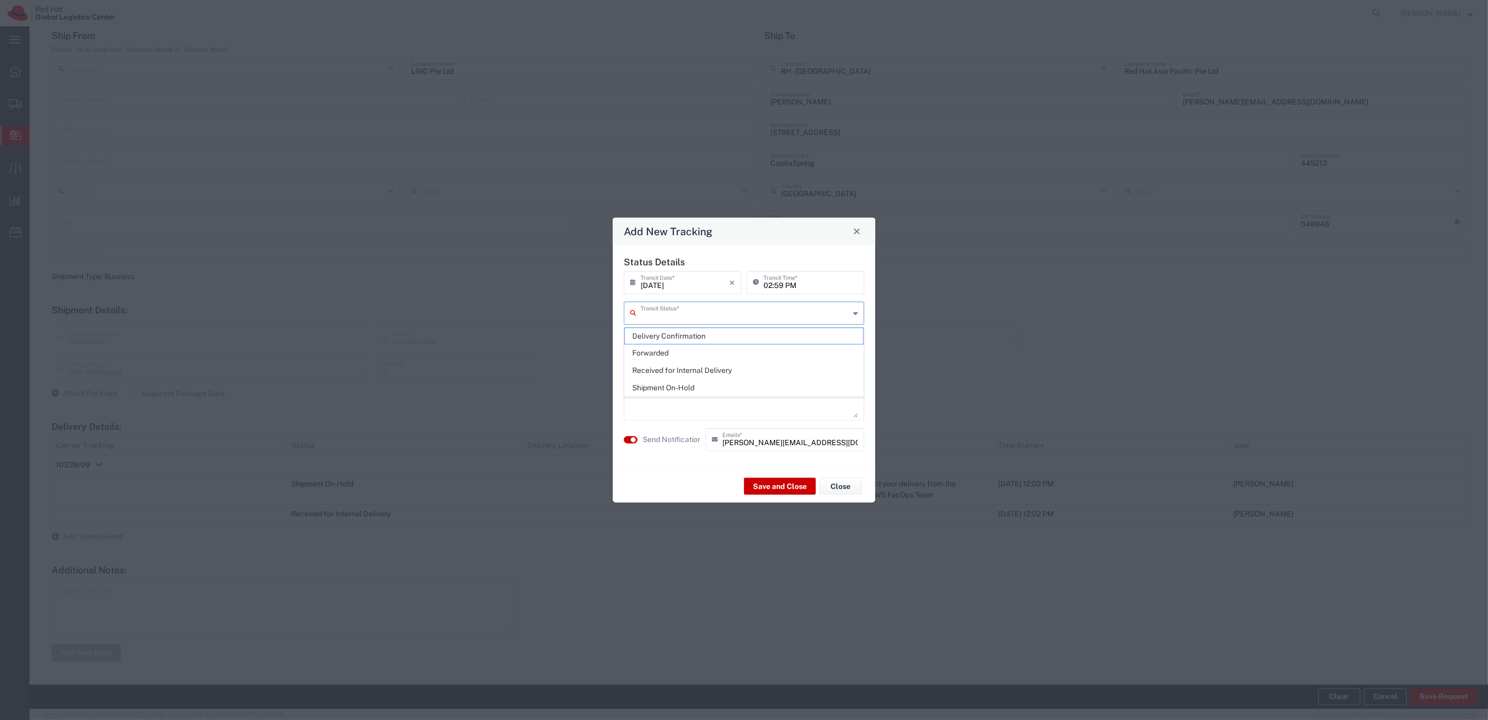
click at [749, 315] on input "text" at bounding box center [745, 312] width 209 height 18
click at [680, 336] on span "Delivery Confirmation" at bounding box center [744, 336] width 238 height 16
type input "Delivery Confirmation"
click at [688, 376] on textarea at bounding box center [744, 391] width 228 height 52
type textarea "Collected"
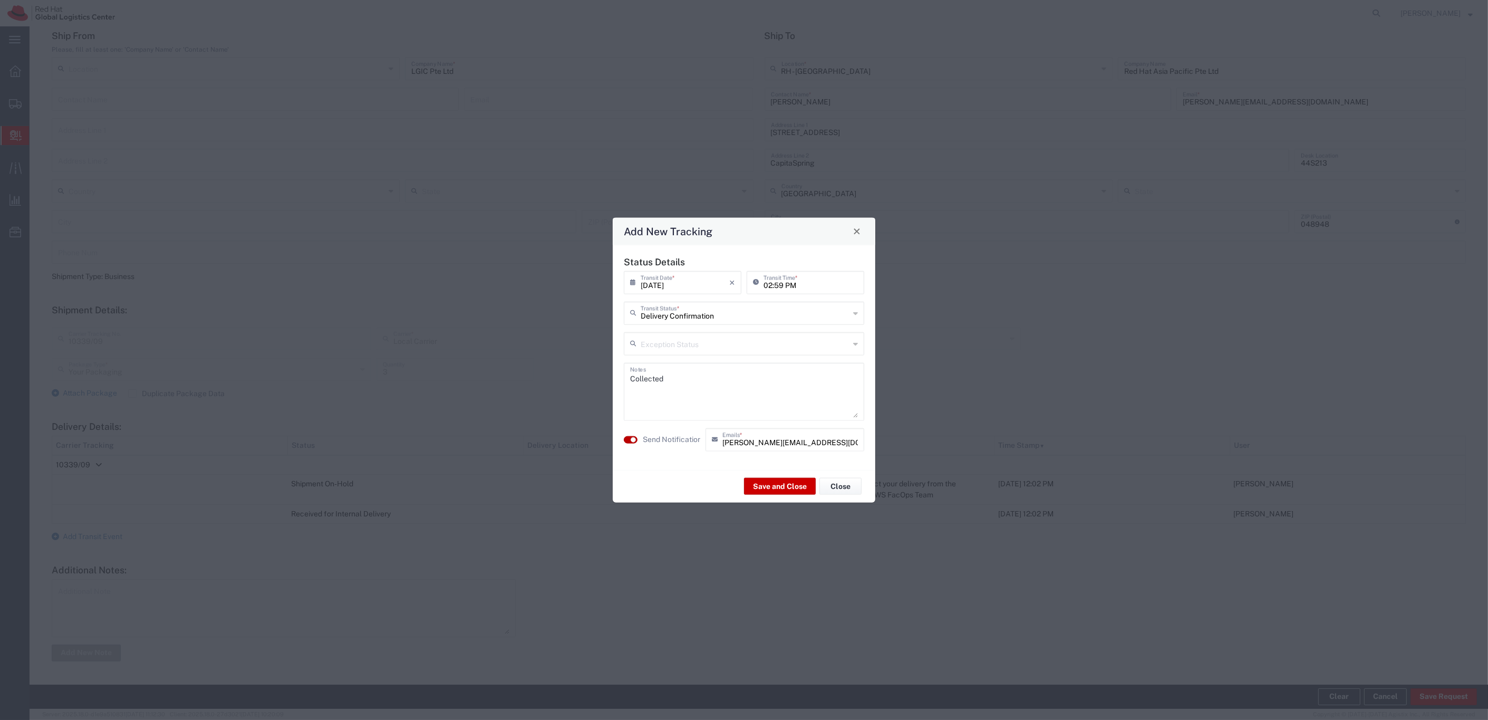
click at [633, 441] on small "button" at bounding box center [633, 439] width 5 height 5
click at [770, 489] on button "Save and Close" at bounding box center [780, 486] width 72 height 17
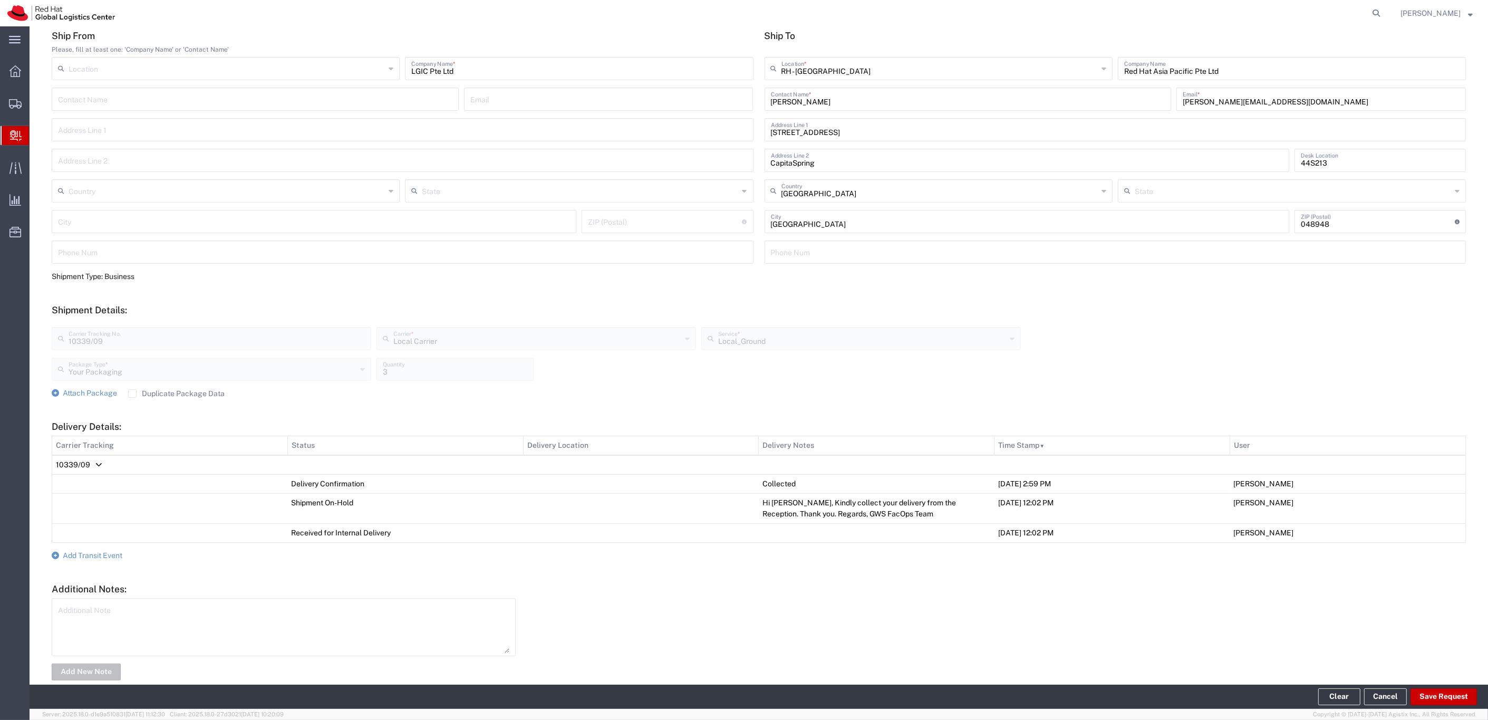
click at [20, 135] on icon at bounding box center [16, 135] width 12 height 11
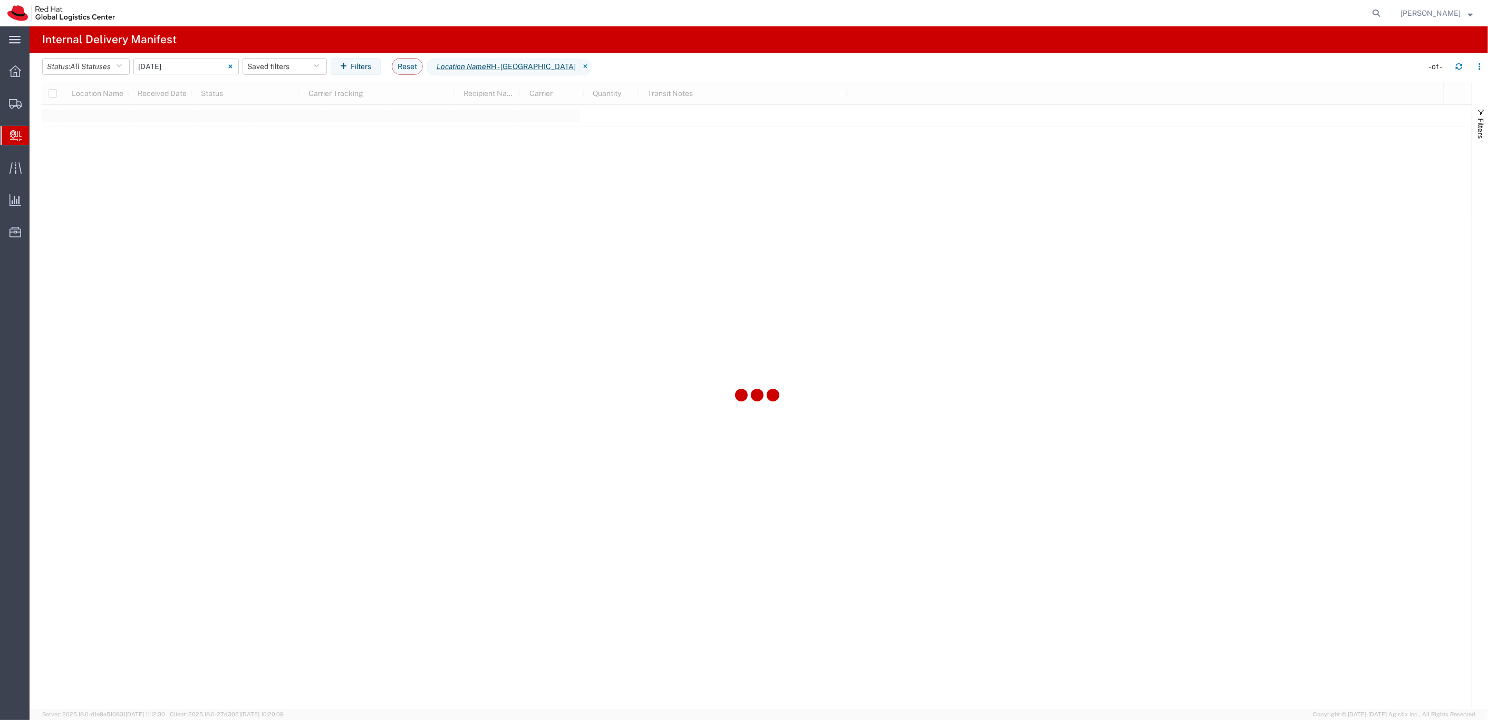
click at [196, 72] on input "[DATE] - [DATE]" at bounding box center [185, 67] width 105 height 16
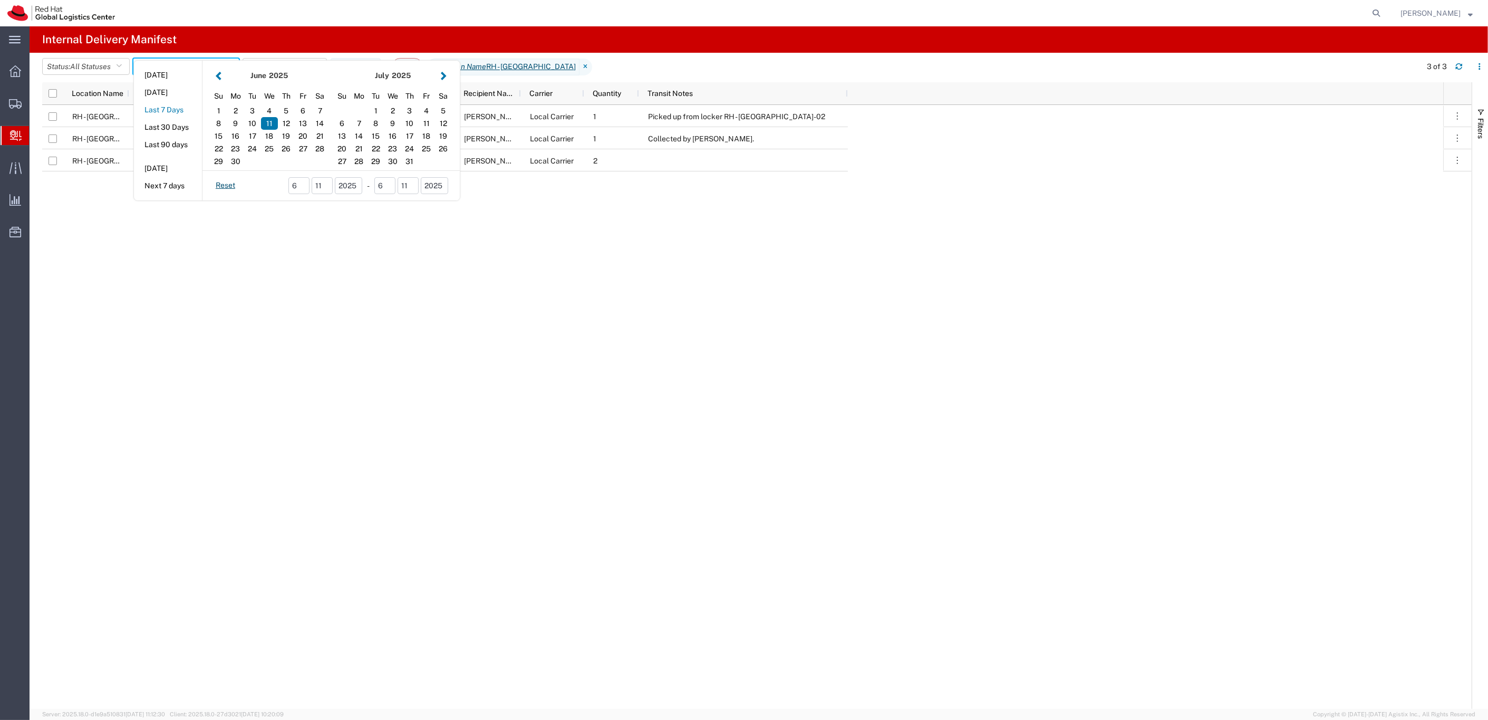
click at [178, 108] on button "Last 7 Days" at bounding box center [168, 110] width 68 height 16
type input "Last 7 Days"
type input "[DATE] - [DATE]"
